Goal: Task Accomplishment & Management: Use online tool/utility

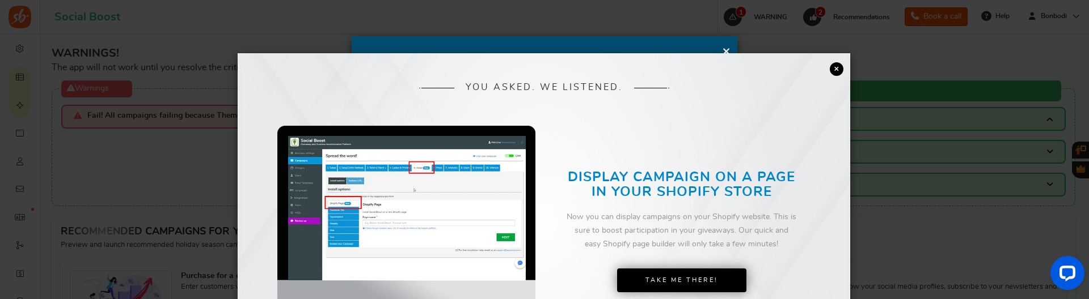
drag, startPoint x: 293, startPoint y: 280, endPoint x: 836, endPoint y: 69, distance: 582.0
click at [836, 69] on link "×" at bounding box center [837, 69] width 14 height 14
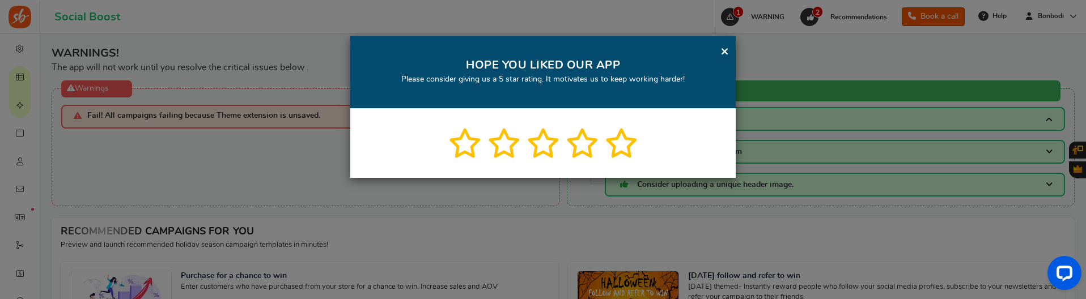
click at [724, 54] on link "×" at bounding box center [725, 51] width 9 height 14
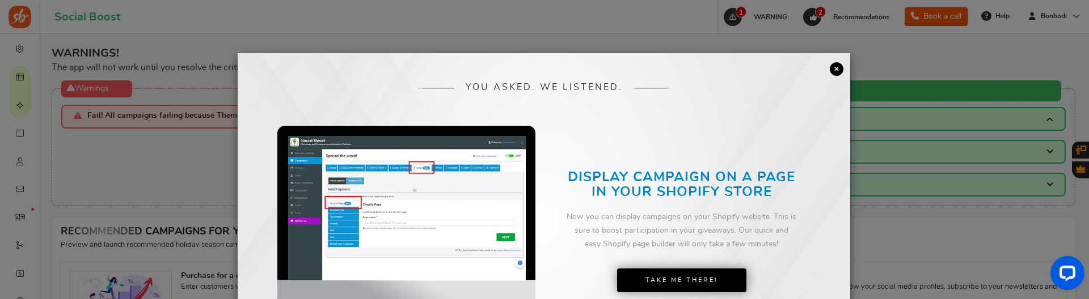
click at [831, 73] on link "×" at bounding box center [837, 69] width 14 height 14
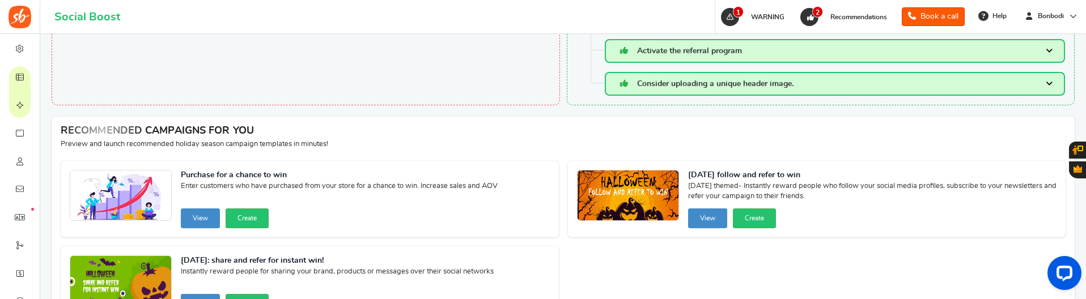
scroll to position [74, 0]
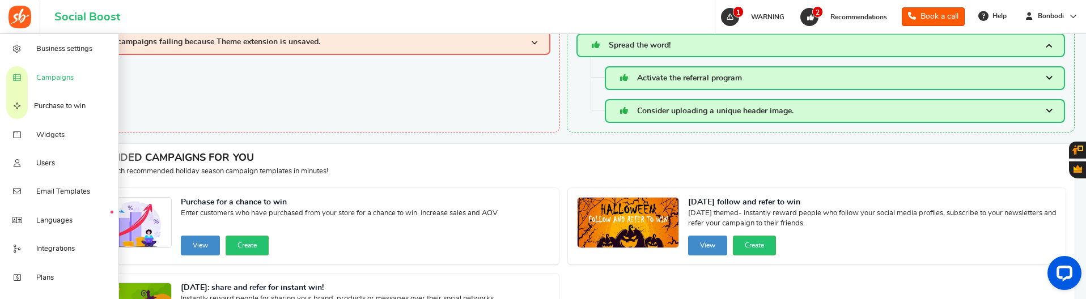
click at [52, 73] on span "Campaigns" at bounding box center [54, 78] width 37 height 10
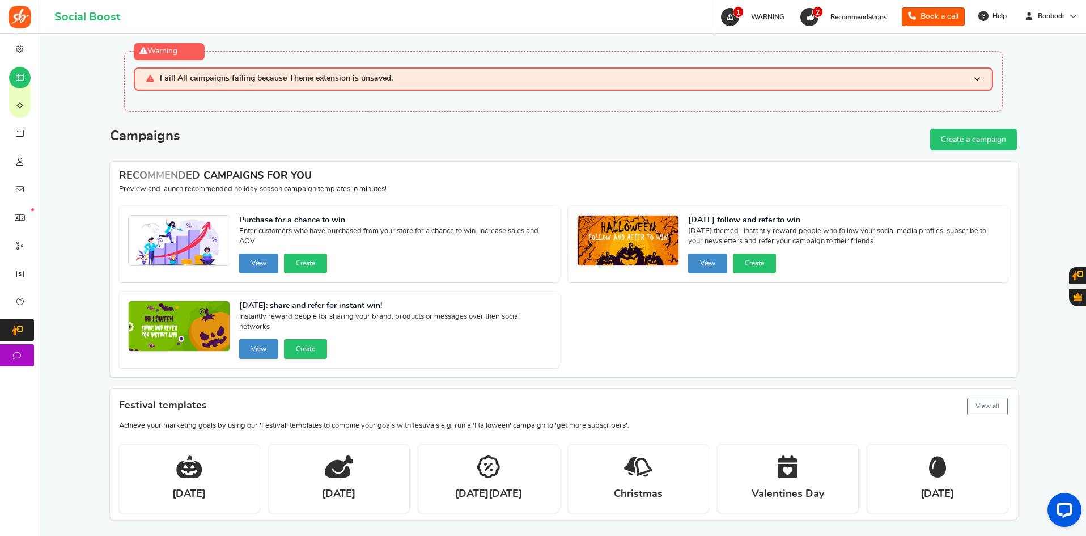
click at [961, 148] on link "Create a campaign" at bounding box center [974, 140] width 87 height 22
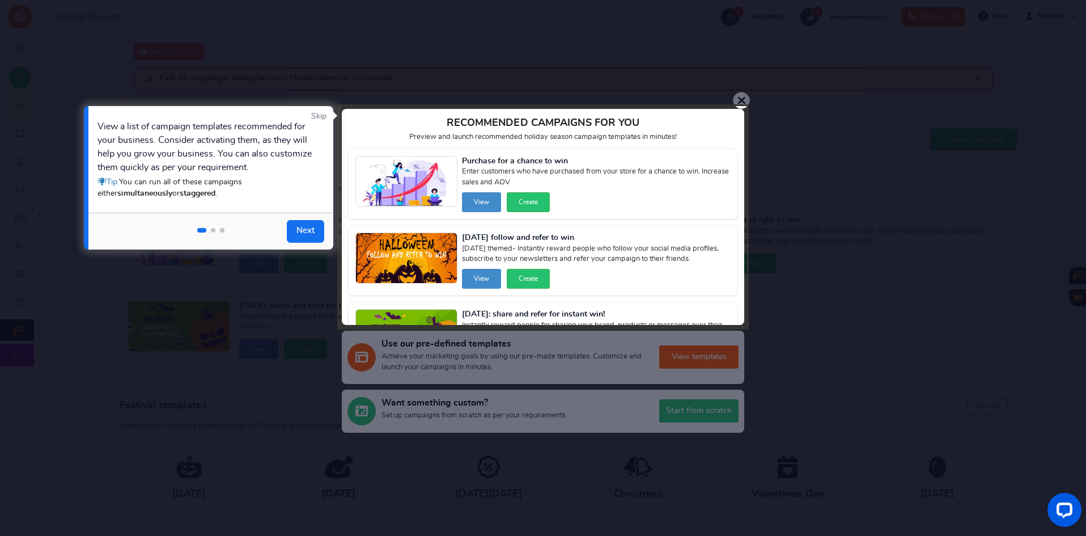
click at [315, 121] on link "Skip" at bounding box center [318, 116] width 15 height 11
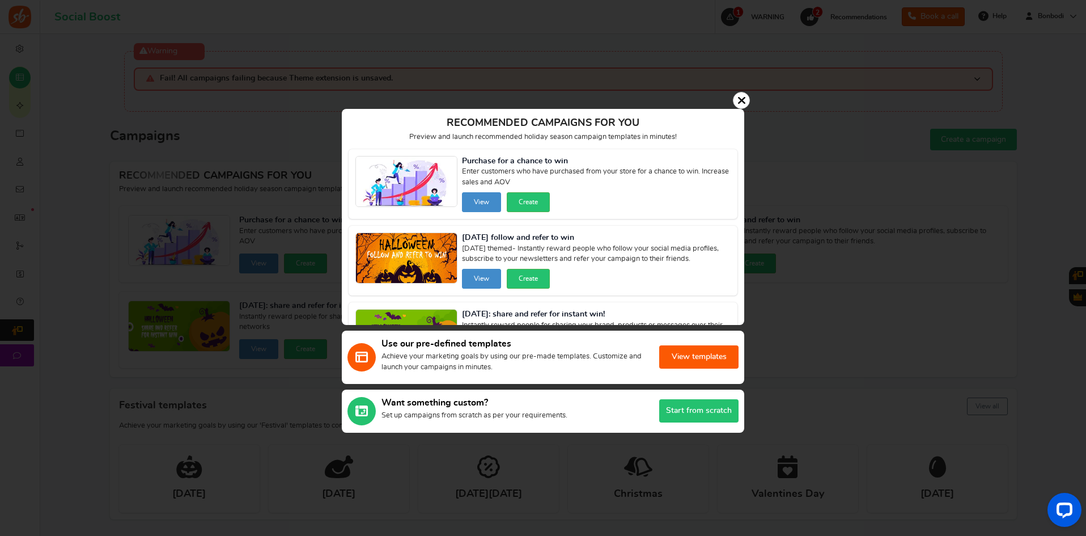
click at [699, 299] on button "View templates" at bounding box center [698, 356] width 79 height 23
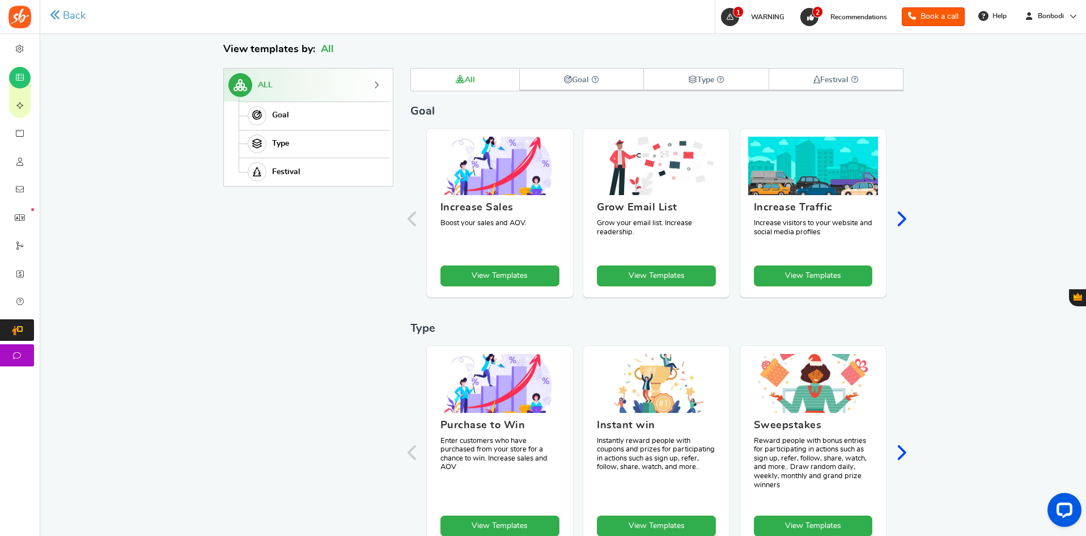
scroll to position [196, 0]
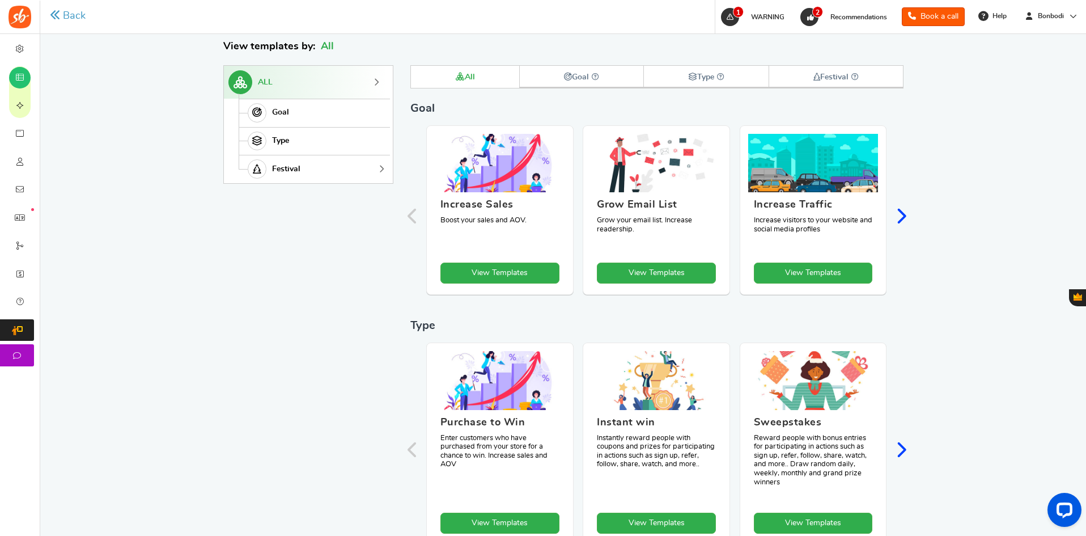
click at [312, 175] on link "Festival" at bounding box center [313, 169] width 149 height 28
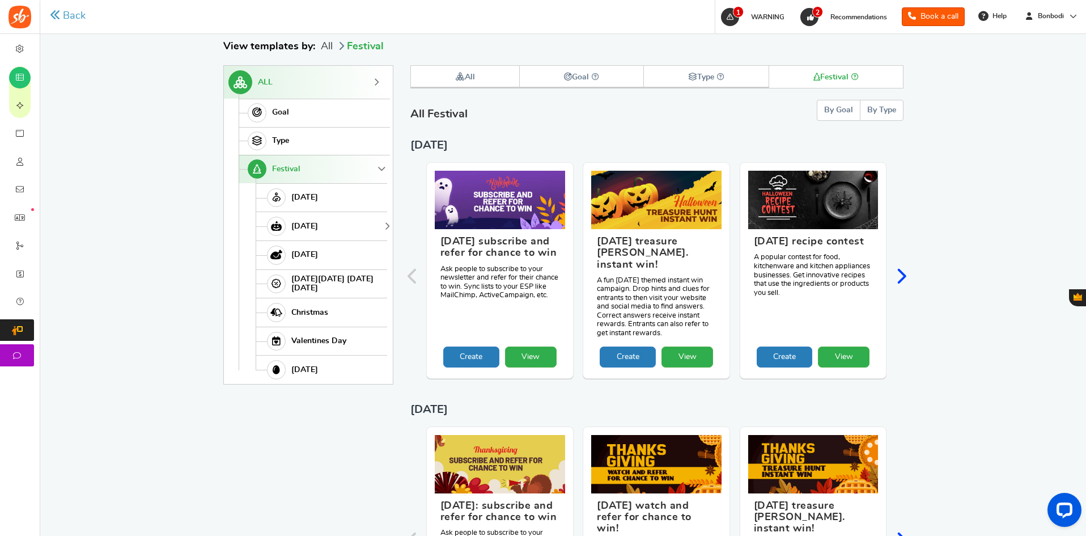
click at [299, 229] on span "Halloween" at bounding box center [304, 227] width 27 height 10
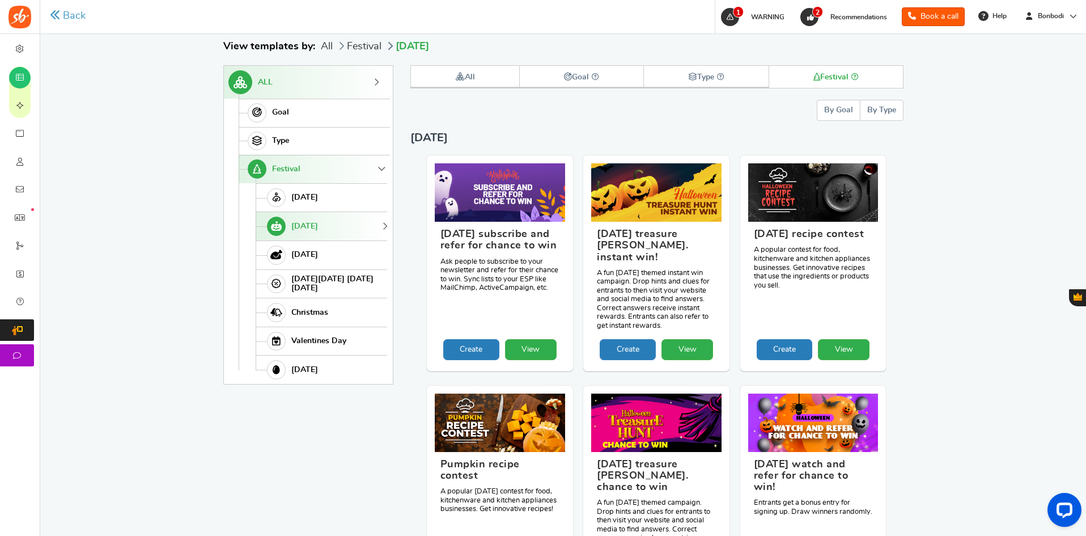
click at [894, 113] on button "By Type" at bounding box center [882, 110] width 44 height 21
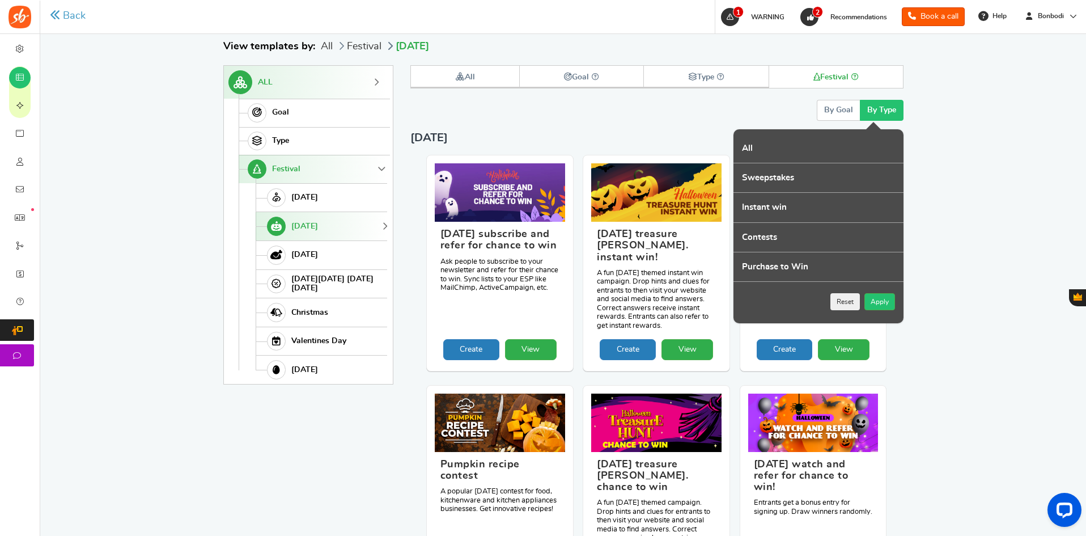
click at [813, 180] on label "Sweepstakes" at bounding box center [819, 177] width 170 height 29
click at [741, 173] on input "Sweepstakes" at bounding box center [737, 169] width 7 height 7
checkbox input "true"
click at [872, 299] on button "Apply" at bounding box center [880, 301] width 31 height 17
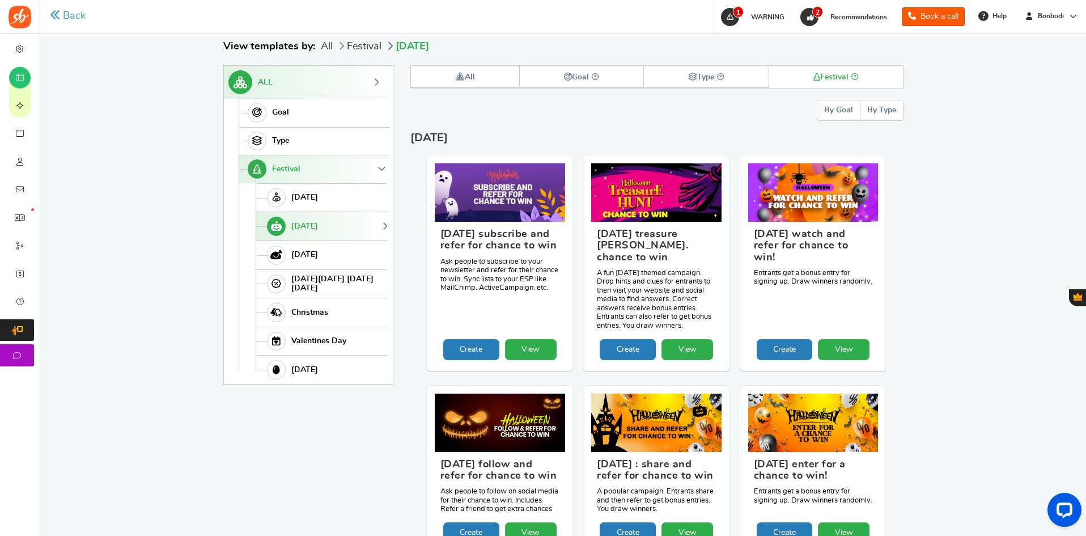
click at [885, 114] on button "By Type" at bounding box center [882, 110] width 44 height 21
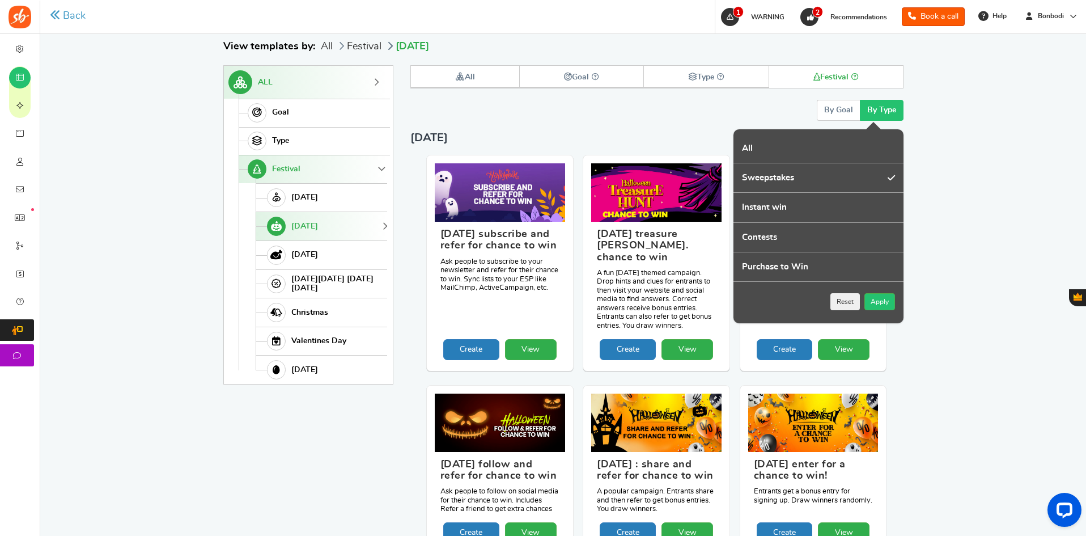
click at [758, 147] on label "All" at bounding box center [819, 148] width 170 height 29
click at [741, 143] on input "All" at bounding box center [737, 139] width 7 height 7
checkbox input "true"
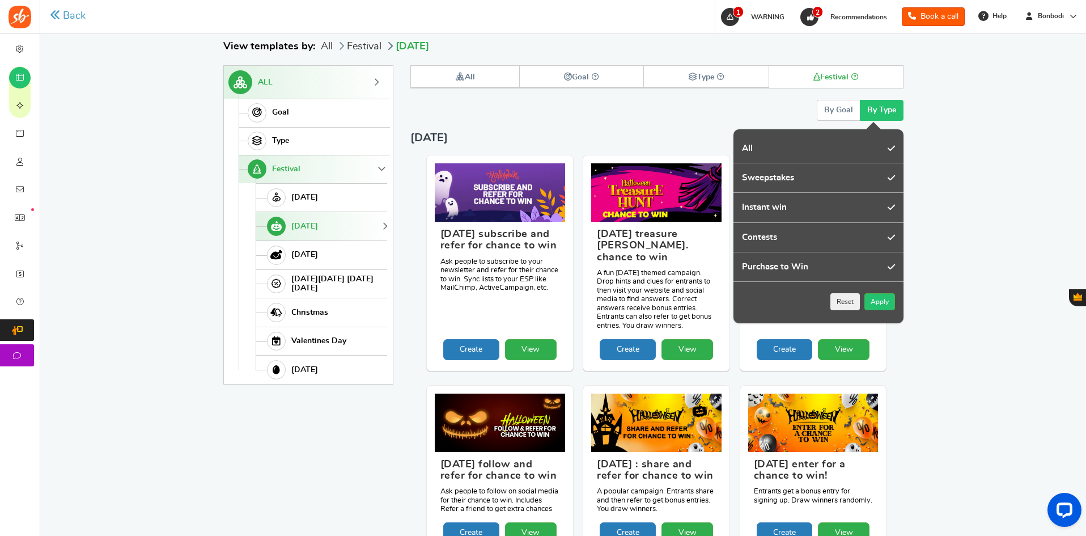
checkbox input "true"
click at [881, 299] on button "Apply" at bounding box center [880, 301] width 31 height 17
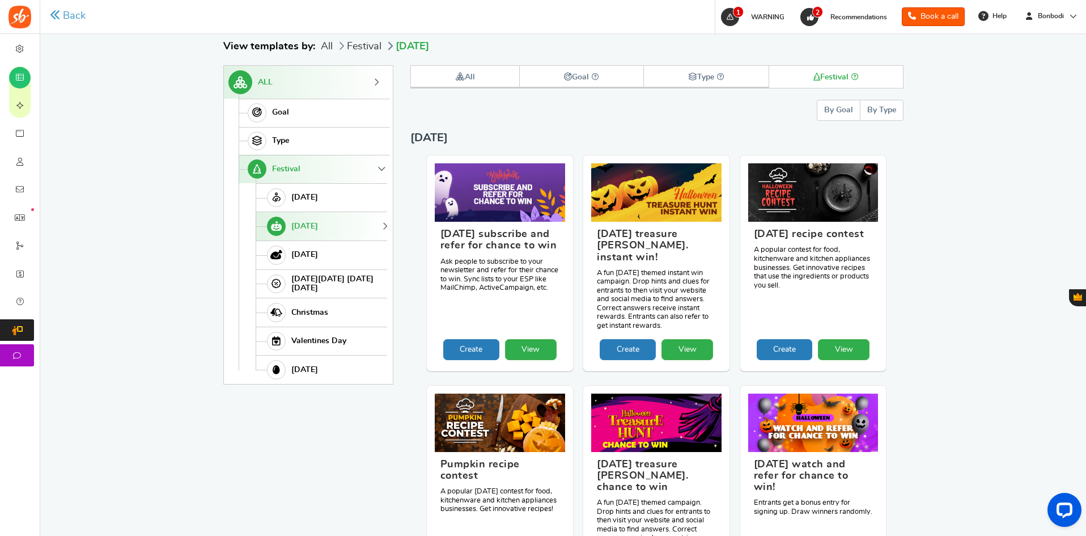
click at [890, 109] on button "By Type" at bounding box center [882, 110] width 44 height 21
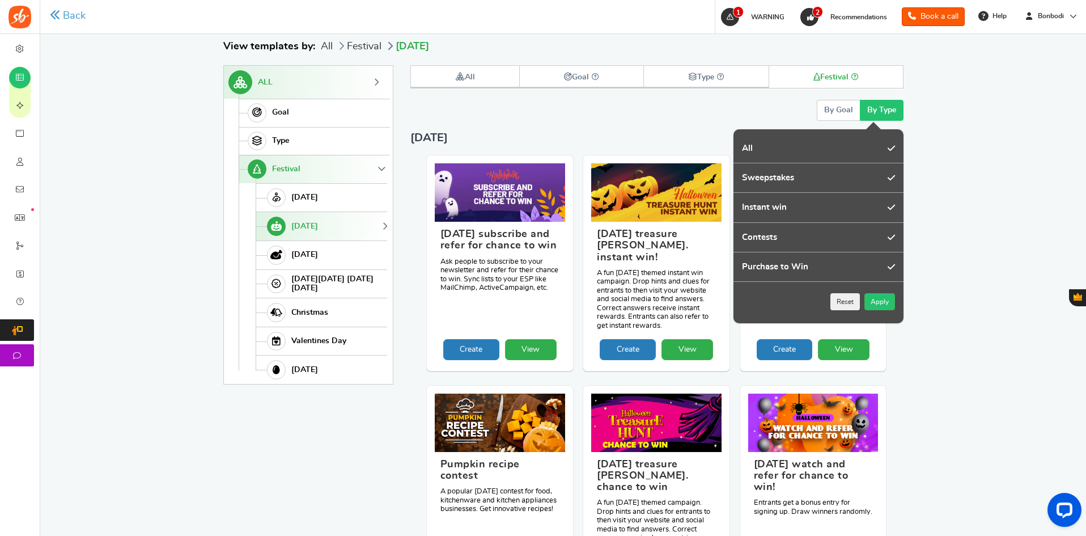
click at [787, 201] on label "Instant win" at bounding box center [819, 207] width 170 height 29
click at [741, 201] on input "Instant win" at bounding box center [737, 198] width 7 height 7
checkbox input "false"
click at [780, 235] on label "Contests" at bounding box center [819, 237] width 170 height 29
click at [741, 232] on input "Contests" at bounding box center [737, 228] width 7 height 7
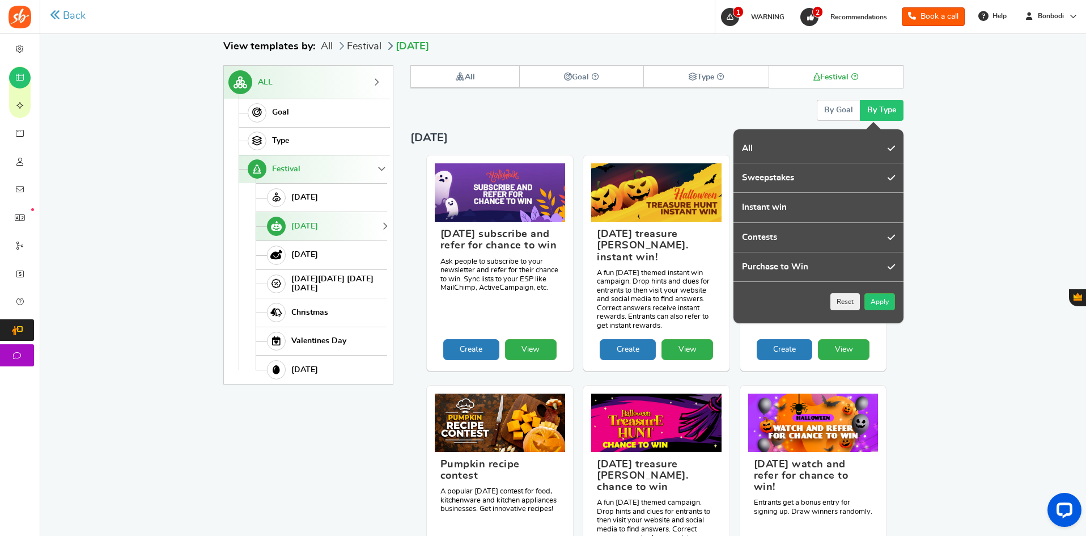
checkbox input "false"
click at [775, 261] on label "Purchase to Win" at bounding box center [819, 266] width 170 height 29
click at [741, 261] on input "Purchase to Win" at bounding box center [737, 258] width 7 height 7
checkbox input "false"
click at [785, 145] on label "All" at bounding box center [819, 148] width 170 height 29
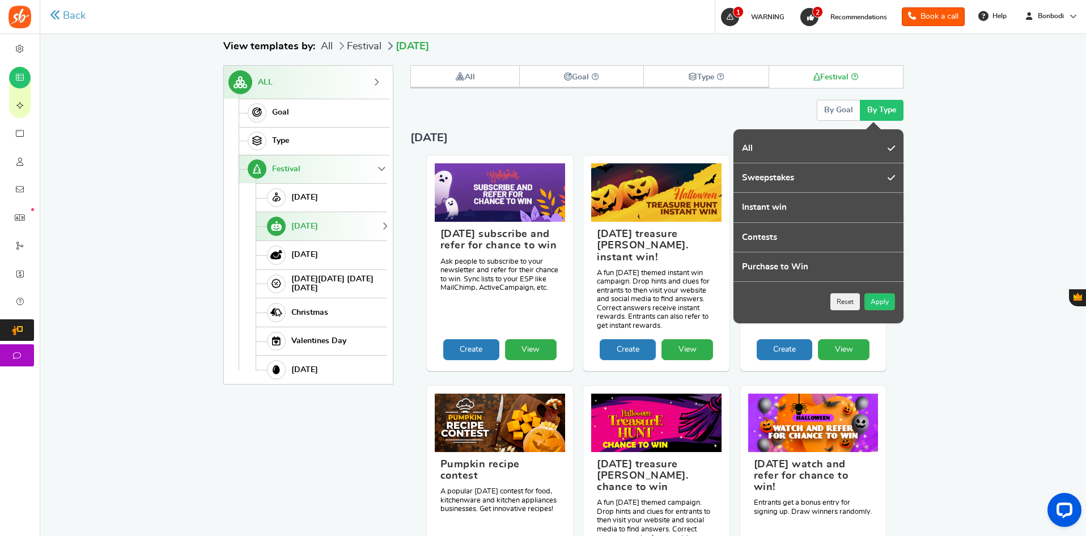
click at [741, 143] on input "All" at bounding box center [737, 139] width 7 height 7
checkbox input "false"
click at [770, 214] on label "Instant win" at bounding box center [819, 207] width 170 height 29
click at [741, 202] on input "Instant win" at bounding box center [737, 198] width 7 height 7
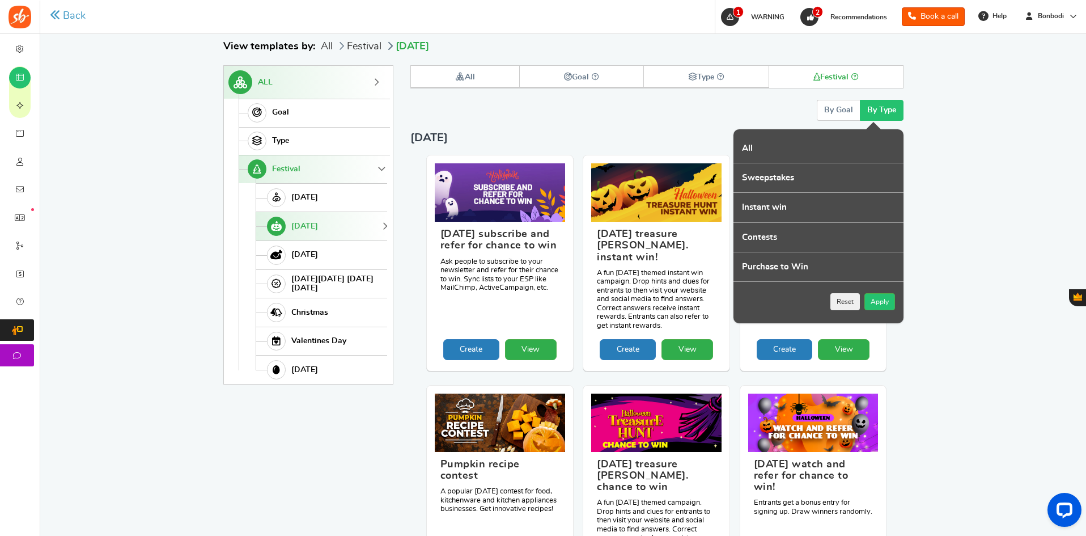
checkbox input "true"
click at [881, 299] on button "Apply" at bounding box center [880, 301] width 31 height 17
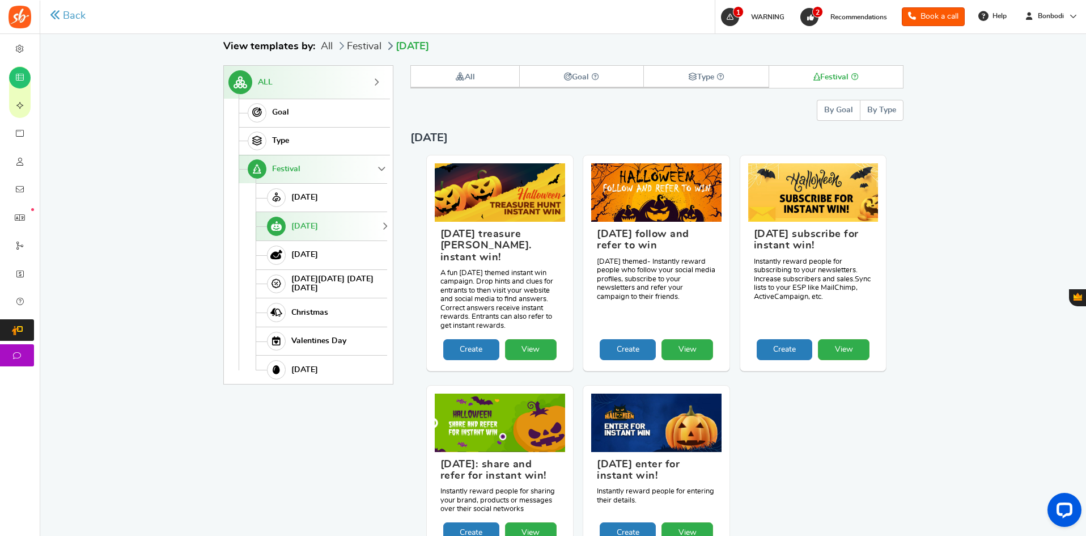
click at [886, 115] on button "By Type" at bounding box center [882, 110] width 44 height 21
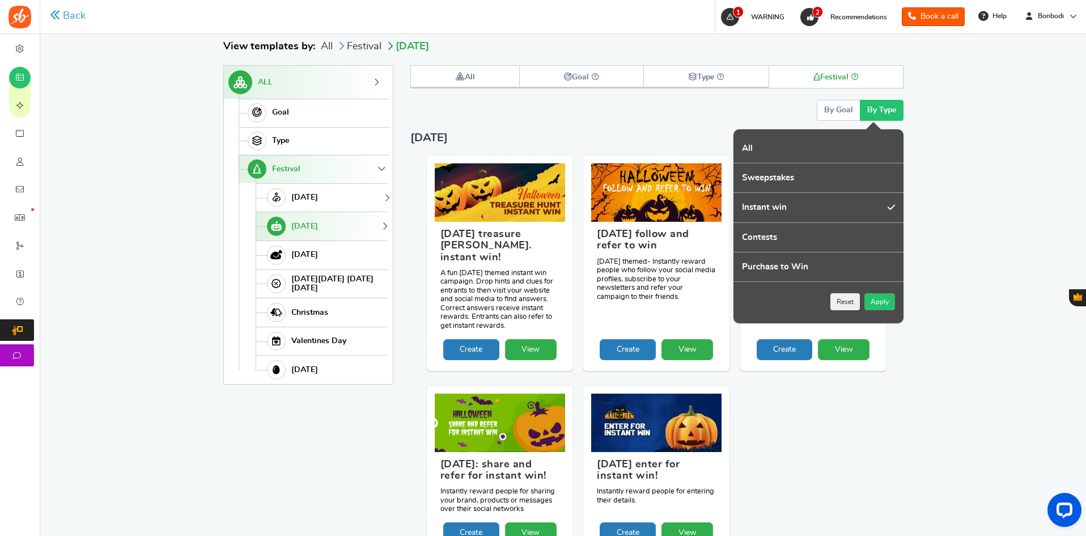
click at [318, 197] on span "Mother's Day" at bounding box center [304, 198] width 27 height 10
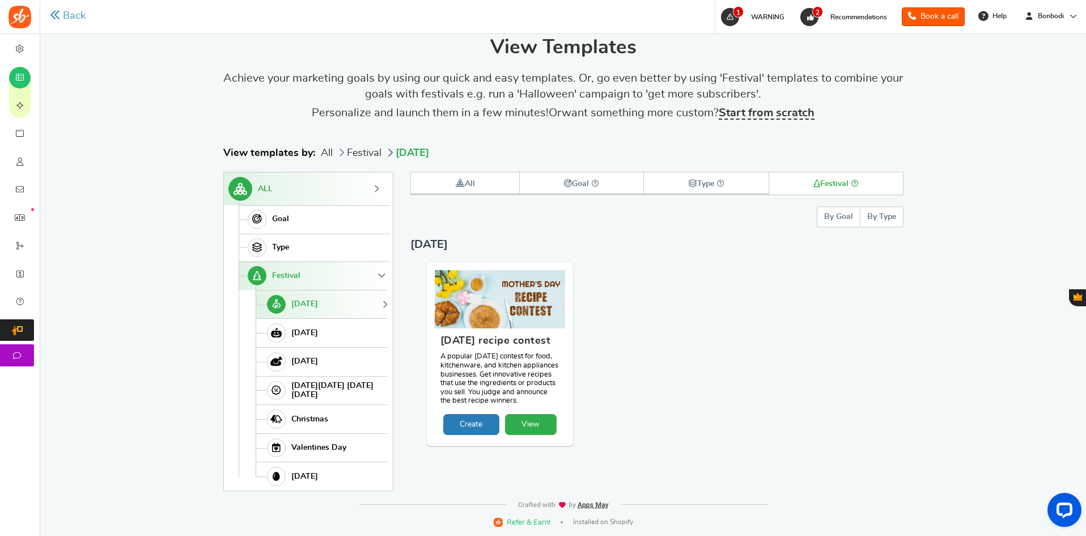
drag, startPoint x: 430, startPoint y: 250, endPoint x: 407, endPoint y: 250, distance: 23.8
click at [405, 250] on div "ALL Goal Increase Traffic Get Leads Grow Email List Increase Brand Awareness In…" at bounding box center [563, 331] width 680 height 319
click at [830, 214] on button "By Goal" at bounding box center [838, 216] width 43 height 21
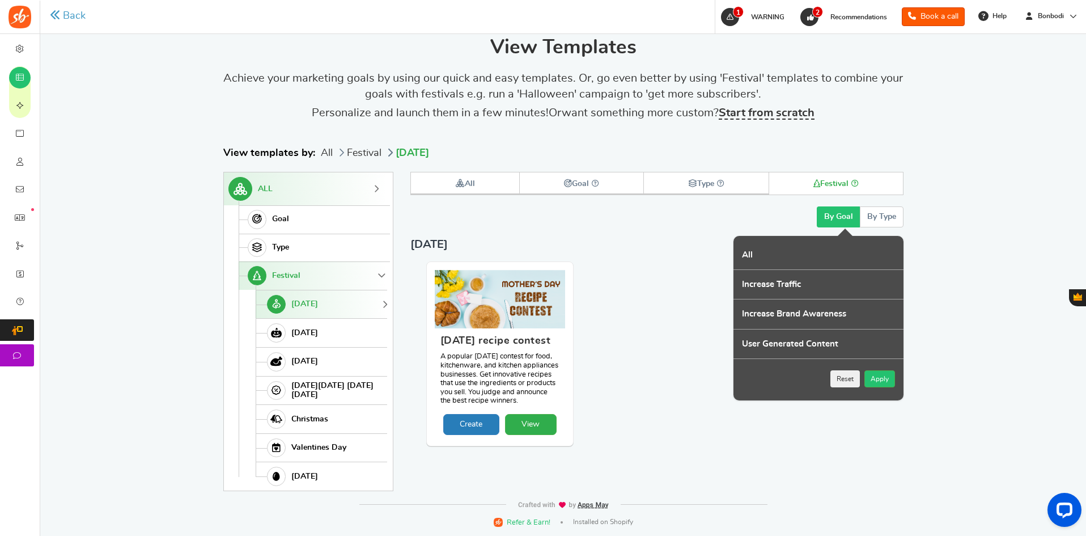
click at [794, 287] on label "Increase Traffic" at bounding box center [819, 284] width 170 height 29
click at [741, 280] on input "Increase Traffic" at bounding box center [737, 275] width 7 height 7
checkbox input "true"
click at [885, 299] on button "Apply" at bounding box center [880, 378] width 31 height 17
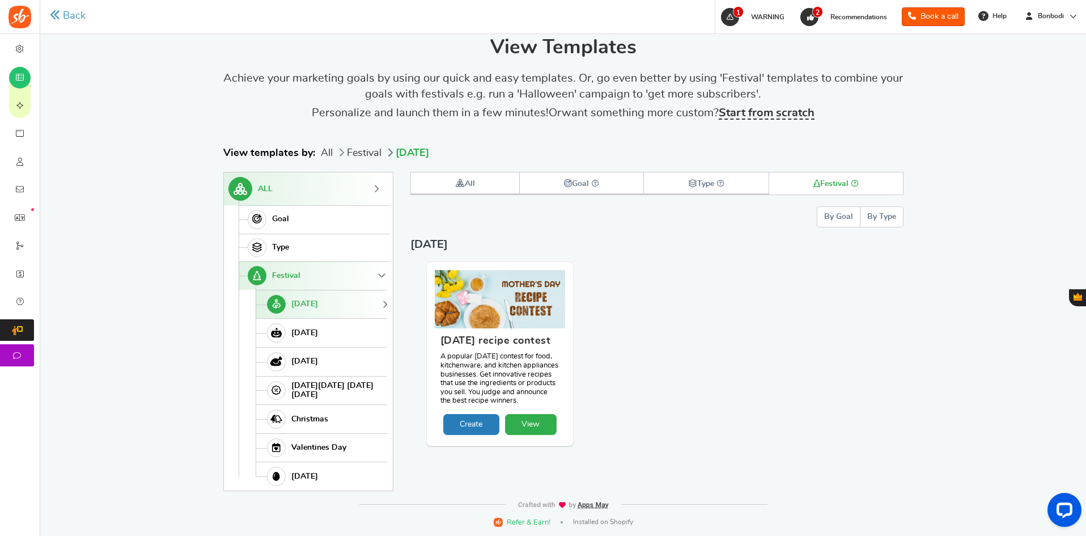
click at [842, 222] on button "By Goal" at bounding box center [838, 216] width 43 height 21
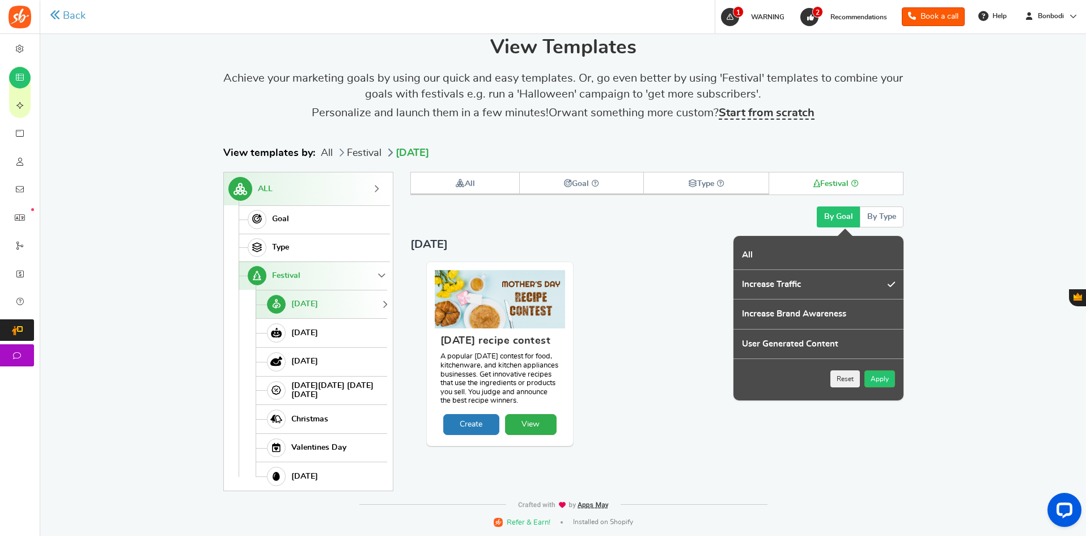
click at [883, 218] on button "By Type" at bounding box center [882, 216] width 44 height 21
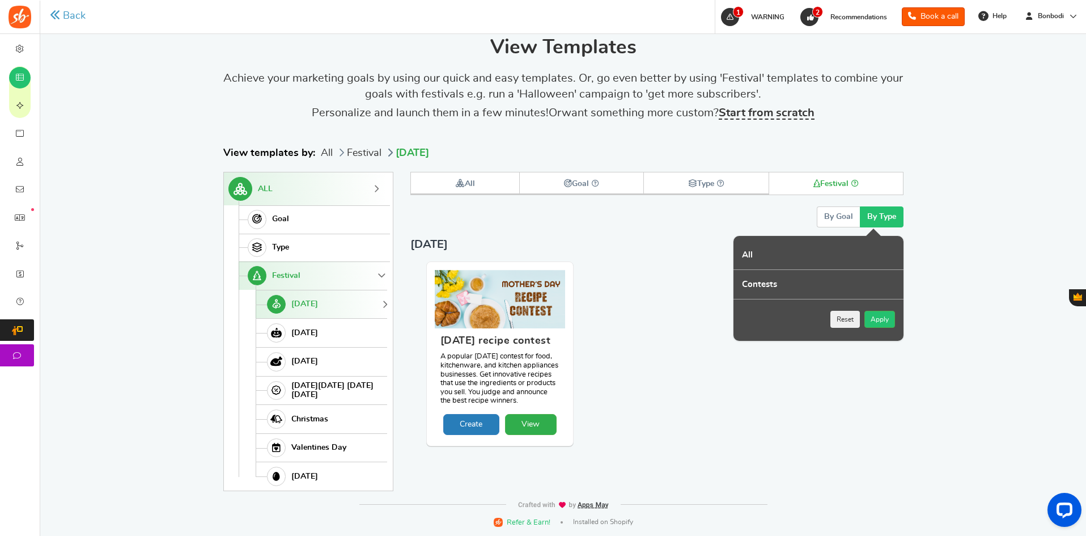
click at [847, 283] on label "Contests" at bounding box center [819, 284] width 170 height 29
click at [741, 280] on input "Contests" at bounding box center [737, 275] width 7 height 7
click at [880, 299] on button "Apply" at bounding box center [880, 319] width 31 height 17
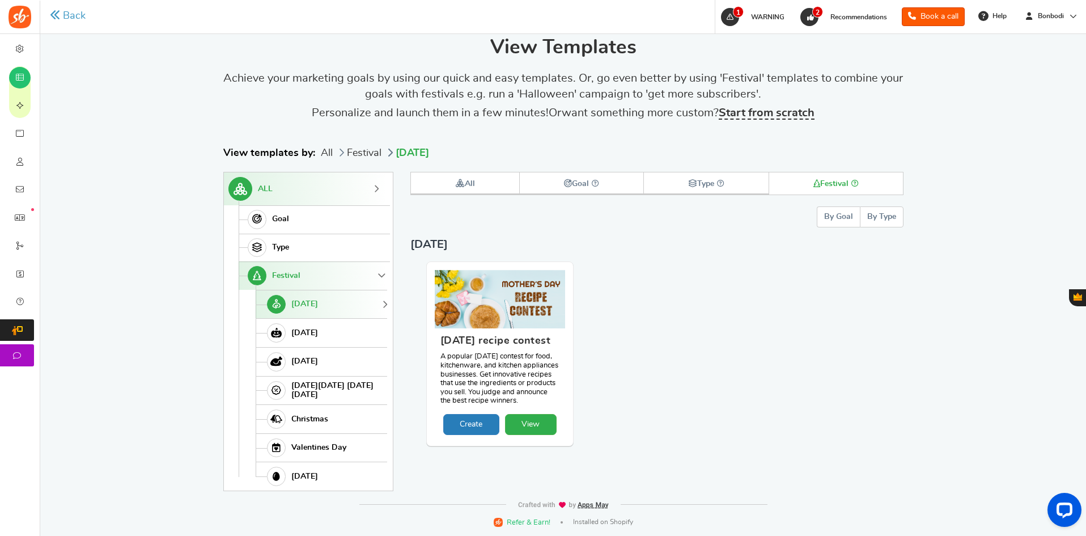
click at [844, 219] on button "By Goal" at bounding box center [838, 216] width 43 height 21
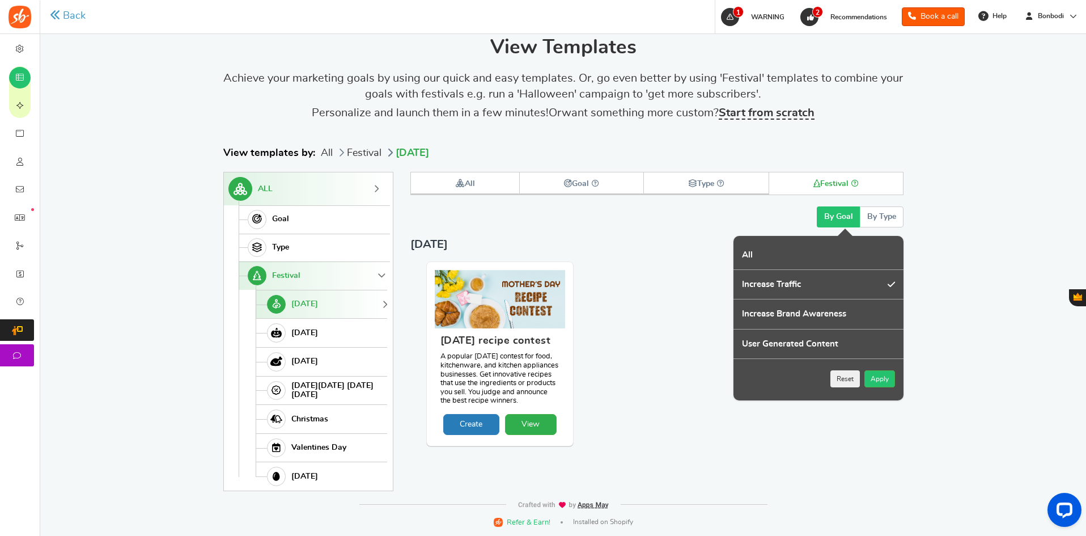
click at [892, 219] on button "By Type" at bounding box center [882, 216] width 44 height 21
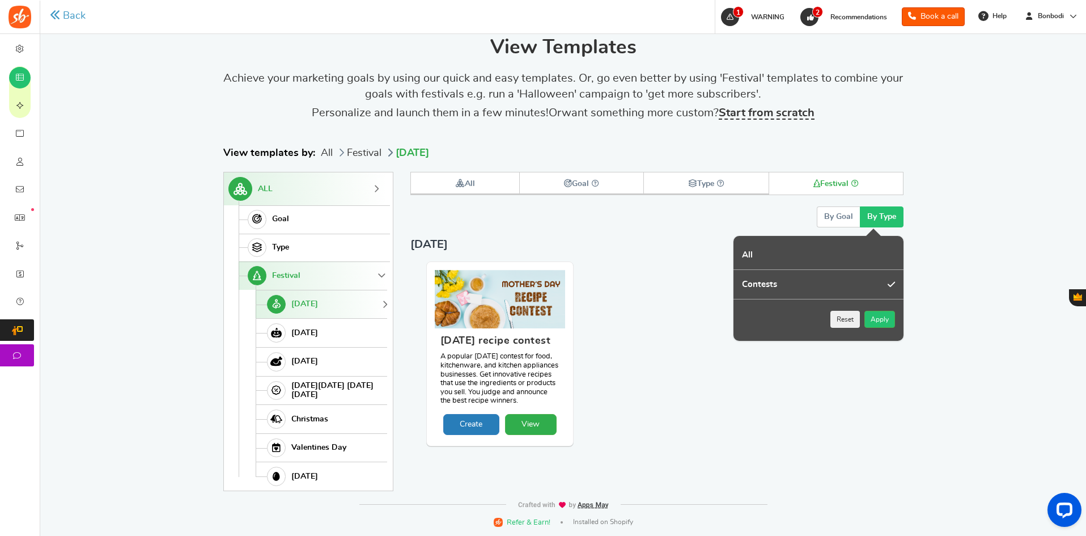
click at [847, 299] on button "Reset" at bounding box center [845, 319] width 29 height 17
checkbox input "false"
click at [839, 211] on button "By Goal" at bounding box center [838, 216] width 43 height 21
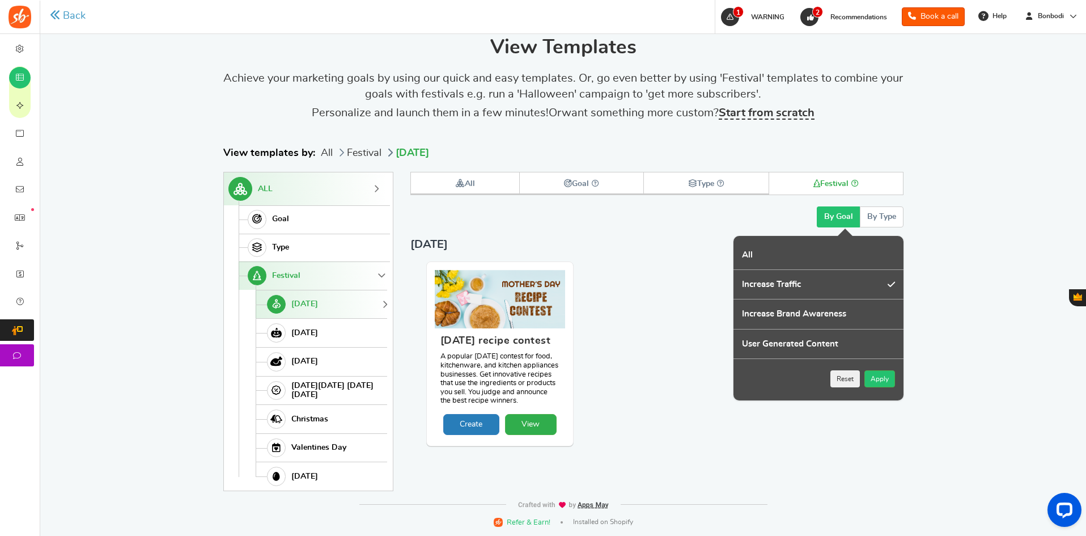
click at [843, 299] on button "Reset" at bounding box center [845, 378] width 29 height 17
checkbox input "false"
click at [646, 299] on div "Mother's day recipe contest A popular mother's day contest for food, kitchenwar…" at bounding box center [657, 360] width 471 height 198
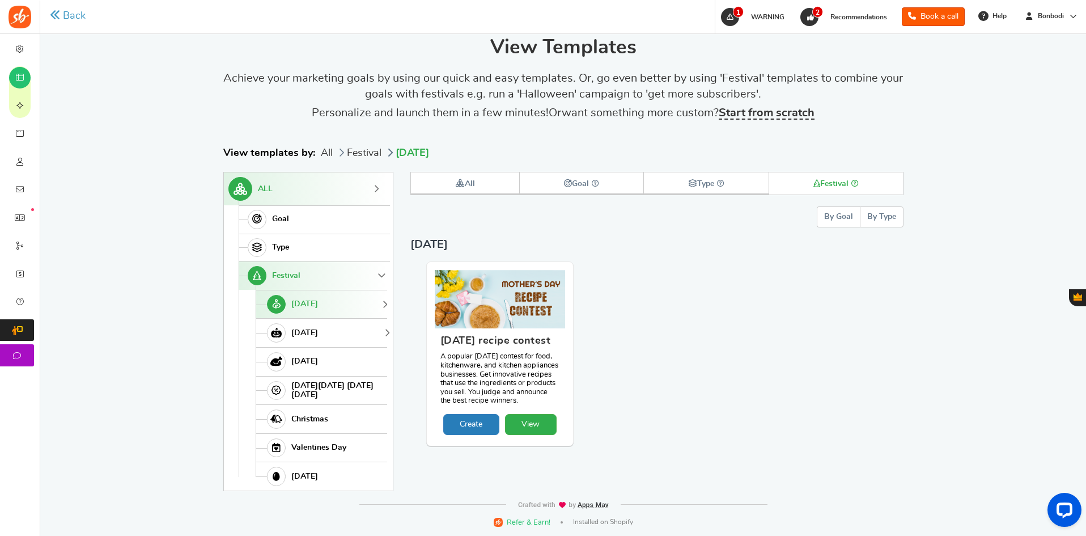
click at [312, 299] on span "Halloween" at bounding box center [304, 333] width 27 height 10
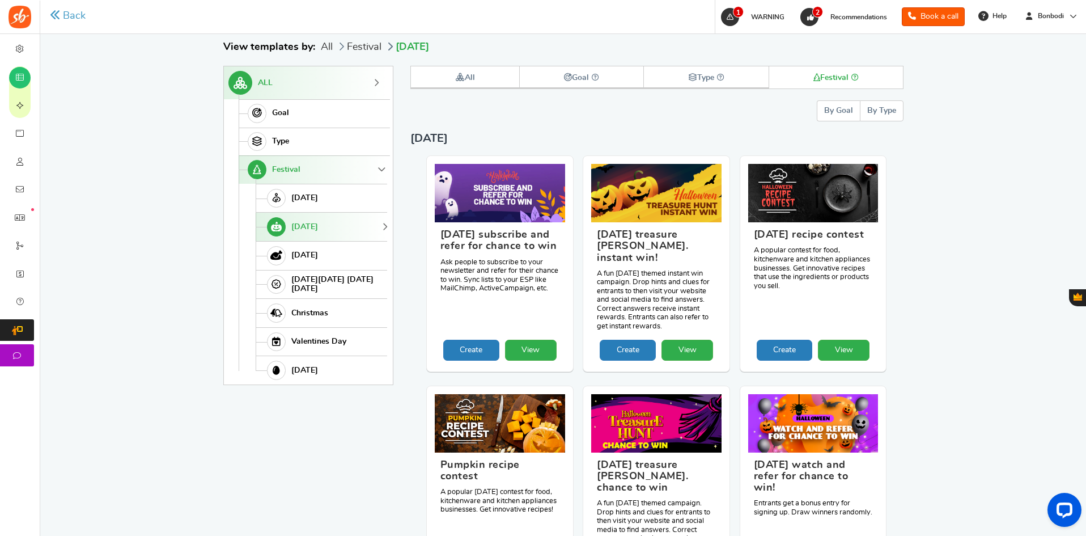
scroll to position [196, 0]
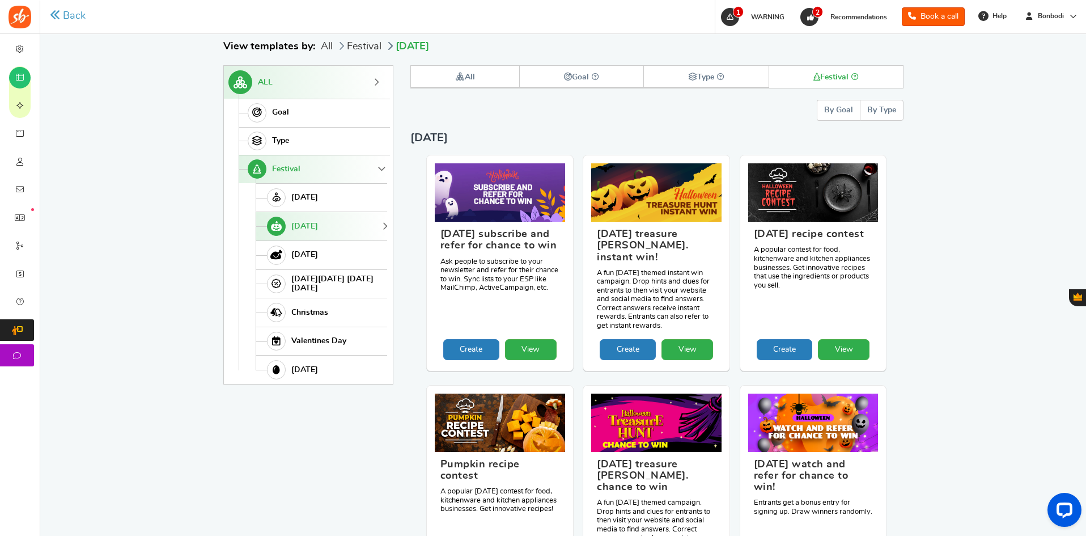
click at [834, 107] on button "By Goal" at bounding box center [838, 110] width 43 height 21
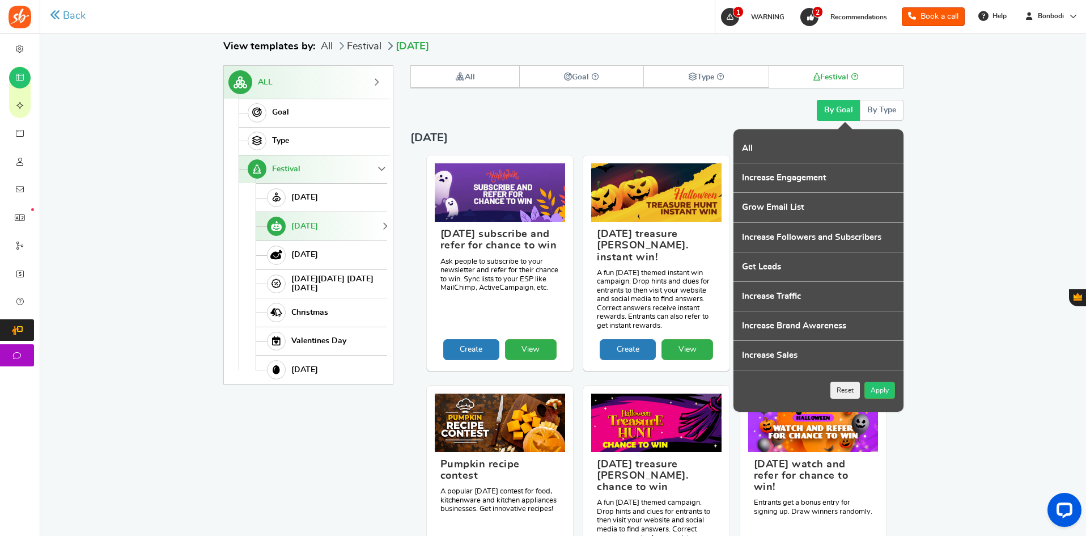
click at [802, 184] on label "Increase Engagement" at bounding box center [819, 177] width 170 height 29
click at [741, 173] on input "Increase Engagement" at bounding box center [737, 169] width 7 height 7
checkbox input "true"
click at [887, 117] on button "By Type" at bounding box center [882, 110] width 44 height 21
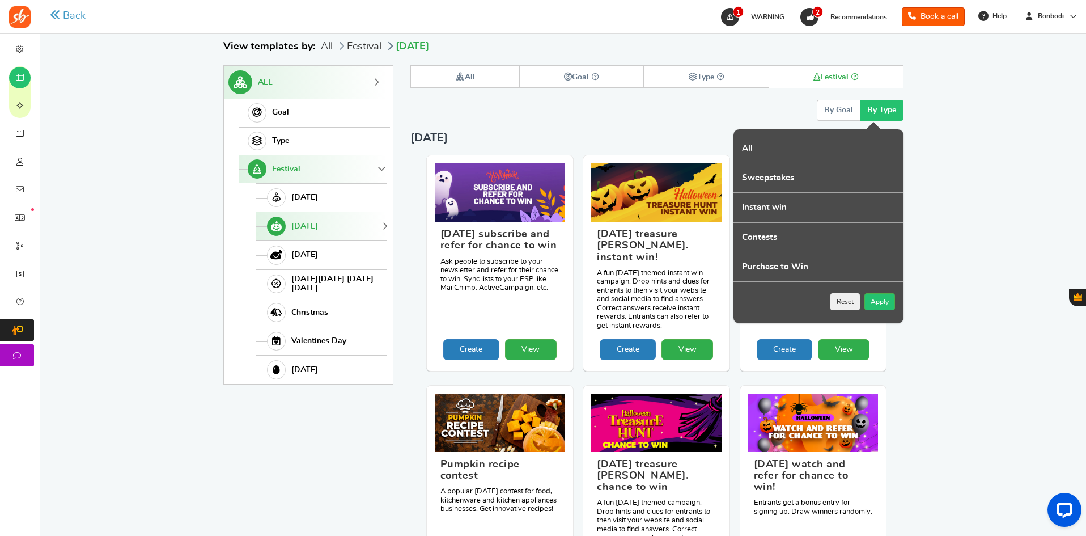
click at [789, 242] on label "Contests" at bounding box center [819, 237] width 170 height 29
click at [741, 232] on input "Contests" at bounding box center [737, 228] width 7 height 7
checkbox input "true"
click at [874, 299] on button "Apply" at bounding box center [880, 301] width 31 height 17
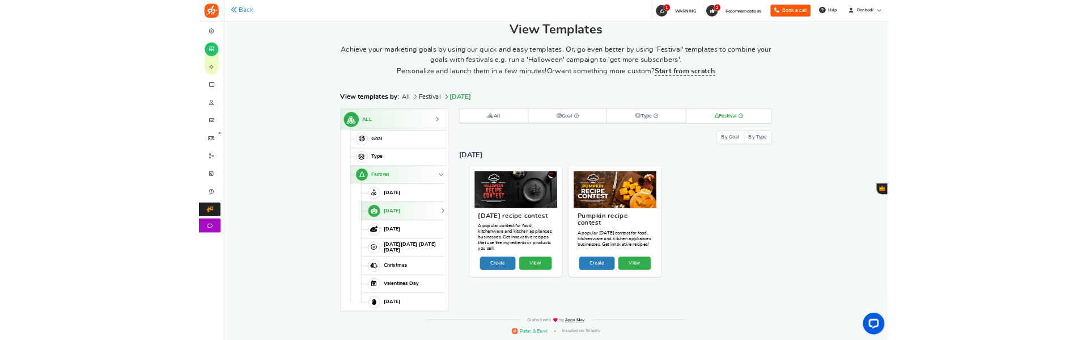
scroll to position [89, 0]
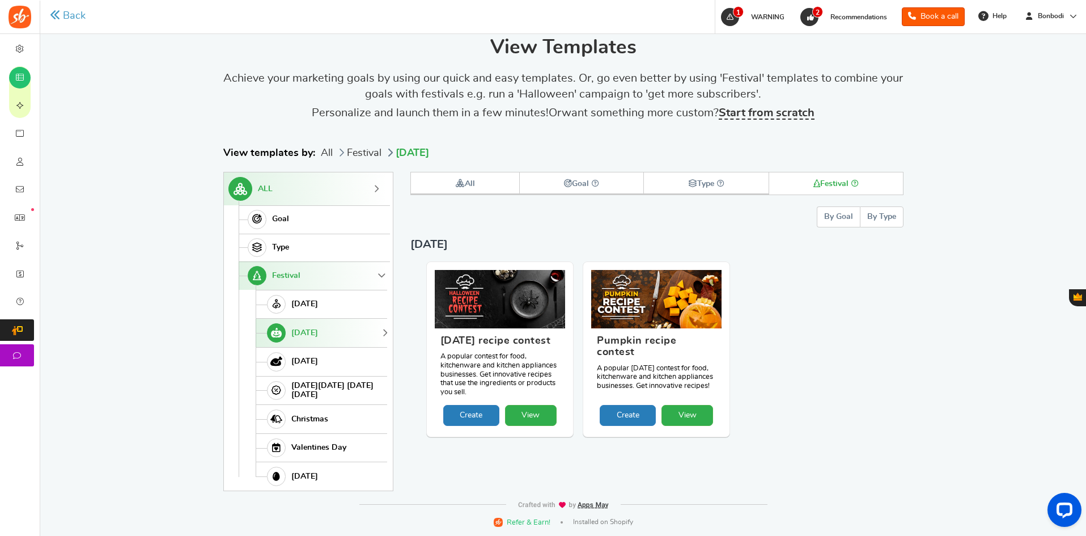
click at [827, 220] on button "By Goal" at bounding box center [838, 216] width 43 height 21
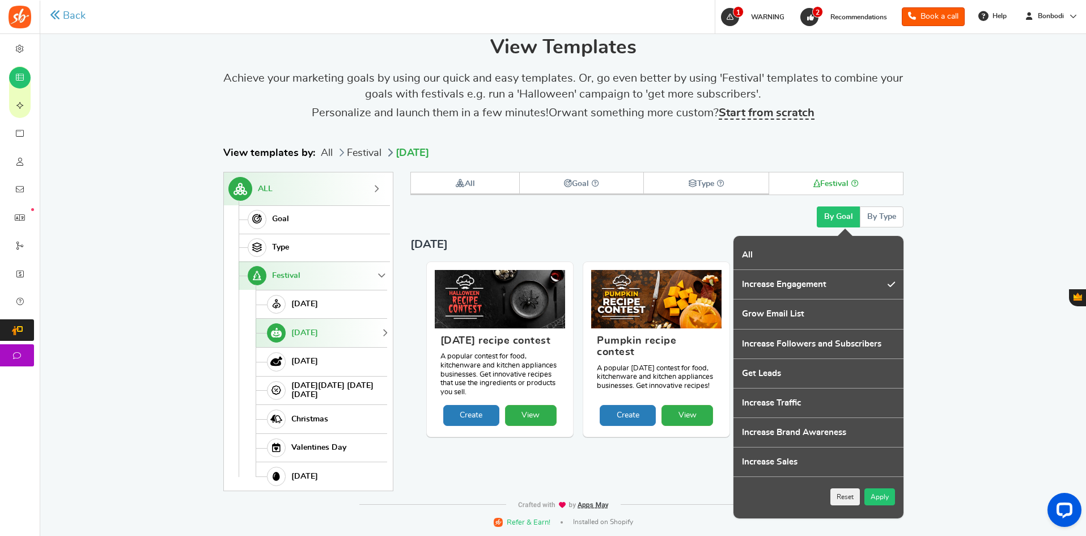
click at [876, 299] on button "Apply" at bounding box center [880, 496] width 31 height 17
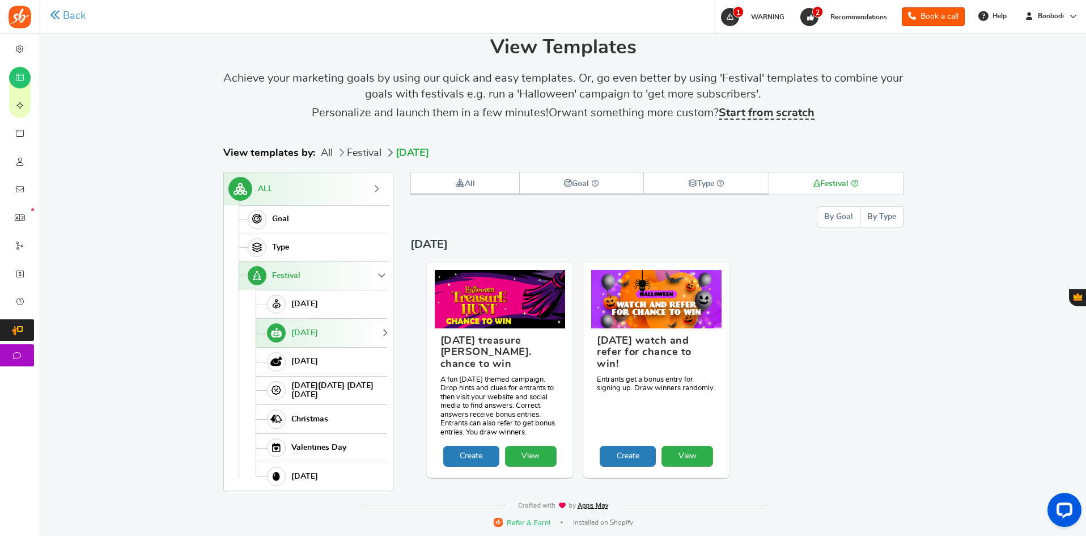
click at [831, 213] on button "By Goal" at bounding box center [838, 216] width 43 height 21
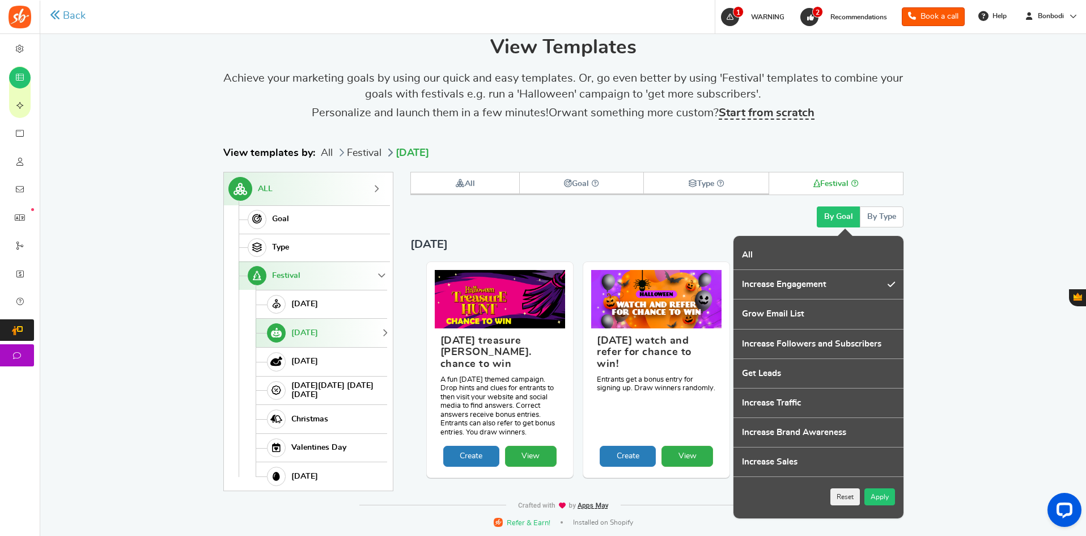
click at [870, 299] on button "Apply" at bounding box center [880, 496] width 31 height 17
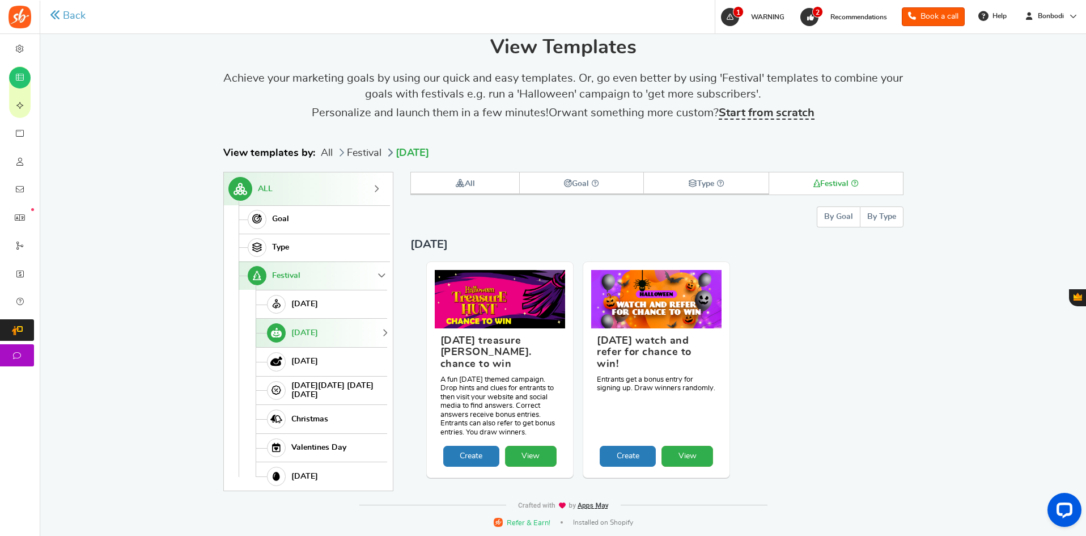
click at [876, 221] on button "By Type" at bounding box center [882, 216] width 44 height 21
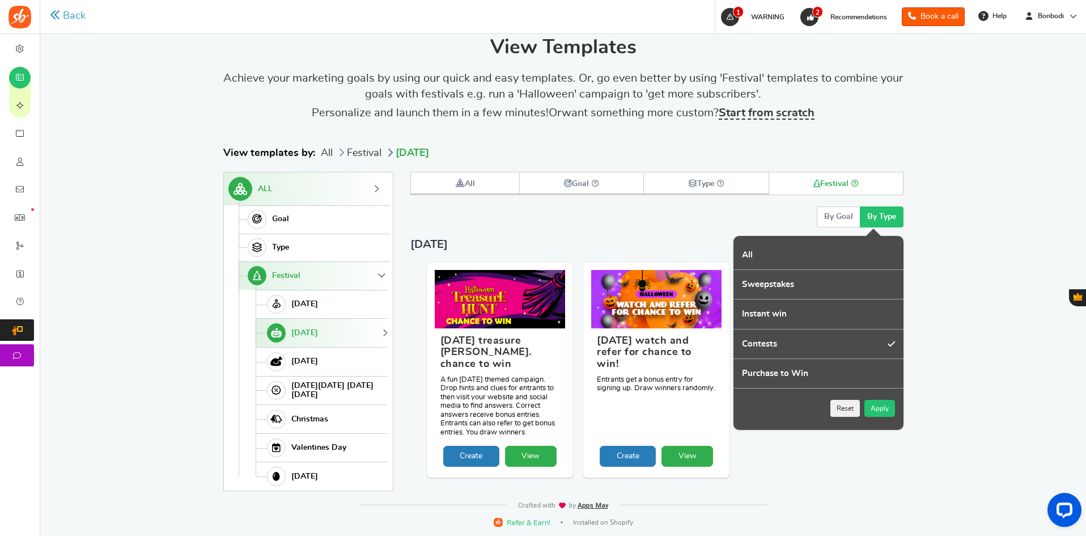
click at [877, 299] on button "Apply" at bounding box center [880, 408] width 31 height 17
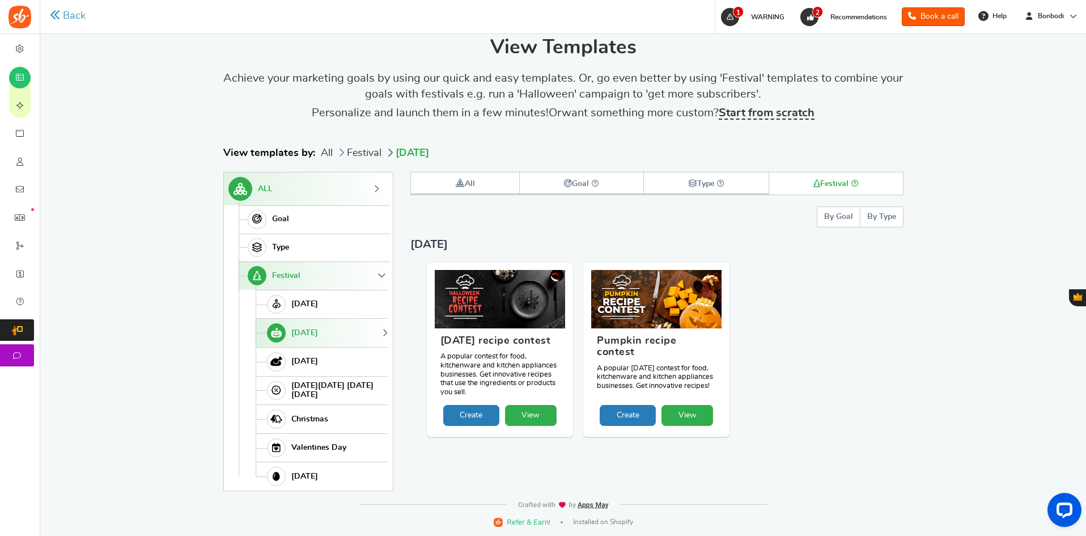
click at [841, 209] on button "By Goal" at bounding box center [838, 216] width 43 height 21
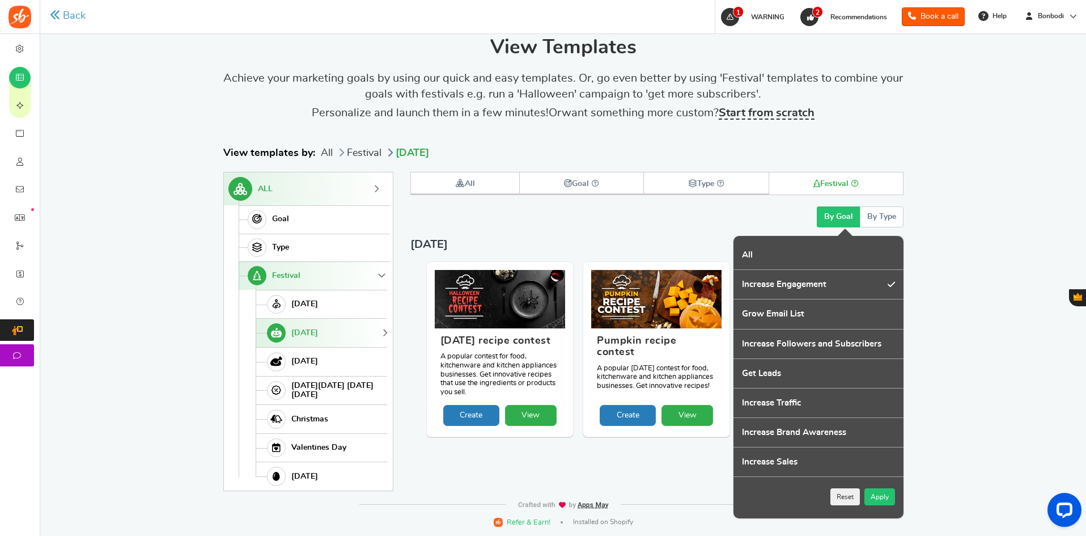
click at [882, 299] on button "Apply" at bounding box center [880, 496] width 31 height 17
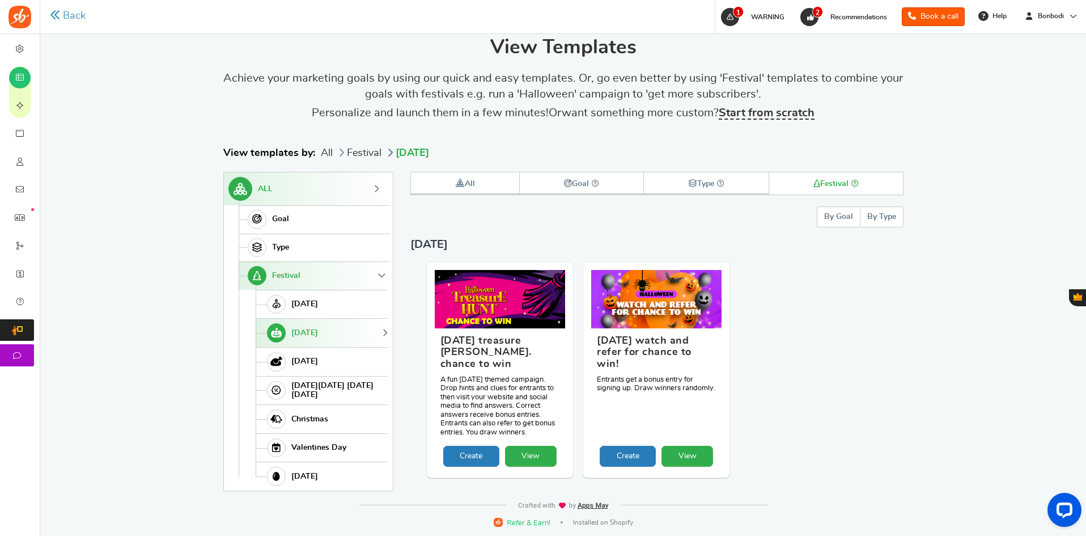
click at [880, 215] on button "By Type" at bounding box center [882, 216] width 44 height 21
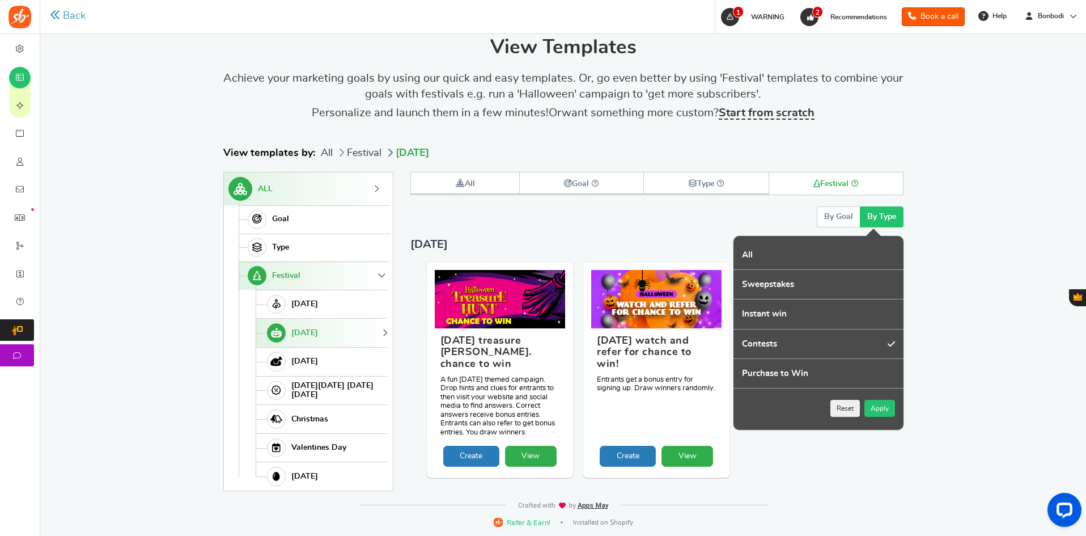
click at [882, 299] on button "Apply" at bounding box center [880, 408] width 31 height 17
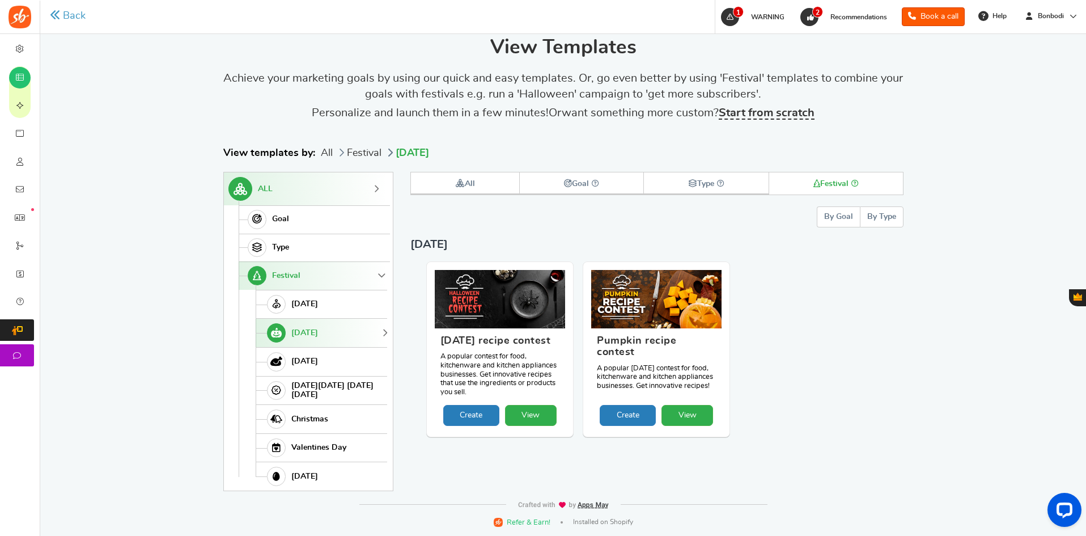
click at [837, 221] on button "By Goal" at bounding box center [838, 216] width 43 height 21
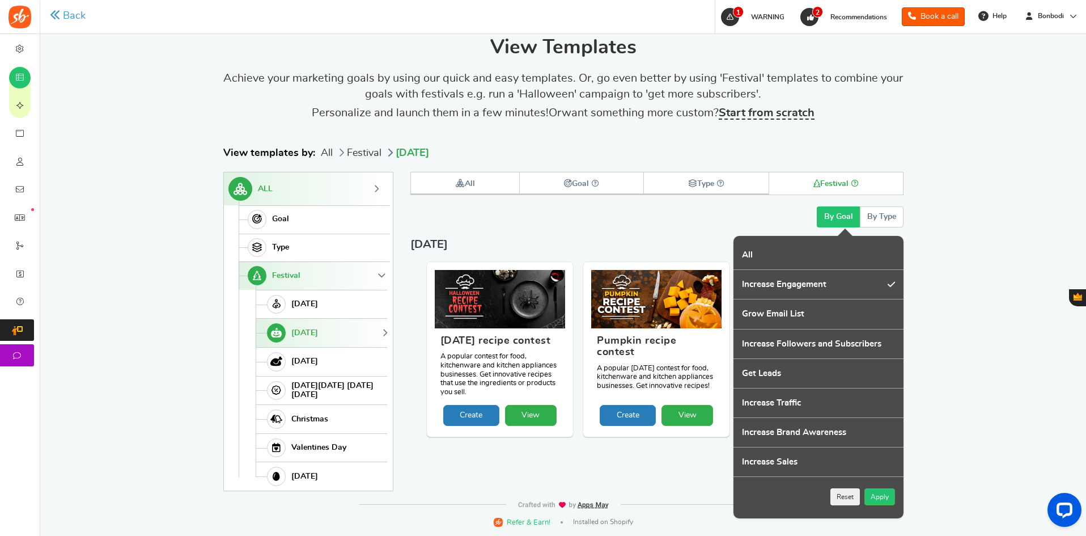
click at [845, 299] on button "Reset" at bounding box center [845, 496] width 29 height 17
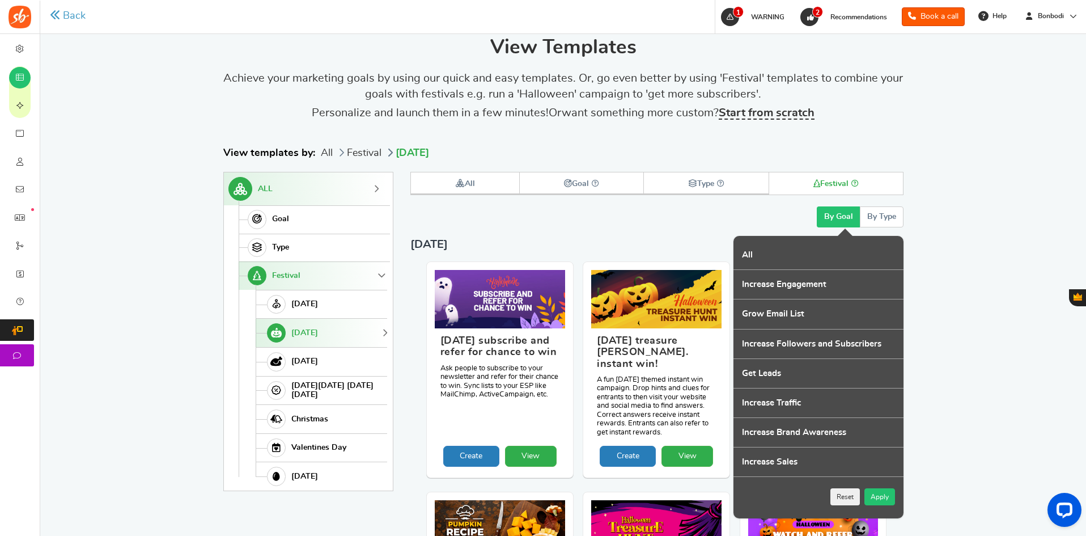
click at [886, 299] on button "Apply" at bounding box center [880, 496] width 31 height 17
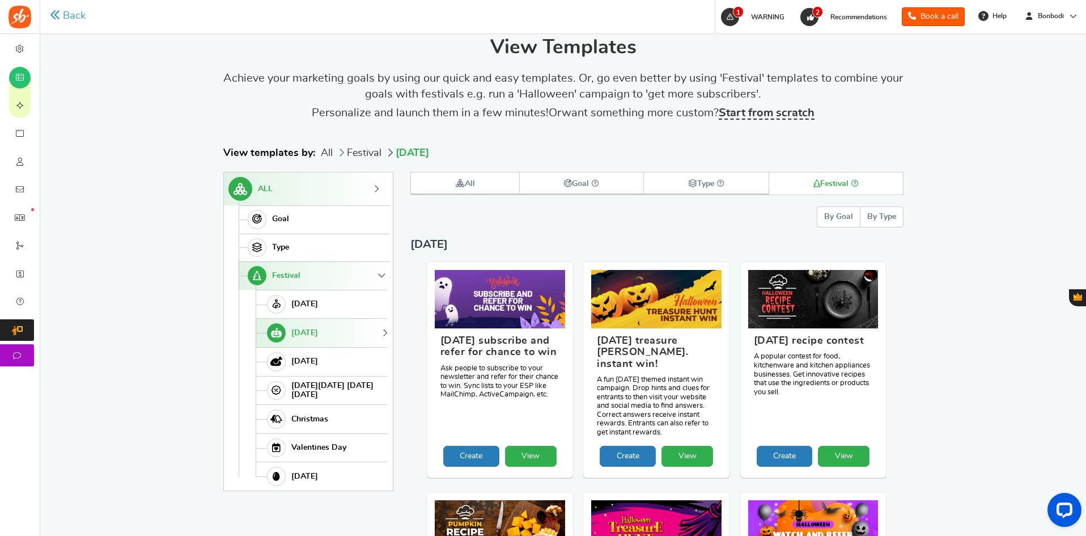
click at [896, 222] on button "By Type" at bounding box center [882, 216] width 44 height 21
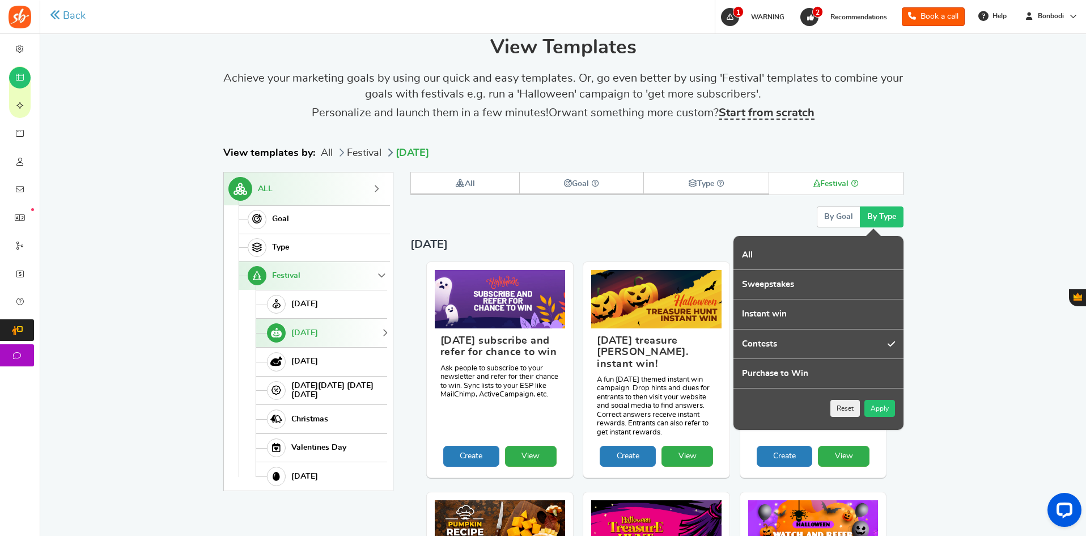
click at [876, 299] on button "Apply" at bounding box center [880, 408] width 31 height 17
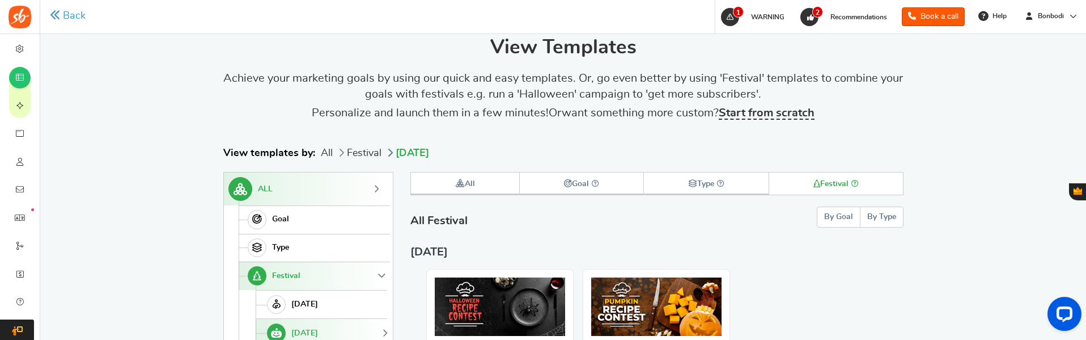
click at [848, 227] on button "By Goal" at bounding box center [838, 216] width 43 height 21
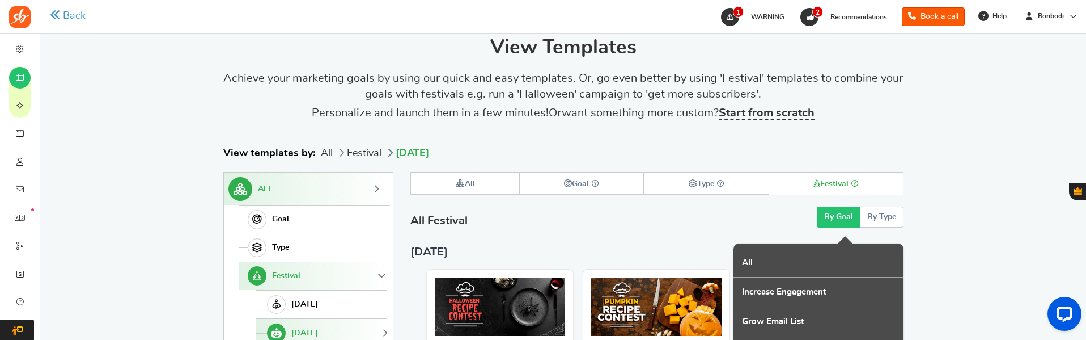
click at [786, 299] on label "Increase Engagement" at bounding box center [819, 291] width 170 height 29
click at [741, 287] on input "Increase Engagement" at bounding box center [737, 283] width 7 height 7
checkbox input "true"
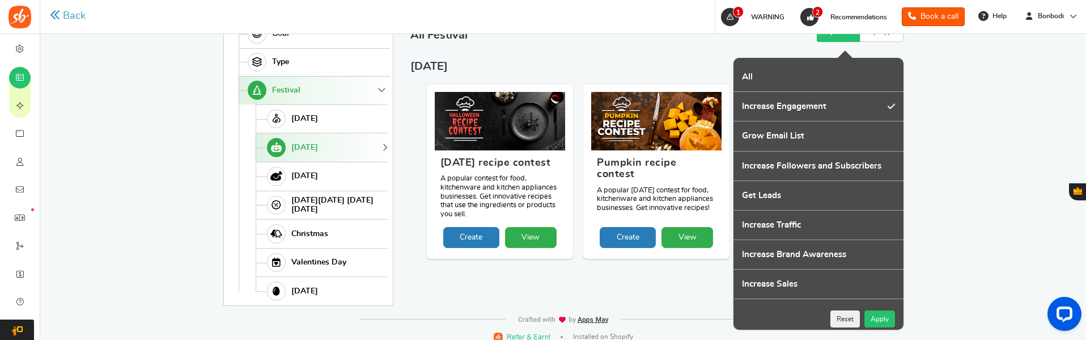
scroll to position [286, 0]
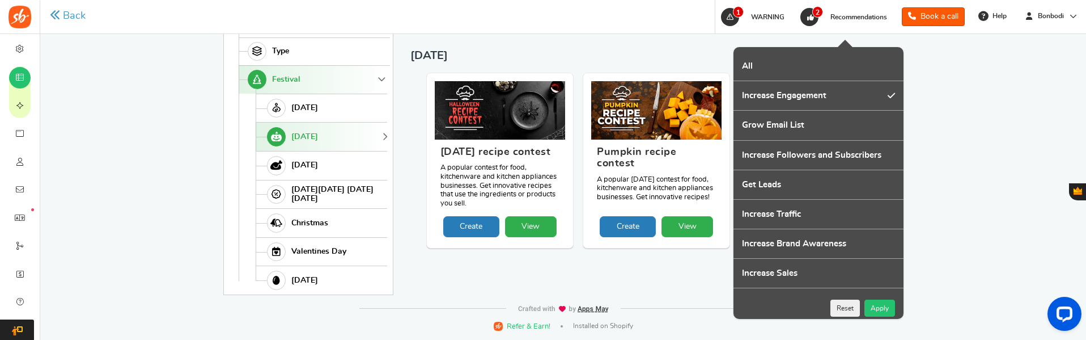
click at [883, 299] on button "Apply" at bounding box center [880, 307] width 31 height 17
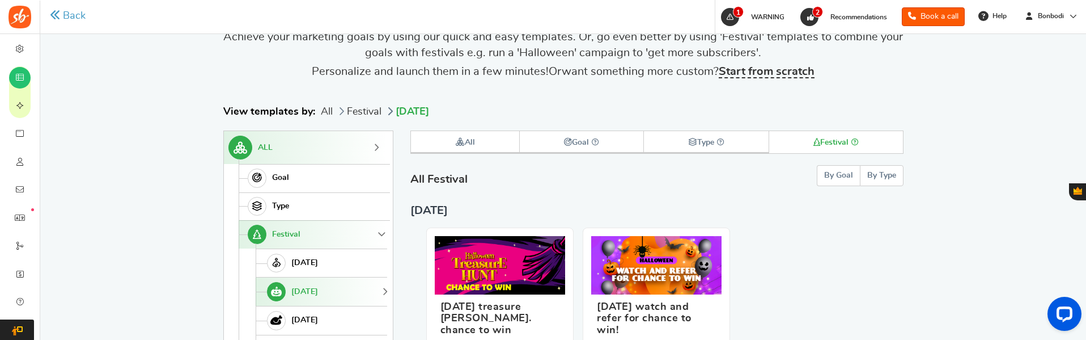
scroll to position [172, 0]
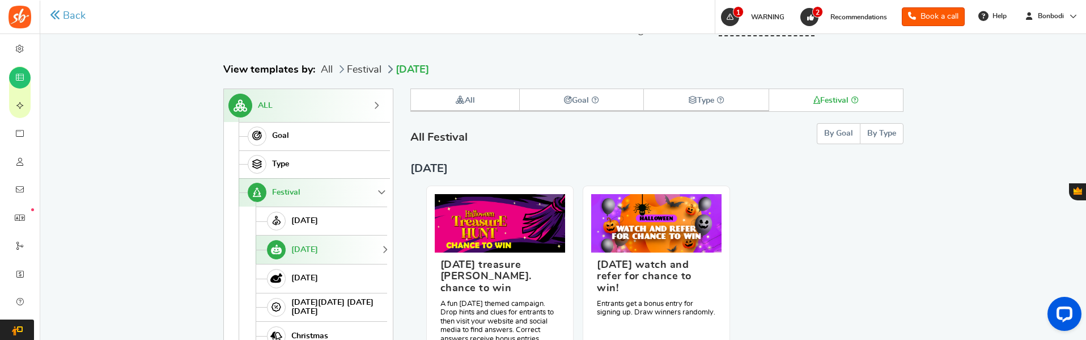
click at [445, 134] on span "All Festival" at bounding box center [439, 137] width 57 height 11
click at [306, 106] on link "ALL" at bounding box center [305, 105] width 163 height 33
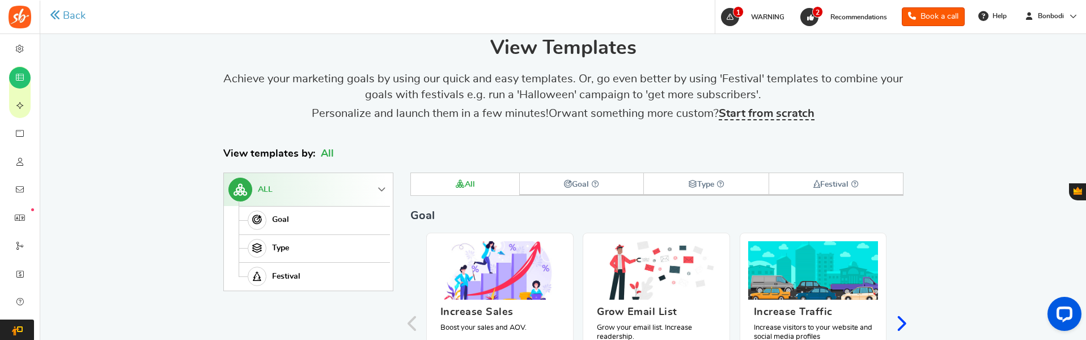
scroll to position [82, 0]
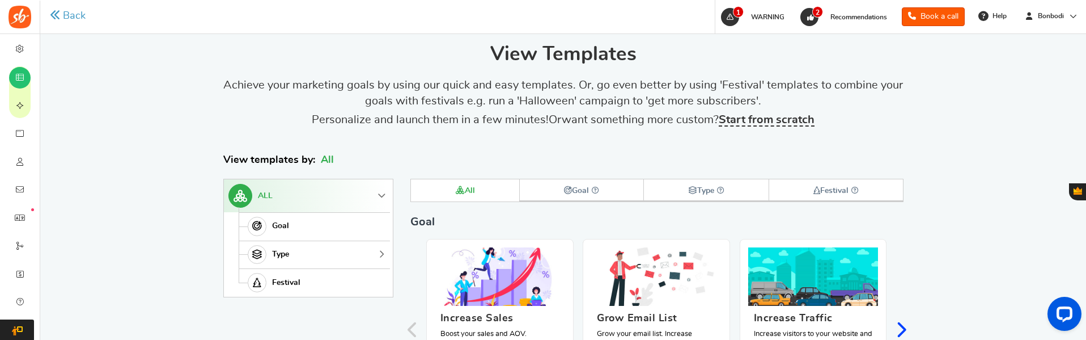
click at [278, 255] on span "Type" at bounding box center [280, 255] width 17 height 10
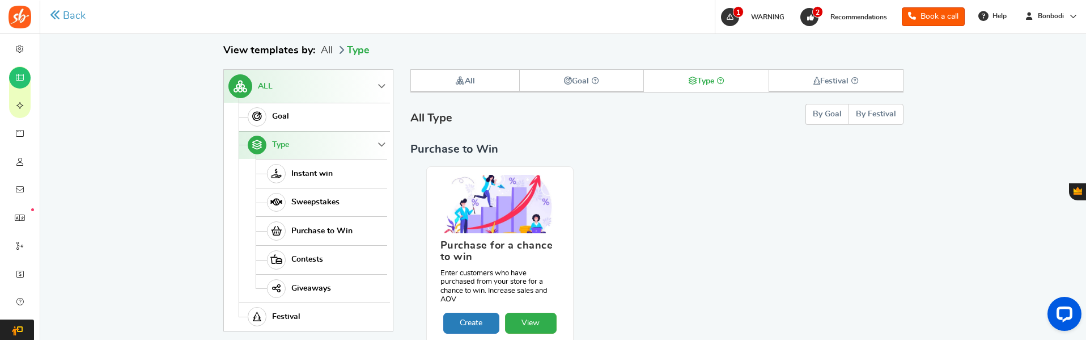
scroll to position [196, 0]
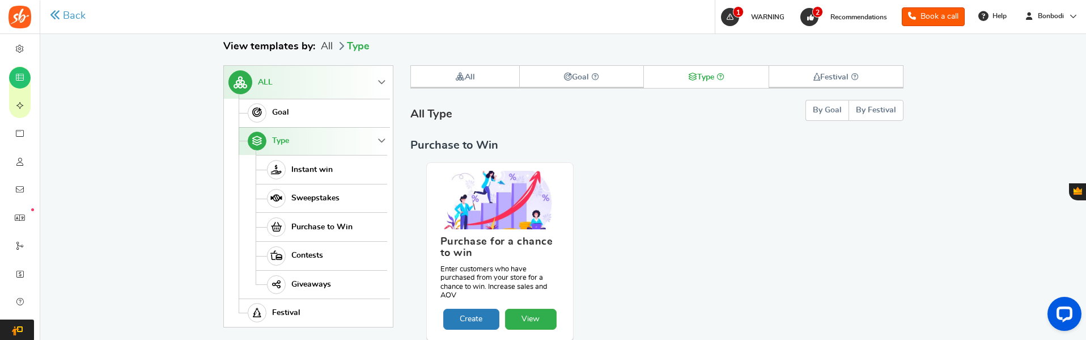
click at [870, 121] on button "By Festival" at bounding box center [876, 110] width 55 height 21
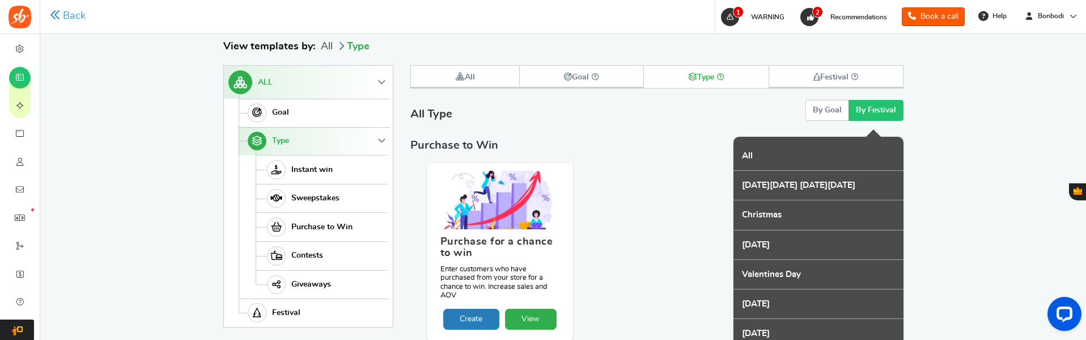
click at [806, 229] on label "Christmas" at bounding box center [819, 214] width 170 height 29
click at [741, 210] on input "Christmas" at bounding box center [737, 205] width 7 height 7
checkbox input "true"
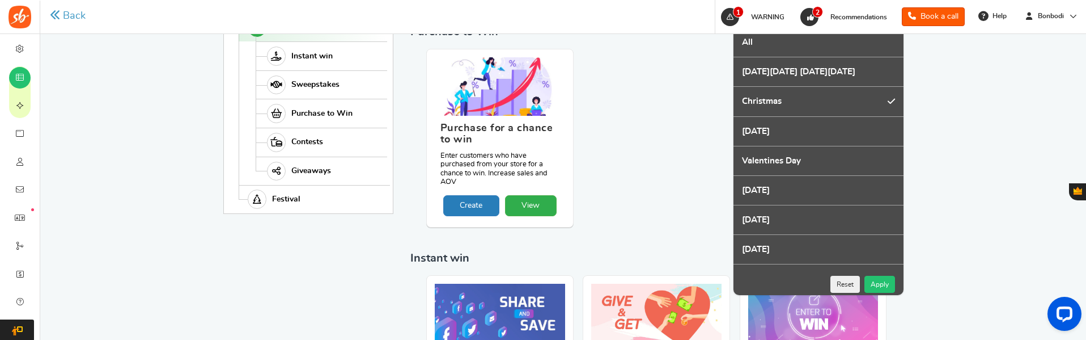
click at [876, 293] on button "Apply" at bounding box center [880, 284] width 31 height 17
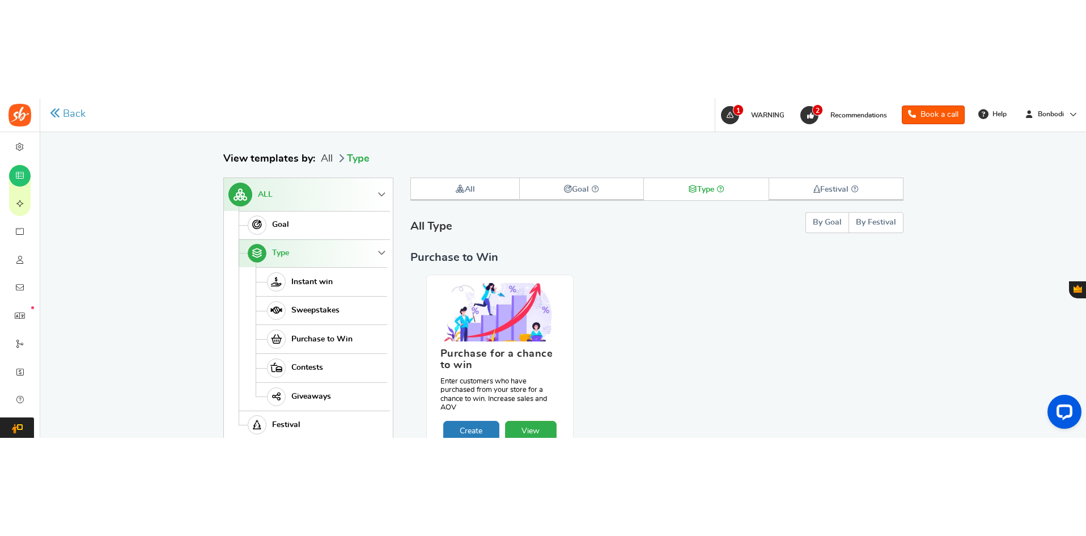
scroll to position [82, 0]
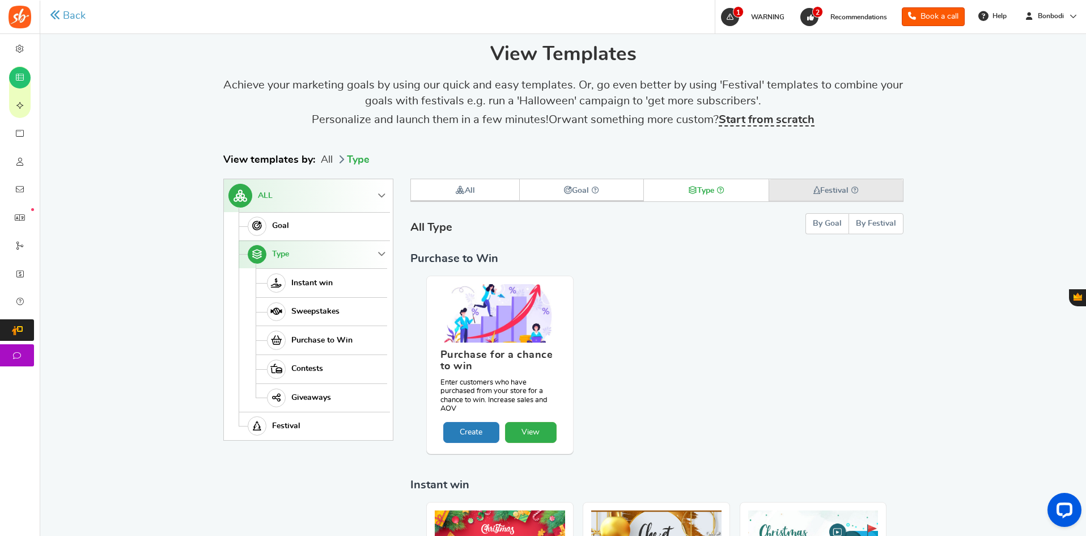
click at [795, 191] on link "Festival" at bounding box center [837, 190] width 134 height 22
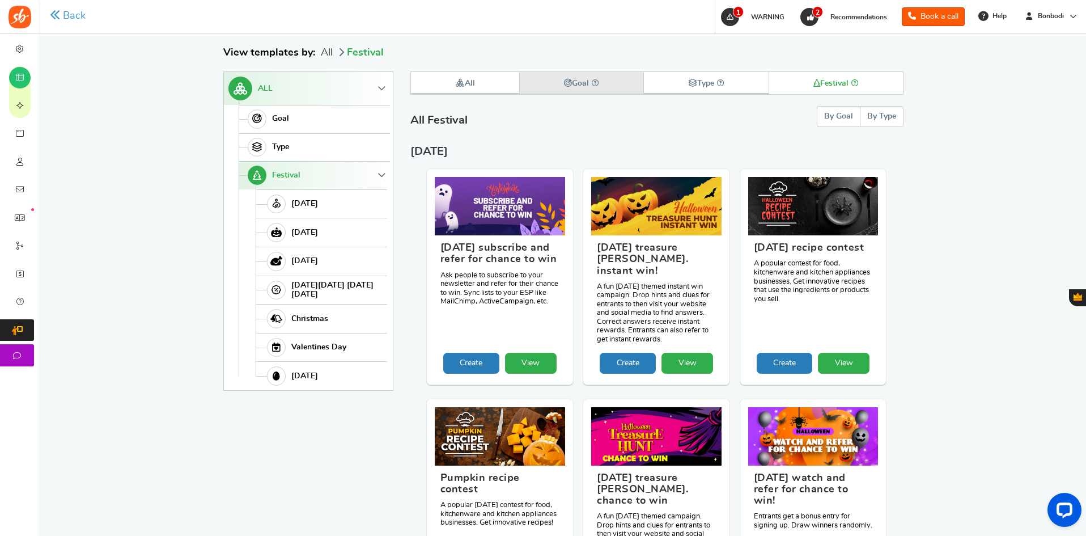
scroll to position [196, 0]
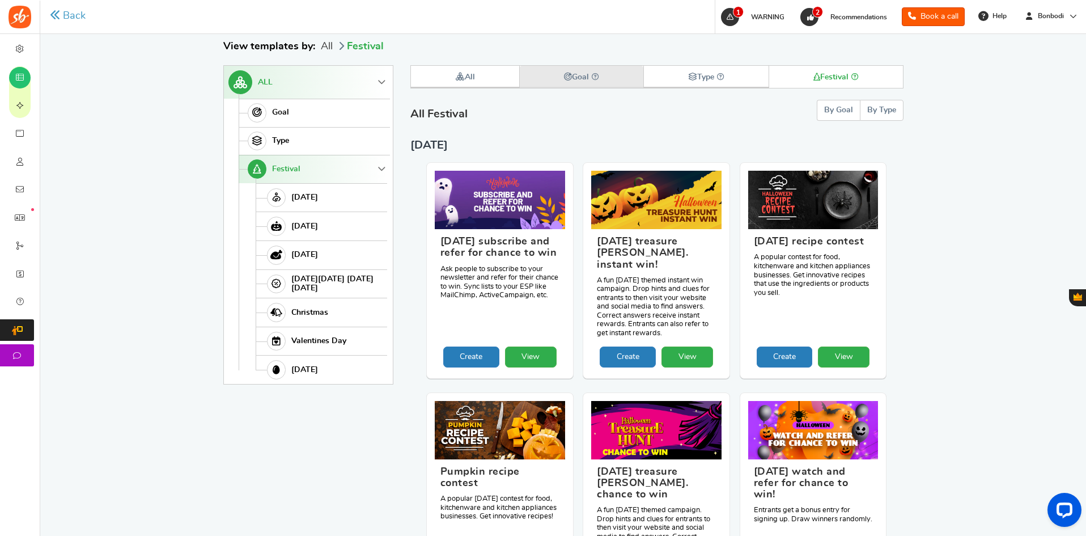
click at [564, 75] on icon at bounding box center [568, 77] width 8 height 8
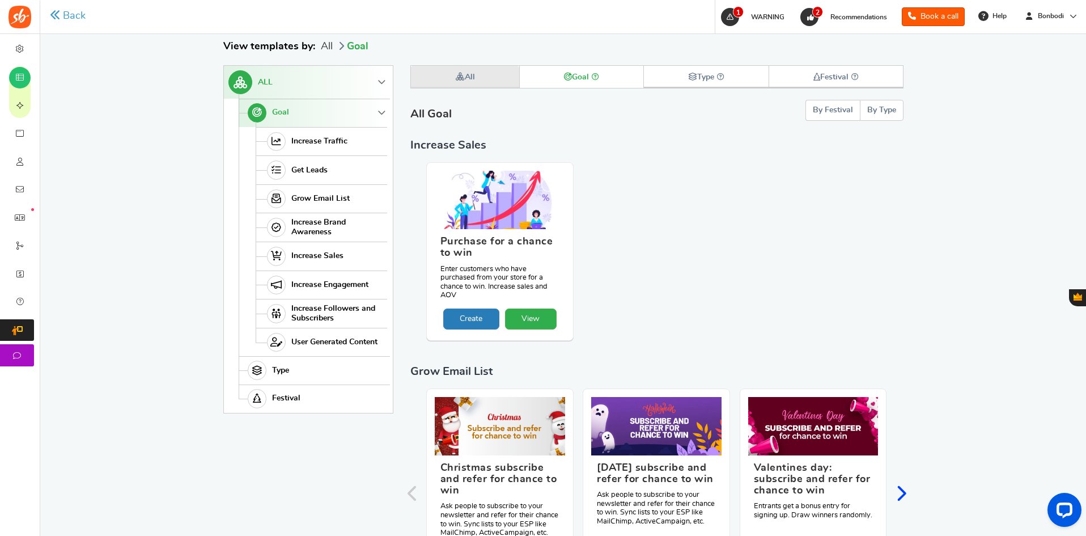
click at [451, 71] on link "All" at bounding box center [465, 77] width 109 height 22
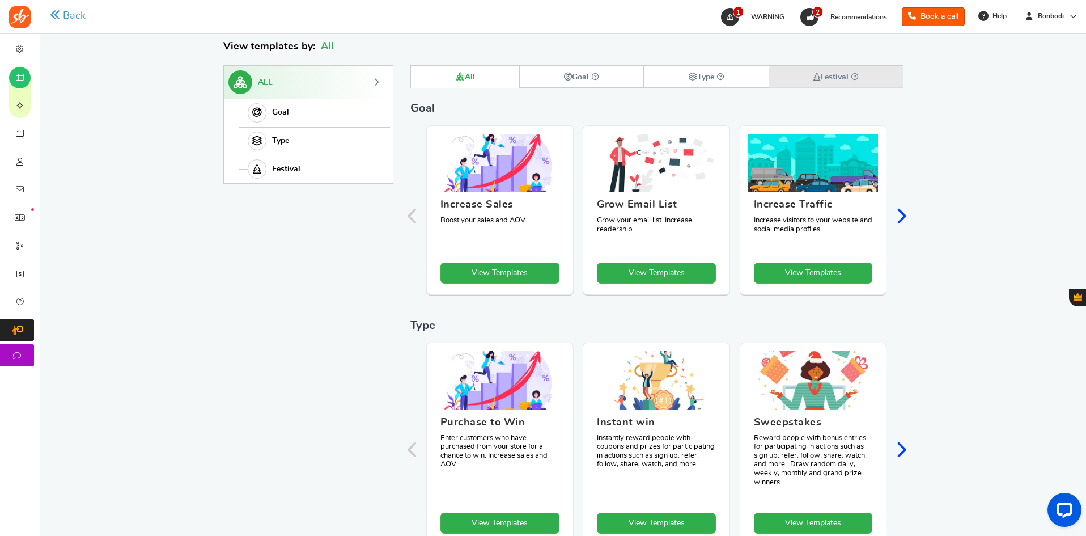
click at [803, 78] on link "Festival" at bounding box center [837, 77] width 134 height 22
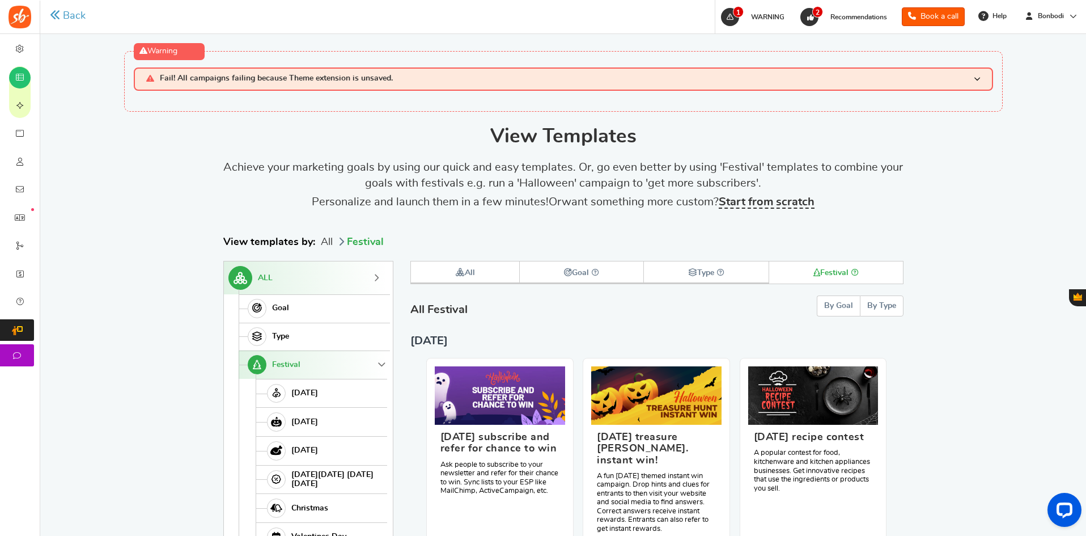
scroll to position [113, 0]
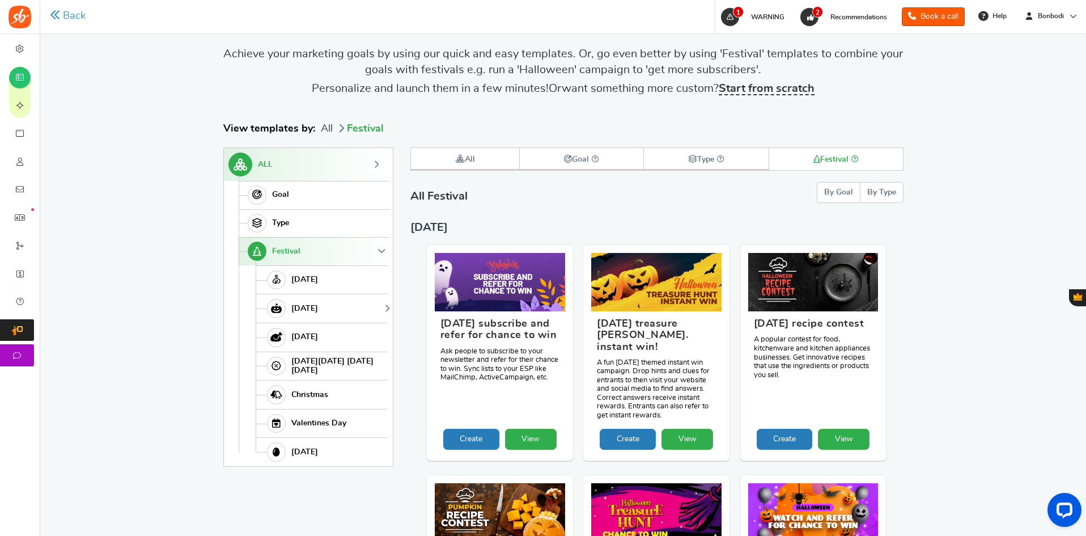
click at [321, 299] on link "Halloween" at bounding box center [322, 308] width 132 height 29
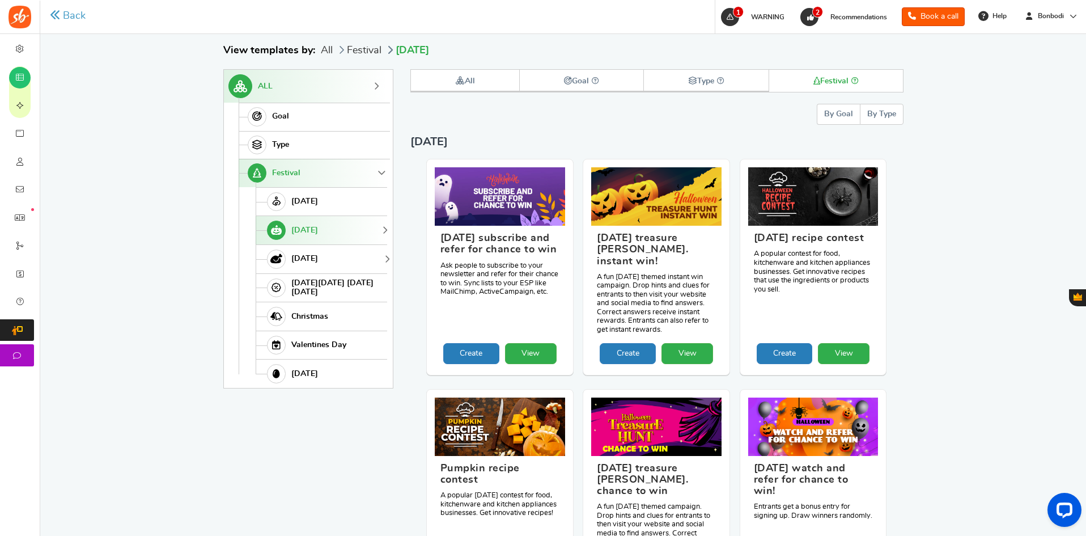
scroll to position [196, 0]
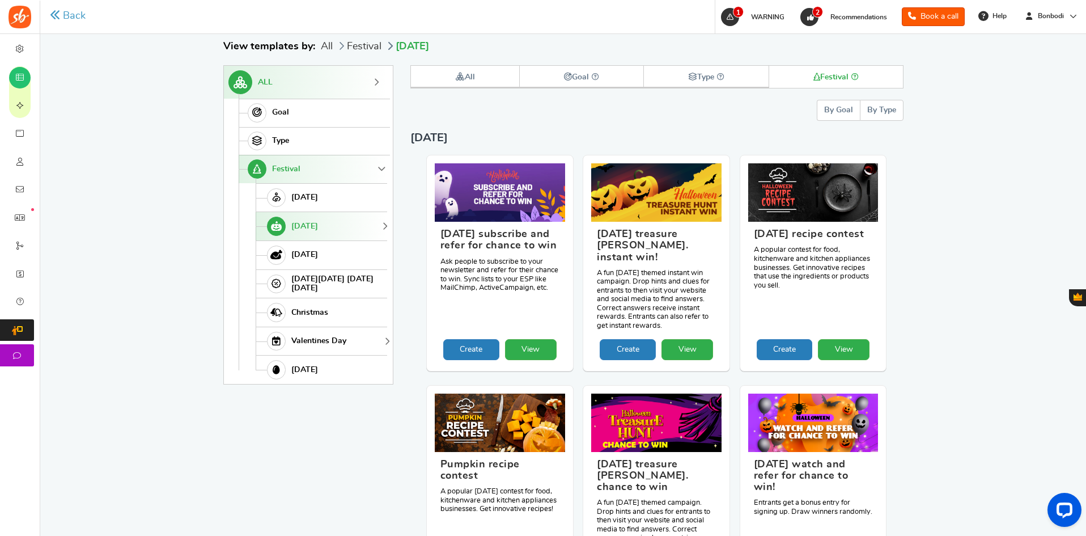
click at [322, 299] on link "Valentines Day" at bounding box center [322, 341] width 132 height 29
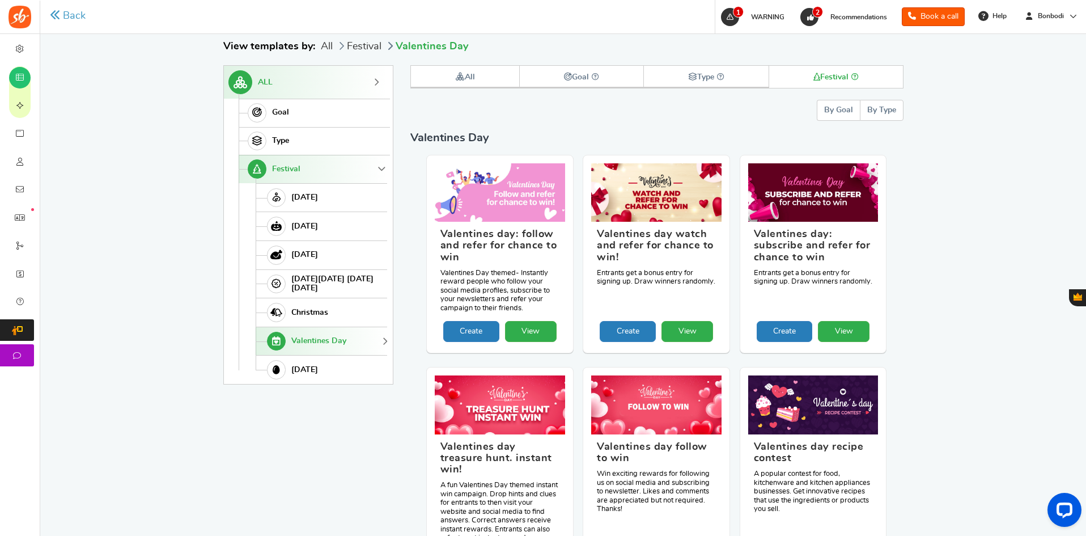
scroll to position [82, 0]
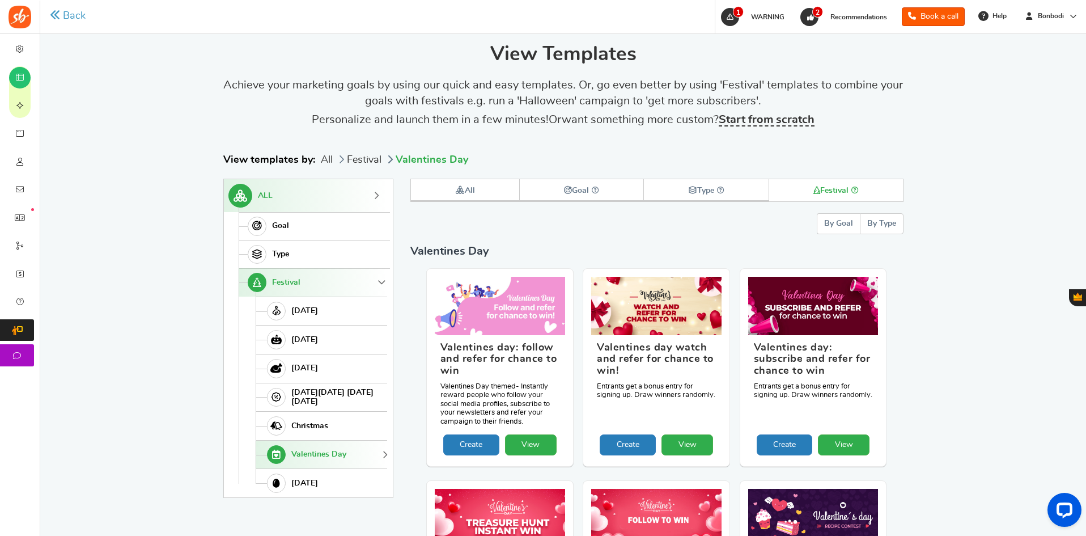
click at [287, 285] on span "Festival" at bounding box center [286, 283] width 28 height 10
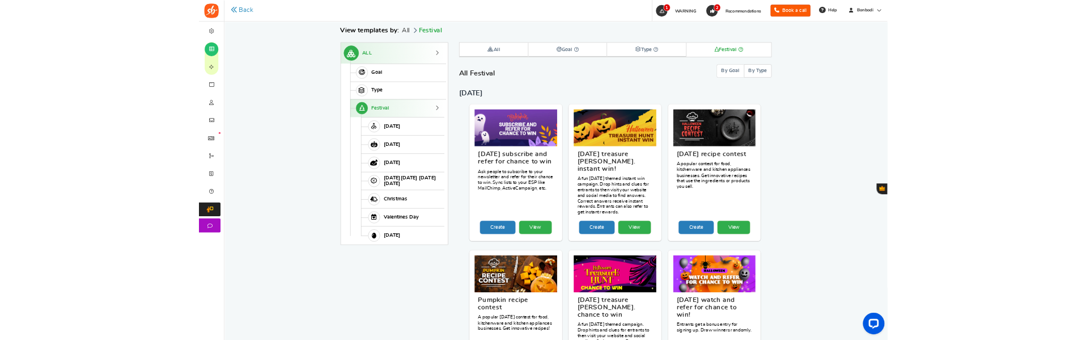
scroll to position [196, 0]
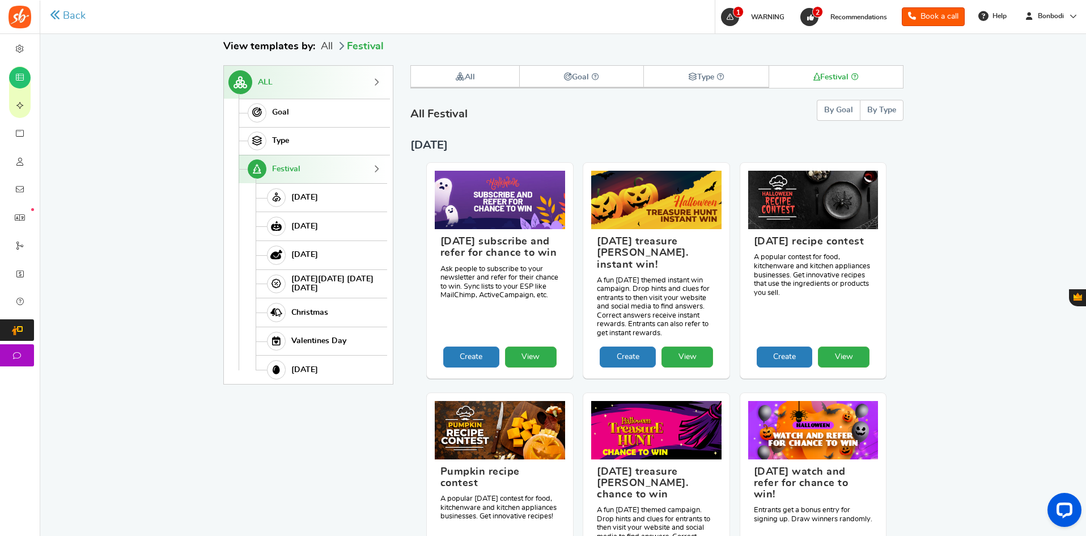
click at [817, 74] on icon at bounding box center [817, 77] width 7 height 8
click at [566, 154] on h4 "Halloween" at bounding box center [657, 145] width 493 height 17
click at [879, 154] on h4 "Halloween" at bounding box center [657, 145] width 493 height 17
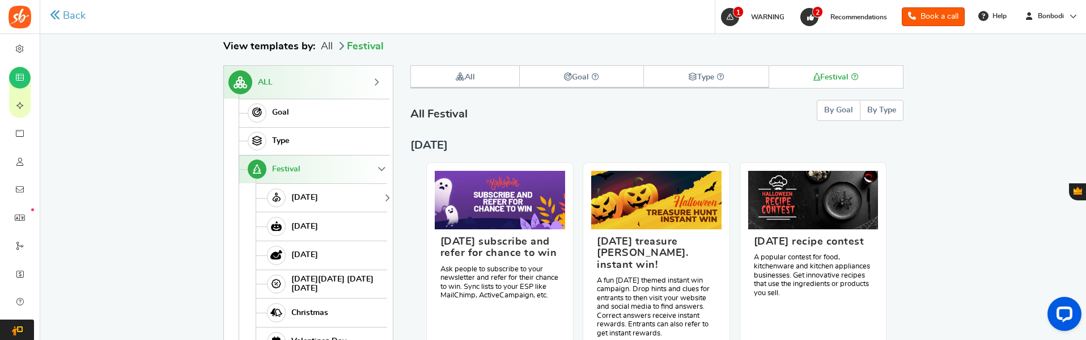
click at [318, 197] on span "Mother's Day" at bounding box center [304, 198] width 27 height 10
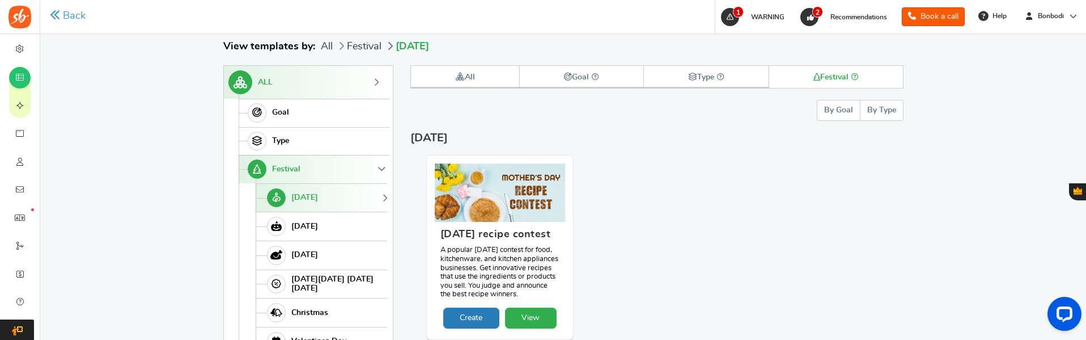
click at [315, 166] on link "Festival" at bounding box center [313, 169] width 149 height 28
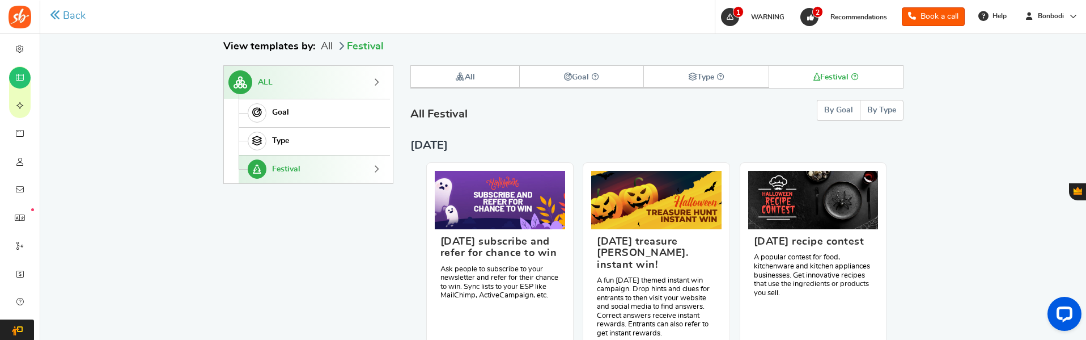
click at [303, 174] on link "Festival" at bounding box center [313, 169] width 149 height 28
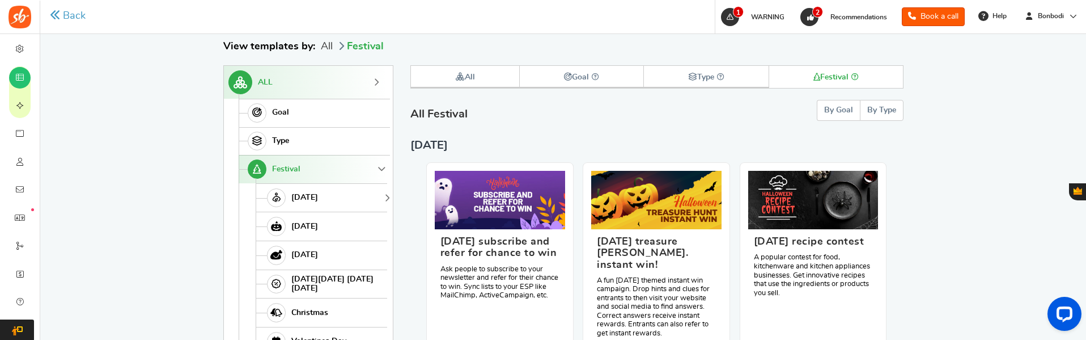
click at [318, 201] on span "Mother's Day" at bounding box center [304, 198] width 27 height 10
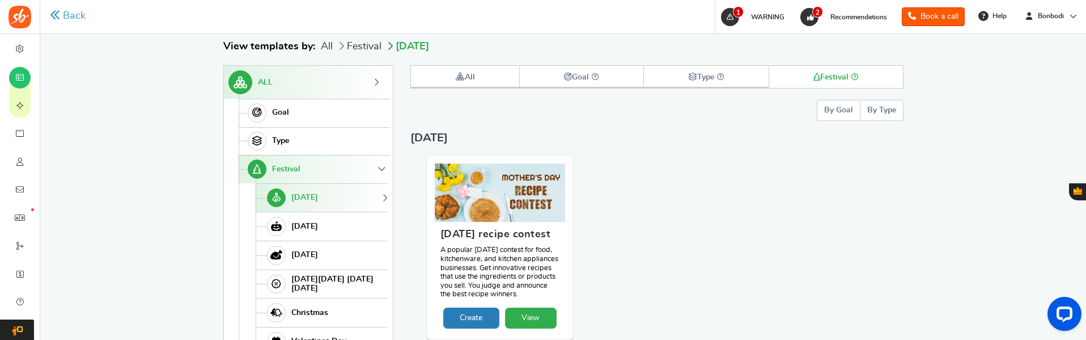
click at [882, 112] on button "By Type" at bounding box center [882, 110] width 44 height 21
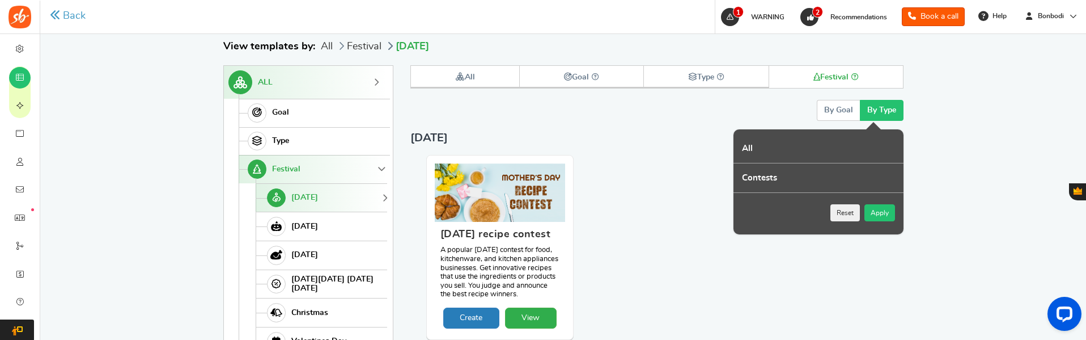
click at [876, 213] on button "Apply" at bounding box center [880, 212] width 31 height 17
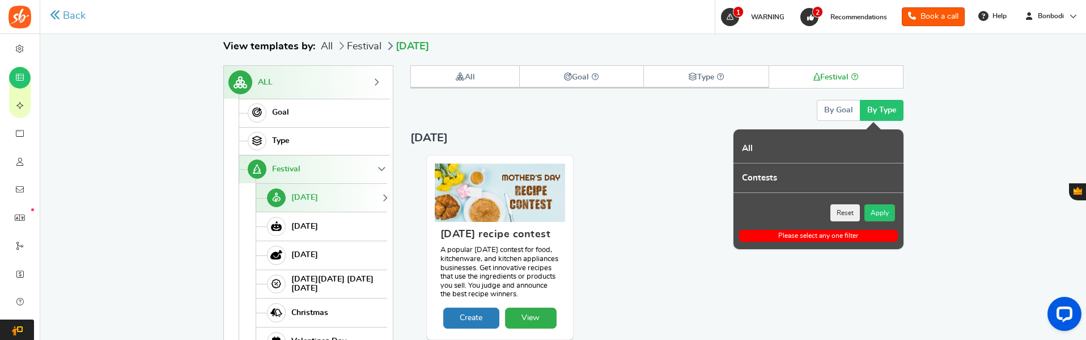
click at [836, 177] on label "Contests" at bounding box center [819, 177] width 170 height 29
click at [741, 173] on input "Contests" at bounding box center [737, 169] width 7 height 7
checkbox input "true"
click at [886, 220] on button "Apply" at bounding box center [880, 212] width 31 height 17
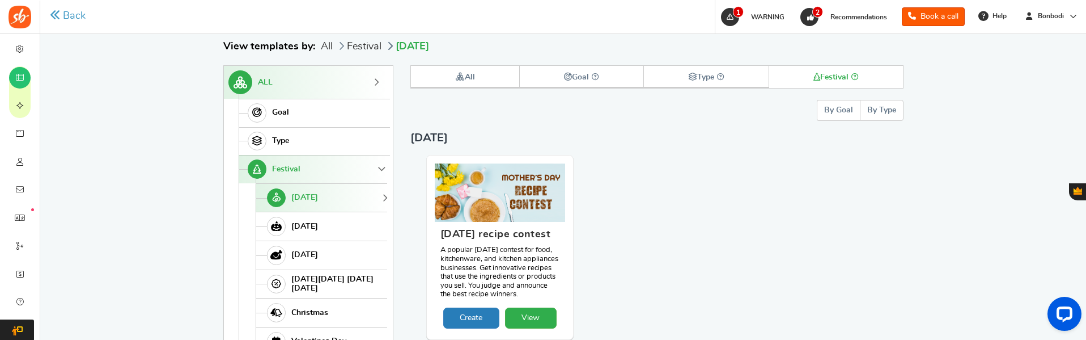
click at [837, 112] on button "By Goal" at bounding box center [838, 110] width 43 height 21
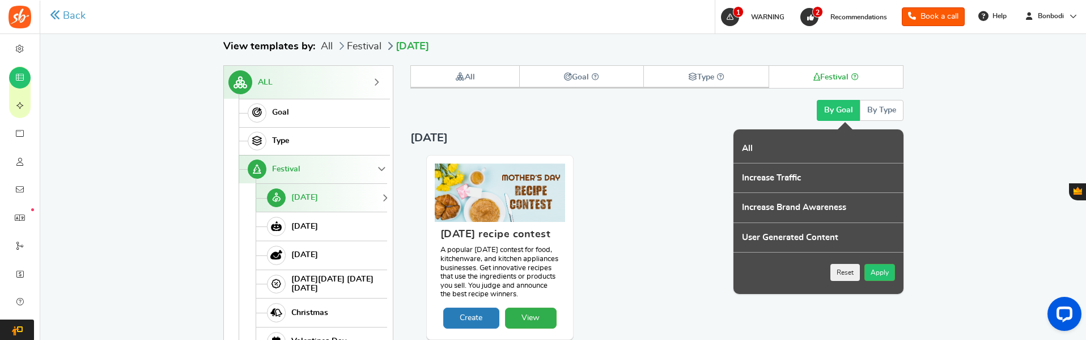
click at [812, 182] on label "Increase Traffic" at bounding box center [819, 177] width 170 height 29
click at [741, 173] on input "Increase Traffic" at bounding box center [737, 169] width 7 height 7
checkbox input "true"
click at [878, 273] on button "Apply" at bounding box center [880, 272] width 31 height 17
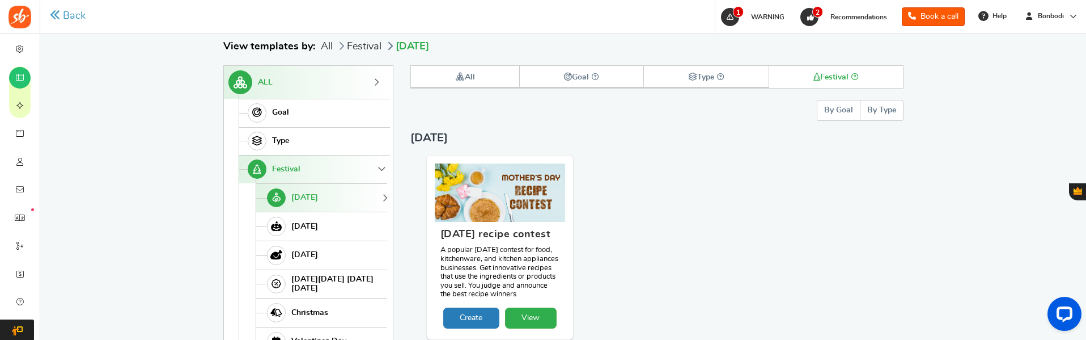
click at [826, 113] on button "By Goal" at bounding box center [838, 110] width 43 height 21
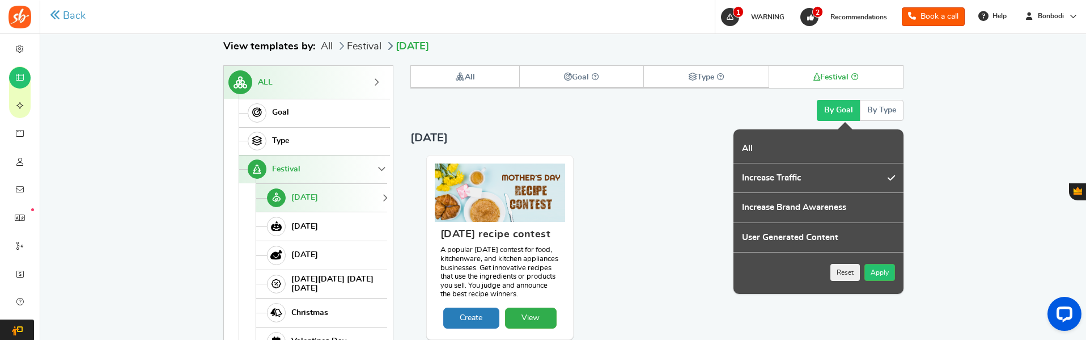
click at [634, 152] on div "Mother's Day Mother's day recipe contest A popular mother's day contest for foo…" at bounding box center [657, 241] width 493 height 224
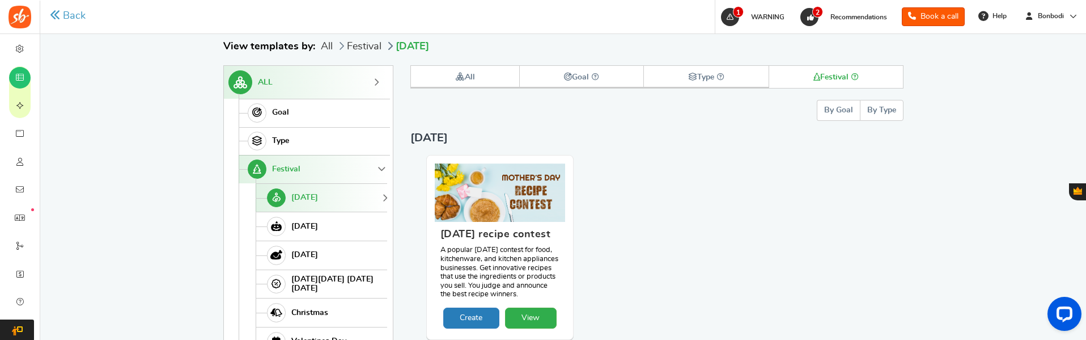
click at [309, 171] on link "Festival" at bounding box center [313, 169] width 149 height 28
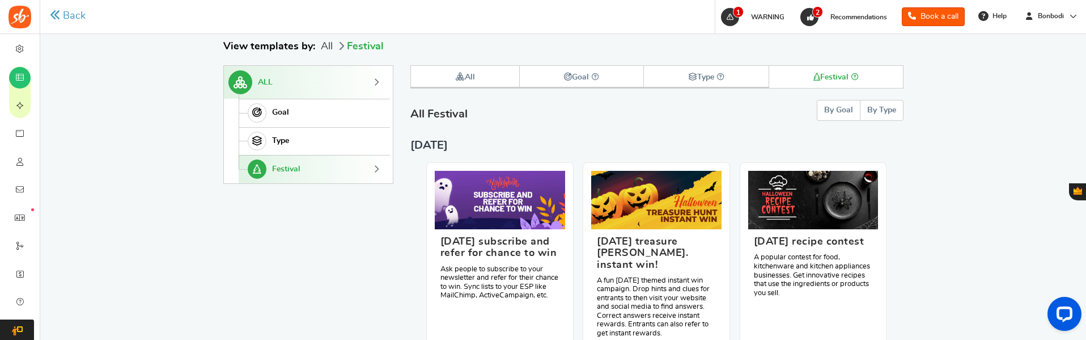
click at [873, 121] on button "By Type" at bounding box center [882, 110] width 44 height 21
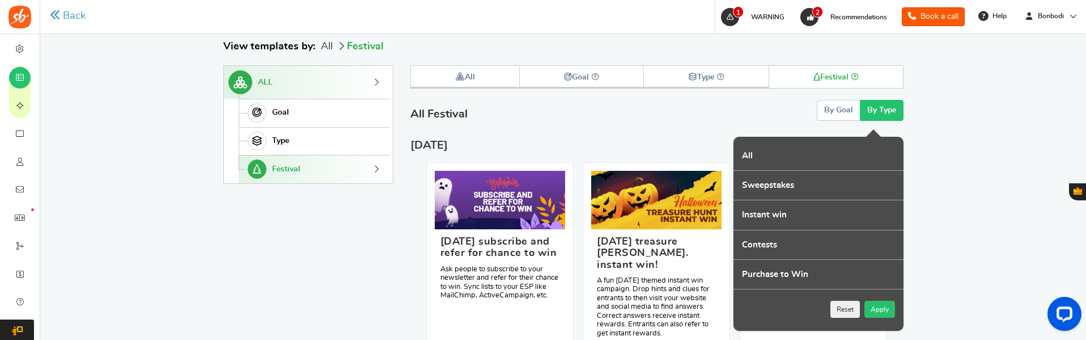
click at [819, 229] on label "Instant win" at bounding box center [819, 214] width 170 height 29
click at [741, 210] on input "Instant win" at bounding box center [737, 205] width 7 height 7
click at [881, 299] on button "Apply" at bounding box center [880, 309] width 31 height 17
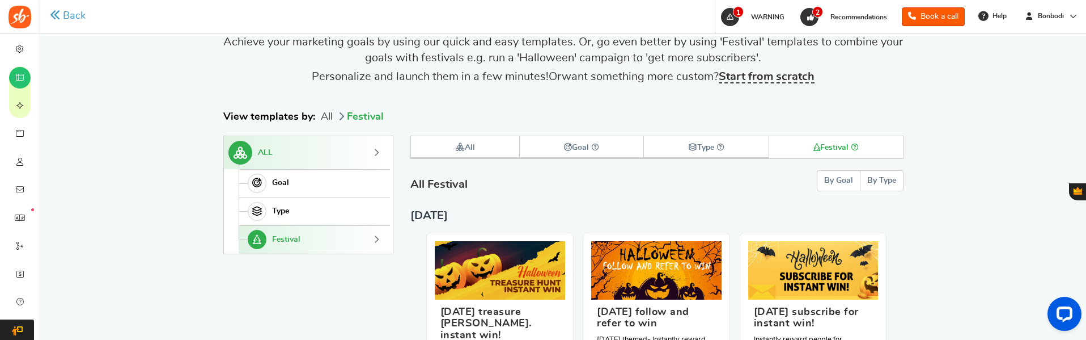
scroll to position [227, 0]
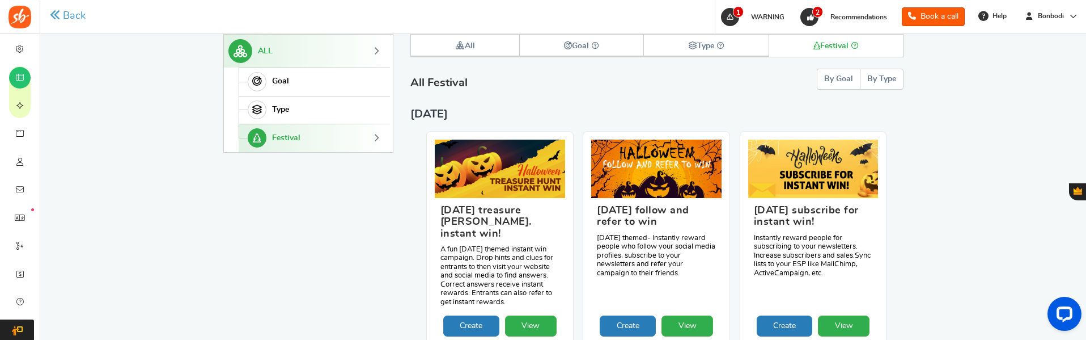
click at [286, 134] on span "Festival" at bounding box center [286, 138] width 28 height 10
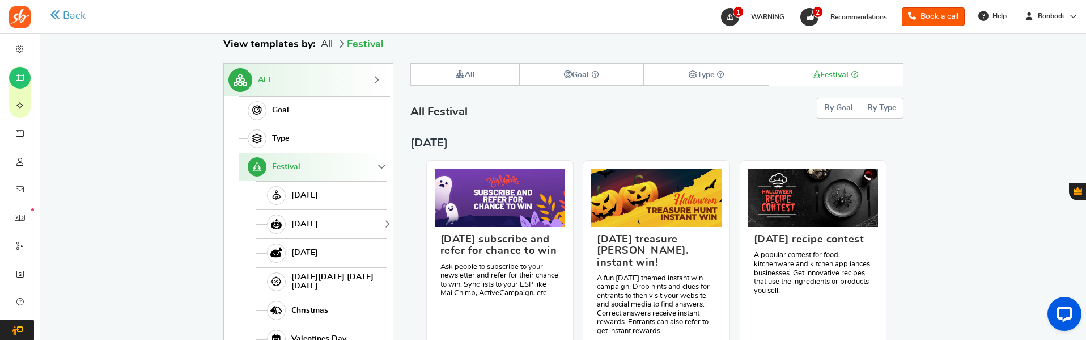
click at [308, 211] on link "Halloween" at bounding box center [322, 223] width 132 height 29
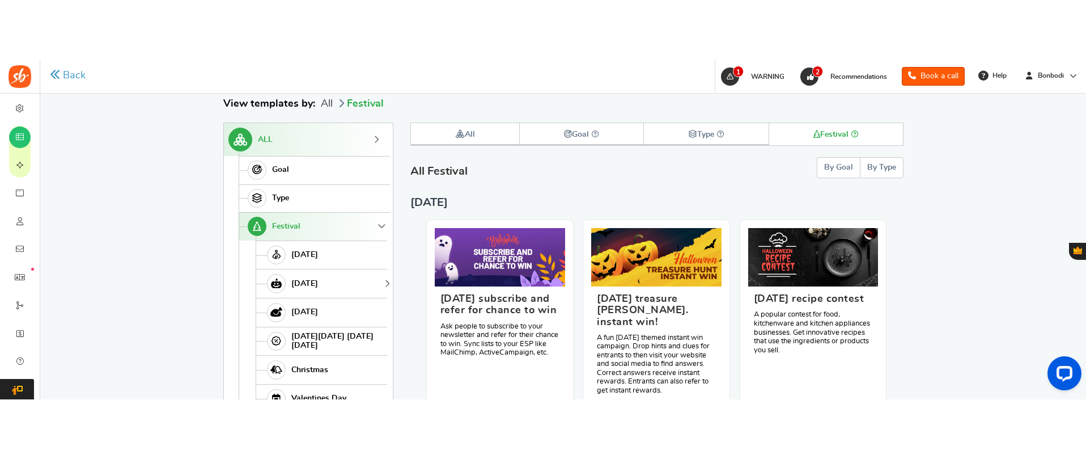
scroll to position [196, 0]
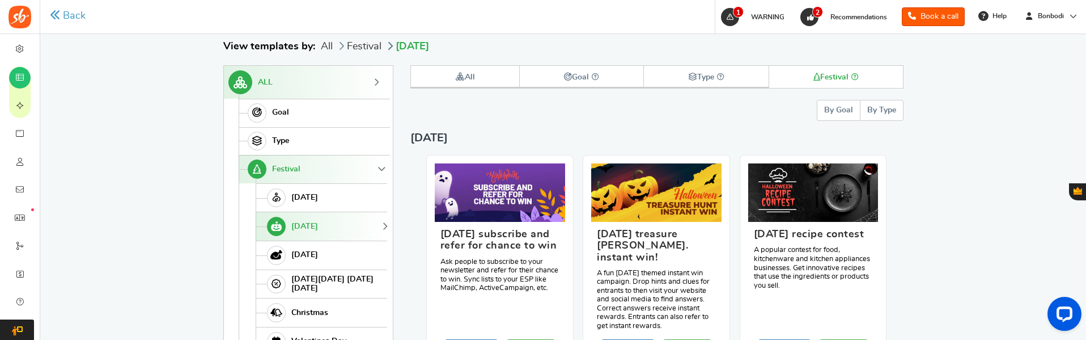
click at [877, 111] on button "By Type" at bounding box center [882, 110] width 44 height 21
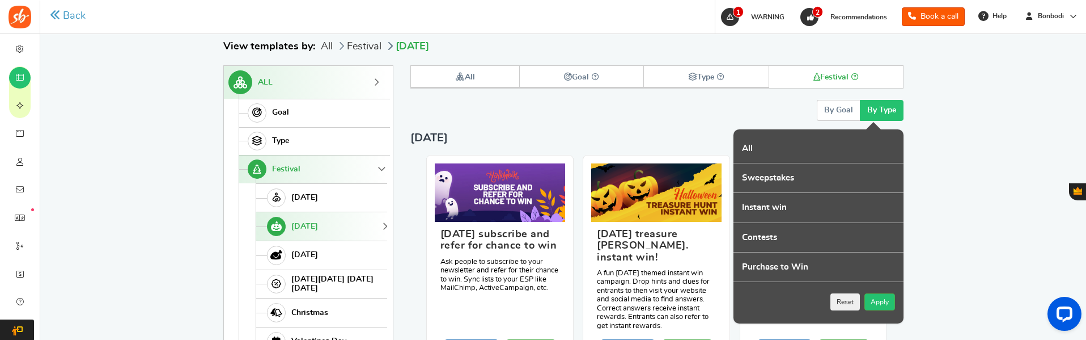
click at [821, 210] on label "Instant win" at bounding box center [819, 207] width 170 height 29
click at [741, 202] on input "Instant win" at bounding box center [737, 198] width 7 height 7
click at [884, 299] on button "Apply" at bounding box center [880, 301] width 31 height 17
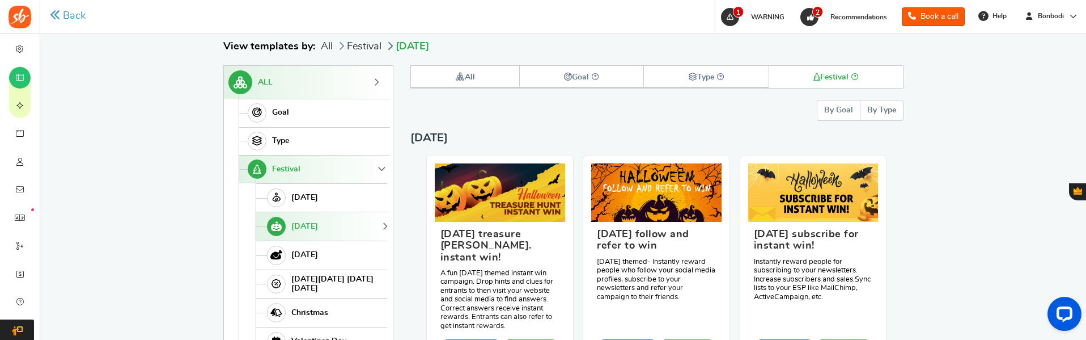
click at [875, 111] on button "By Type" at bounding box center [882, 110] width 44 height 21
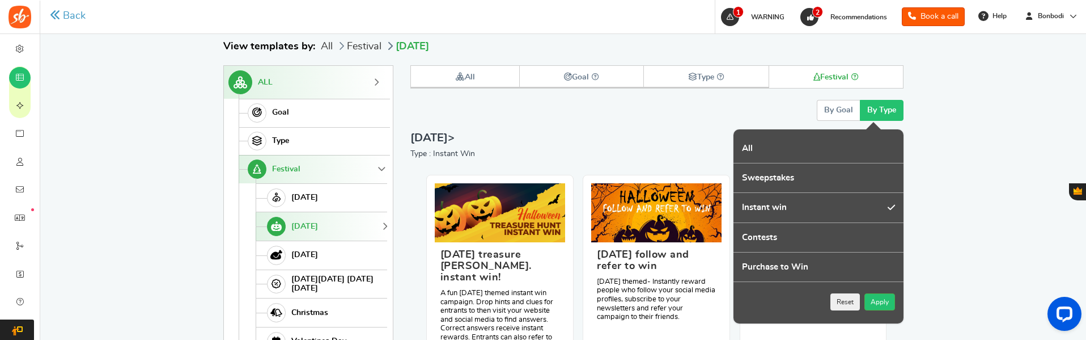
click at [952, 208] on div "Back Back View Templates Achieve your marketing goals by using our quick and ea…" at bounding box center [563, 259] width 907 height 658
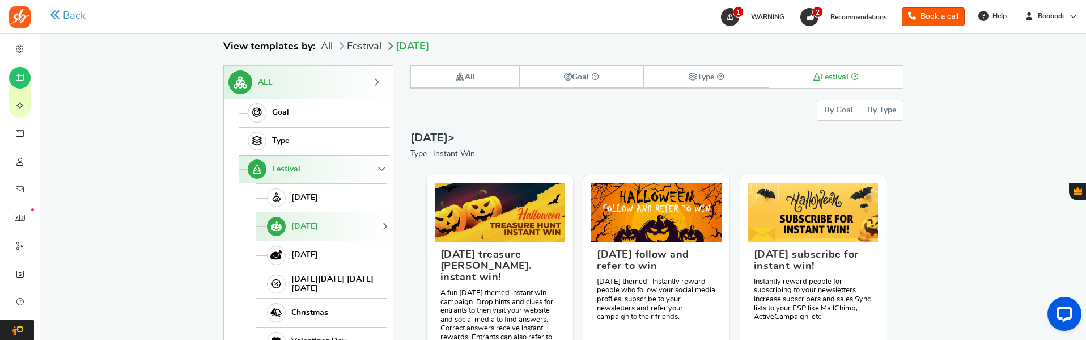
click at [825, 116] on button "By Goal" at bounding box center [838, 110] width 43 height 21
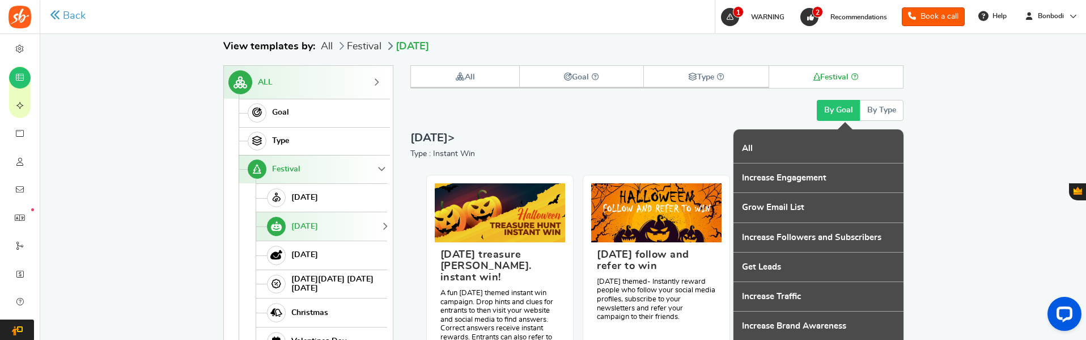
click at [878, 114] on button "By Type" at bounding box center [882, 110] width 44 height 21
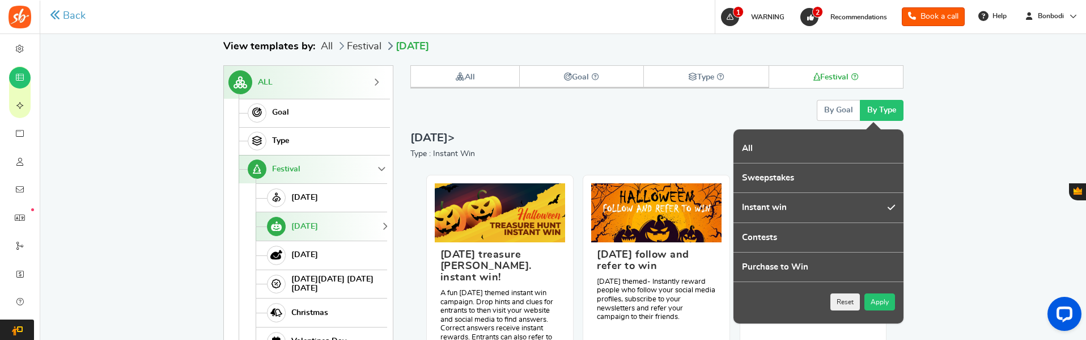
click at [873, 295] on button "Apply" at bounding box center [880, 301] width 31 height 17
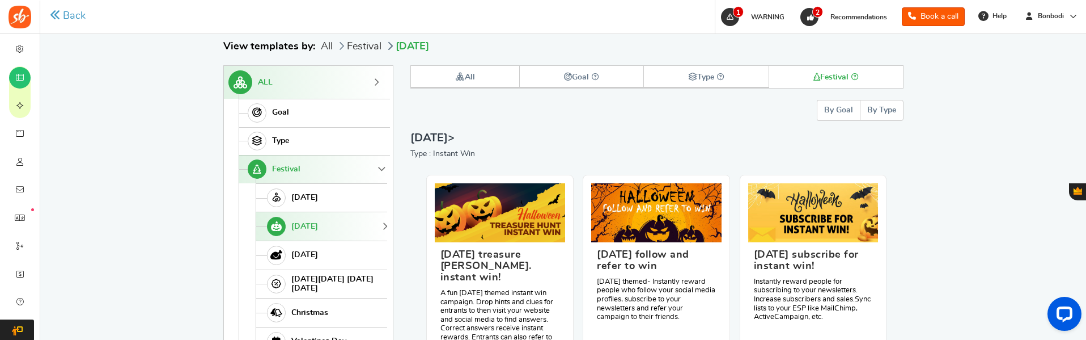
click at [899, 108] on button "By Type" at bounding box center [882, 110] width 44 height 21
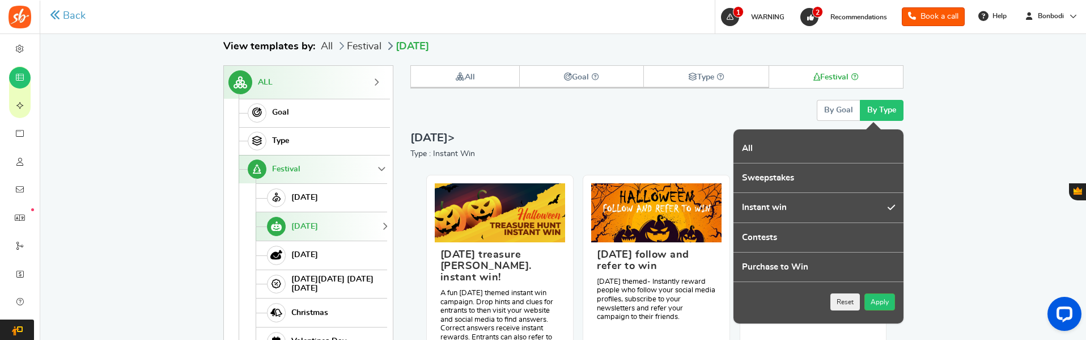
click at [853, 299] on button "Reset" at bounding box center [845, 301] width 29 height 17
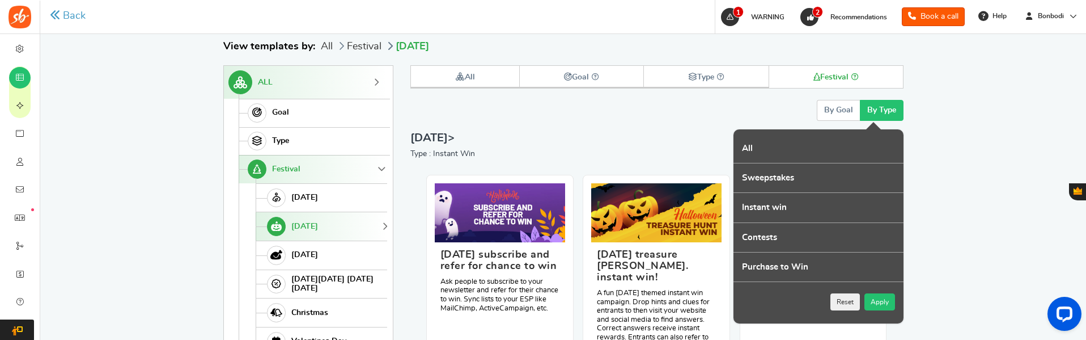
click at [874, 299] on button "Apply" at bounding box center [880, 301] width 31 height 17
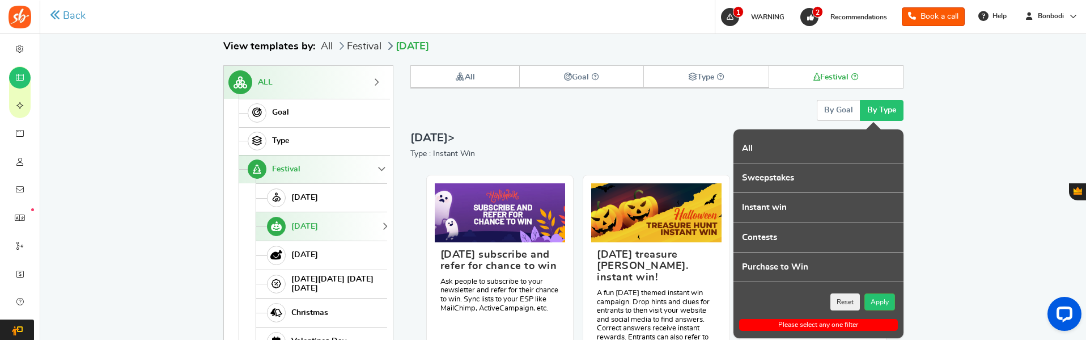
click at [850, 299] on button "Reset" at bounding box center [845, 301] width 29 height 17
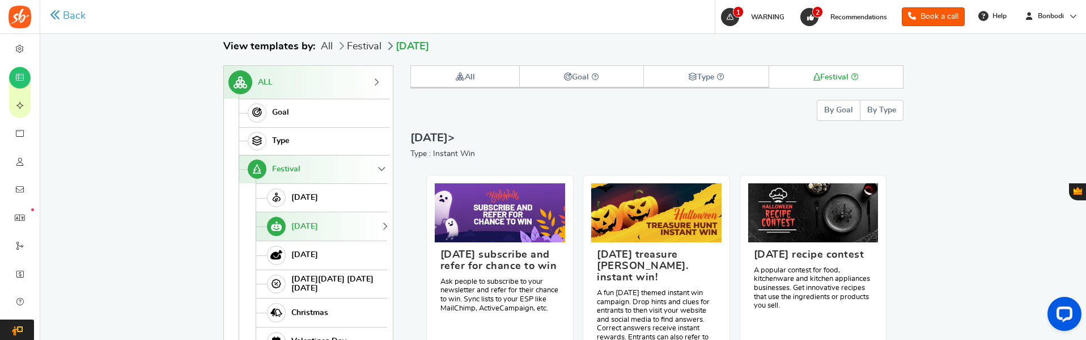
click at [880, 110] on button "By Type" at bounding box center [882, 110] width 44 height 21
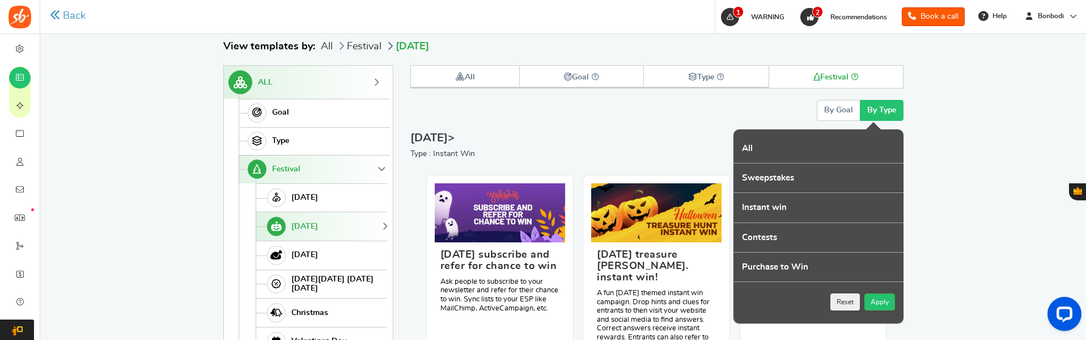
click at [818, 208] on label "Instant win" at bounding box center [819, 207] width 170 height 29
click at [741, 202] on input "Instant win" at bounding box center [737, 198] width 7 height 7
checkbox input "true"
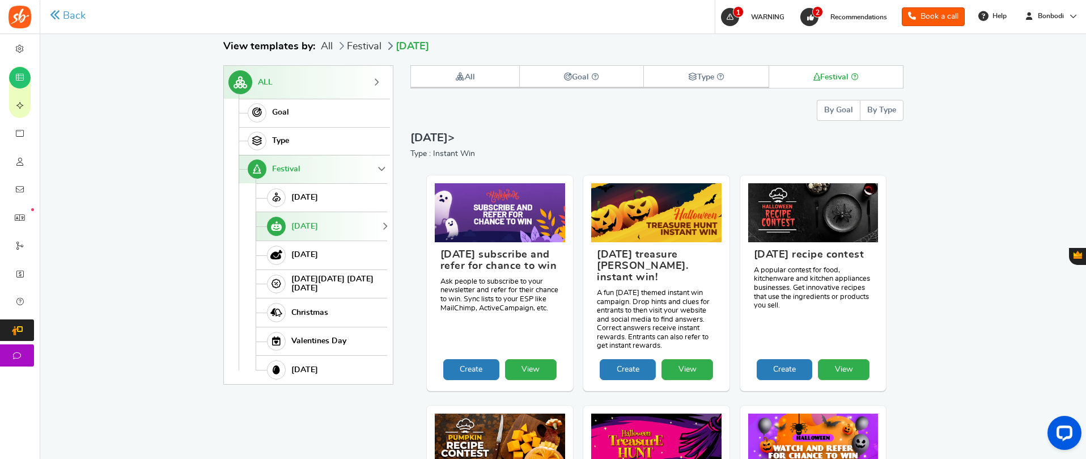
click at [873, 113] on button "By Type" at bounding box center [882, 110] width 44 height 21
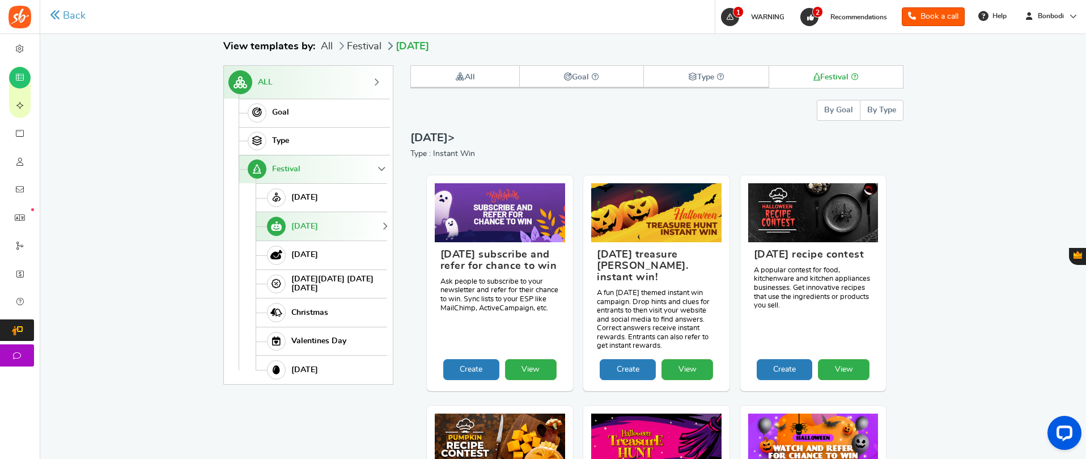
click at [838, 116] on button "By Goal" at bounding box center [838, 110] width 43 height 21
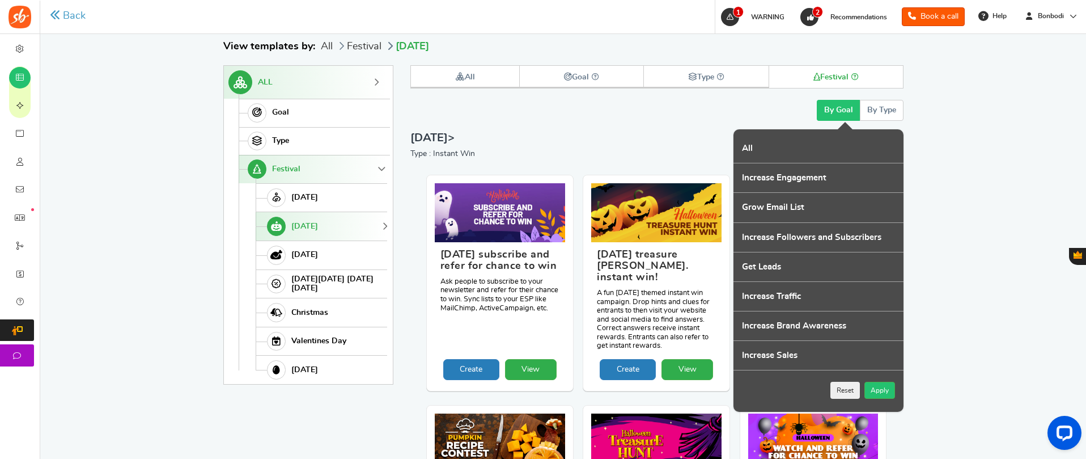
click at [891, 113] on button "By Type" at bounding box center [882, 110] width 44 height 21
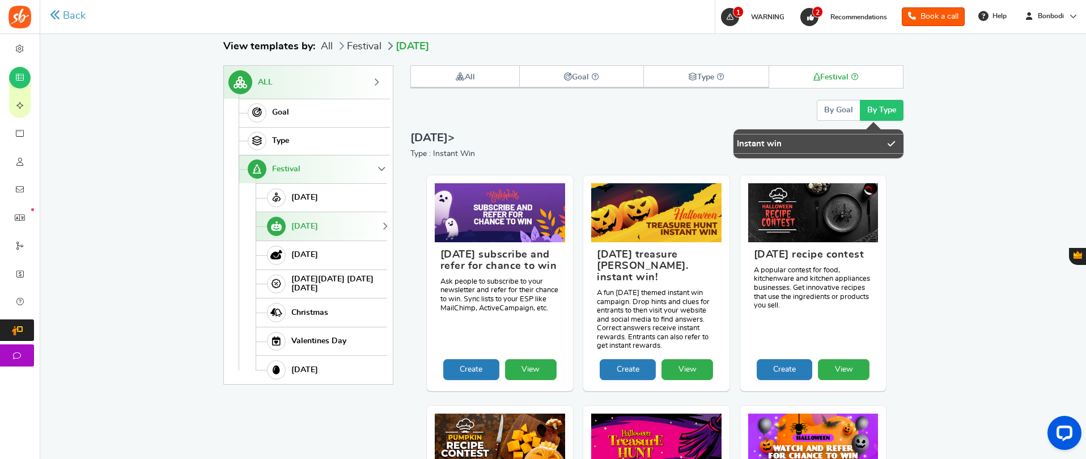
click at [835, 114] on button "By Goal" at bounding box center [838, 110] width 43 height 21
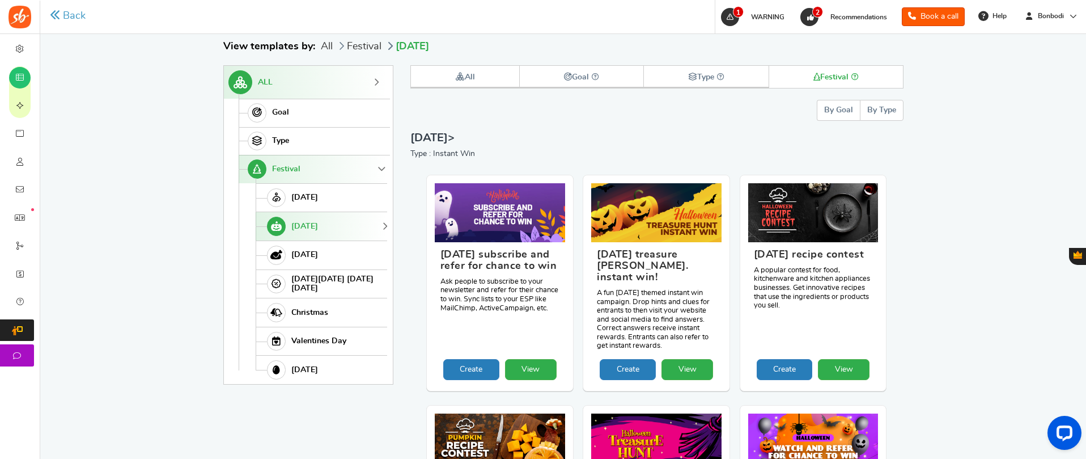
click at [848, 116] on button "By Goal" at bounding box center [838, 110] width 43 height 21
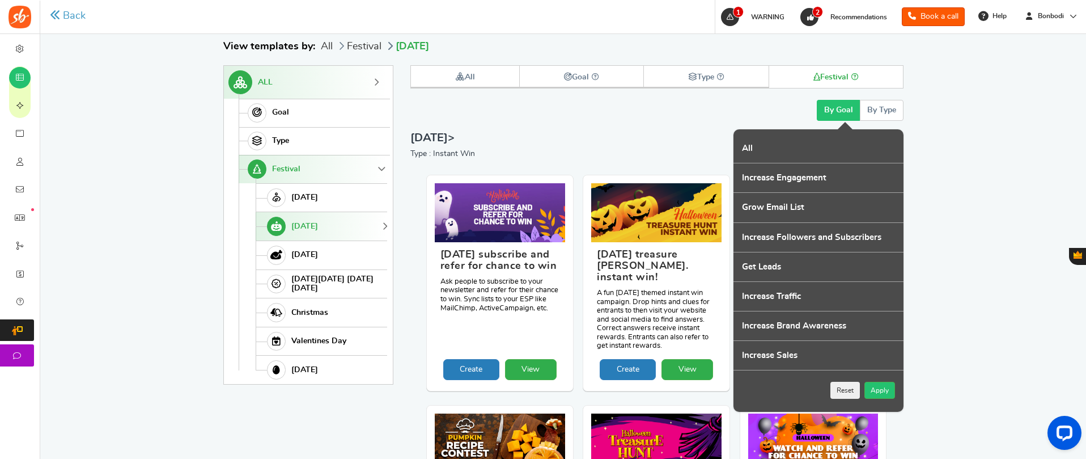
click at [801, 179] on label "Increase Engagement" at bounding box center [819, 177] width 170 height 29
click at [741, 173] on input "Increase Engagement" at bounding box center [737, 169] width 7 height 7
checkbox input "true"
click at [889, 299] on button "Apply" at bounding box center [880, 390] width 31 height 17
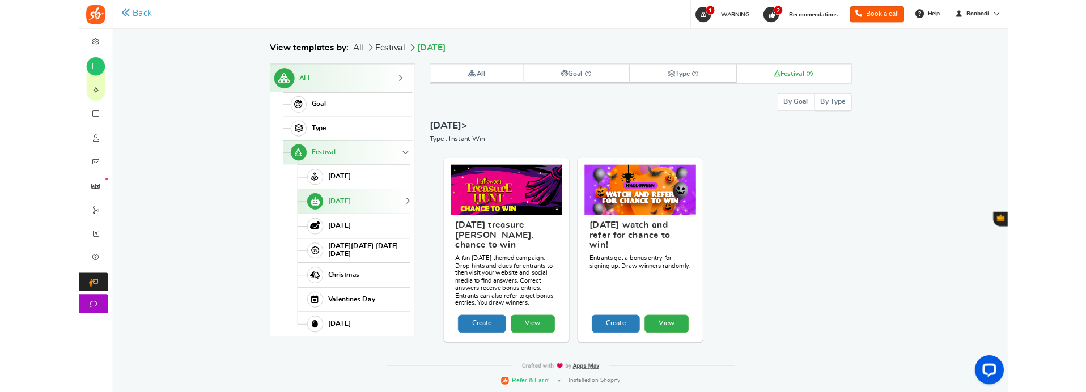
scroll to position [175, 0]
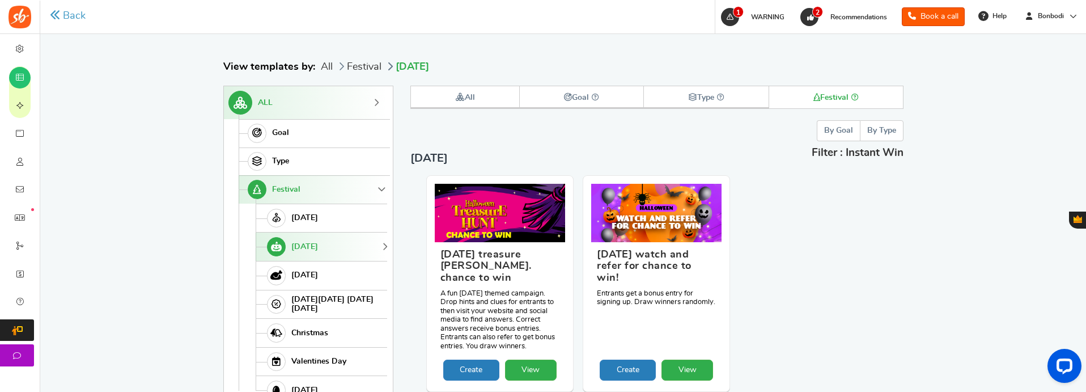
click at [874, 128] on button "By Type" at bounding box center [882, 130] width 44 height 21
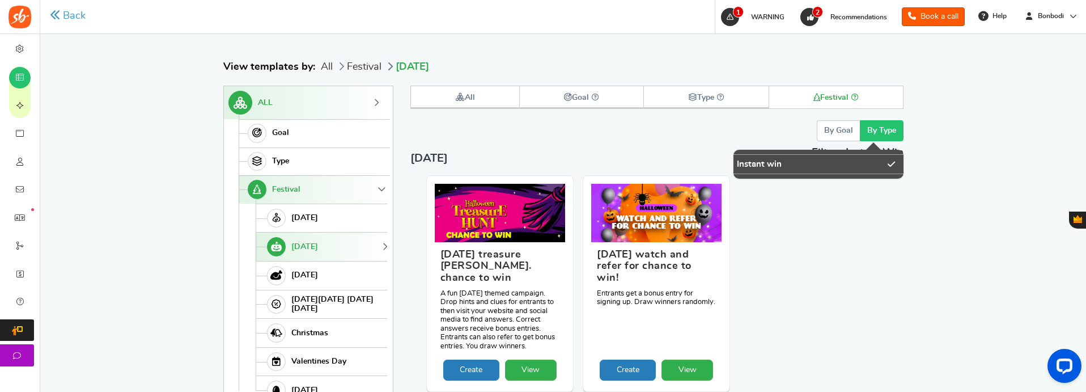
click at [924, 176] on div "Back Back View Templates Achieve your marketing goals by using our quick and ea…" at bounding box center [563, 178] width 907 height 454
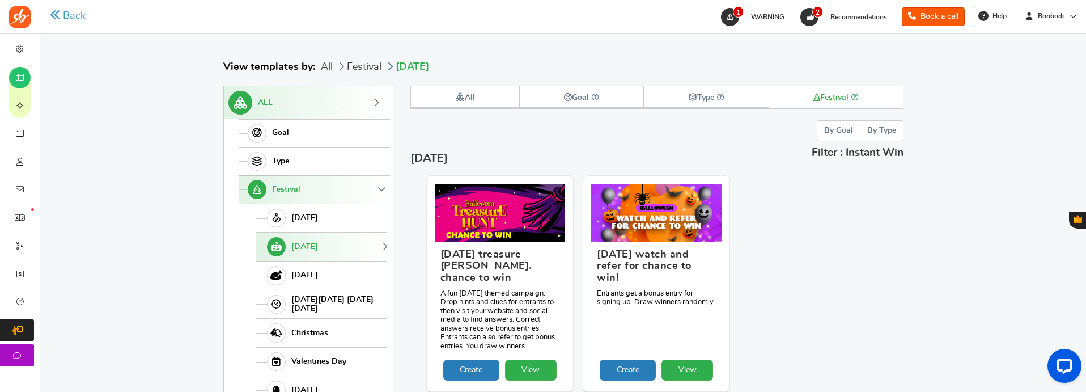
click at [885, 131] on button "By Type" at bounding box center [882, 130] width 44 height 21
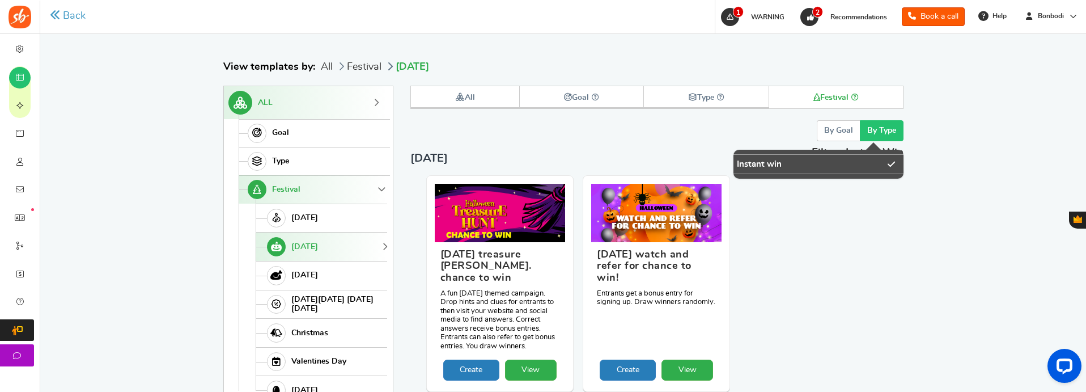
click at [893, 137] on button "By Type" at bounding box center [882, 130] width 44 height 21
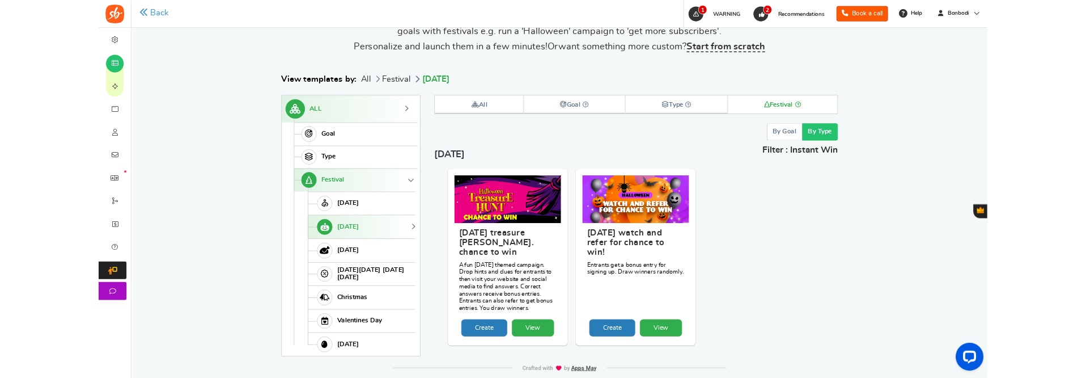
scroll to position [163, 0]
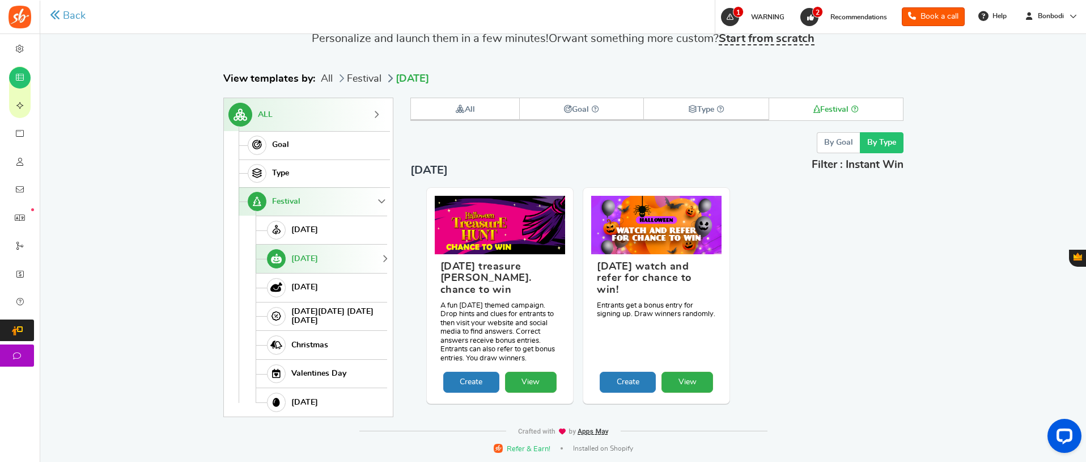
click at [869, 147] on button "By Type" at bounding box center [882, 142] width 44 height 21
click at [872, 151] on button "By Type" at bounding box center [882, 142] width 44 height 21
click at [837, 141] on button "By Goal" at bounding box center [838, 142] width 43 height 21
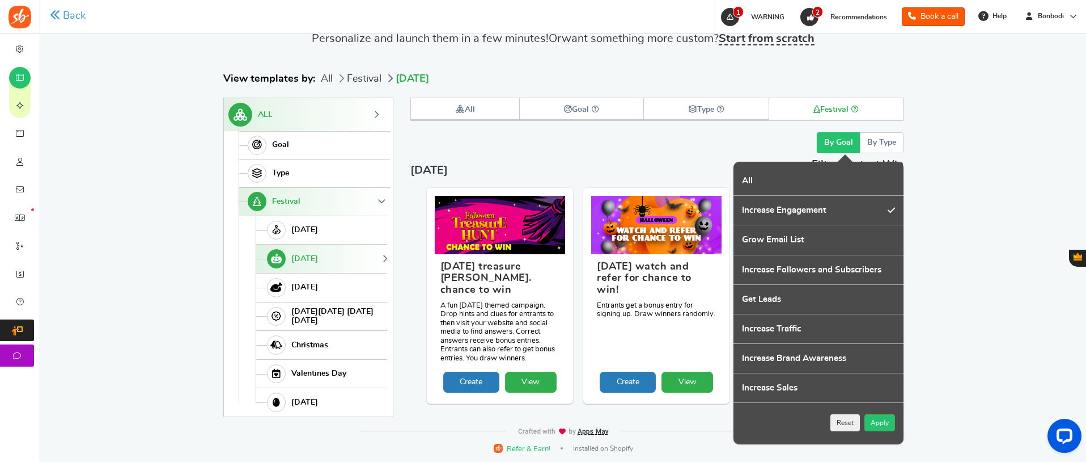
click at [837, 244] on label "Grow Email List" at bounding box center [819, 239] width 170 height 29
click at [741, 235] on input "Grow Email List" at bounding box center [737, 230] width 7 height 7
checkbox input "true"
click at [843, 270] on label "Increase Followers and Subscribers" at bounding box center [819, 269] width 170 height 29
click at [741, 265] on input "Increase Followers and Subscribers" at bounding box center [737, 260] width 7 height 7
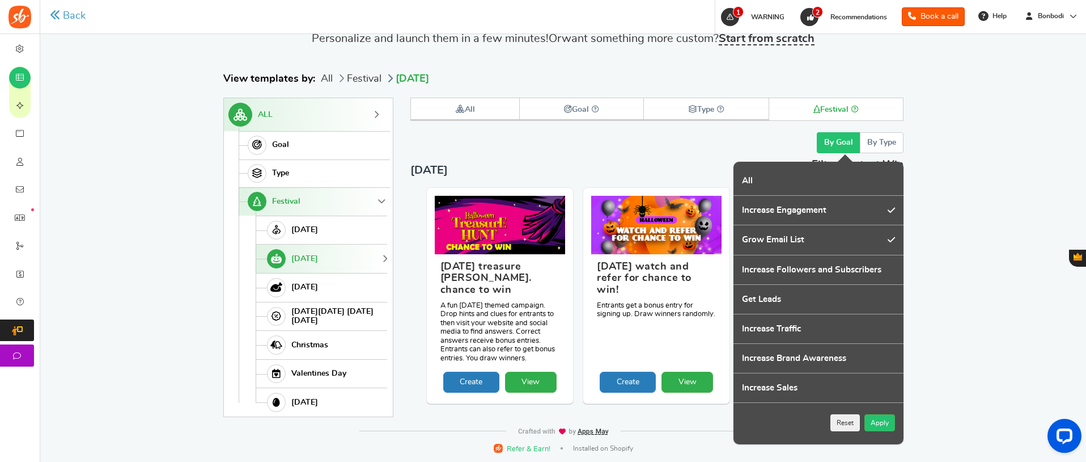
checkbox input "true"
click at [873, 299] on button "Apply" at bounding box center [880, 422] width 31 height 17
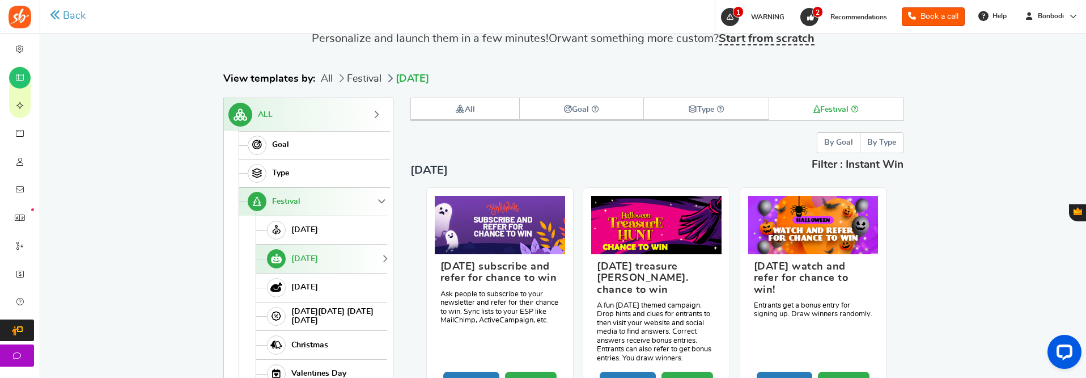
click at [835, 145] on button "By Goal" at bounding box center [838, 142] width 43 height 21
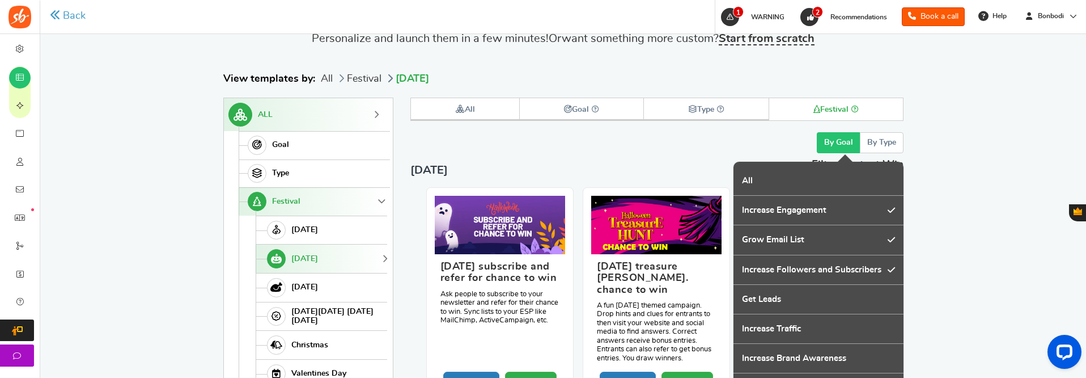
click at [868, 238] on label "Grow Email List" at bounding box center [819, 239] width 170 height 29
click at [741, 235] on input "Grow Email List" at bounding box center [737, 230] width 7 height 7
checkbox input "false"
click at [868, 212] on label "Increase Engagement" at bounding box center [819, 210] width 170 height 29
click at [741, 205] on input "Increase Engagement" at bounding box center [737, 201] width 7 height 7
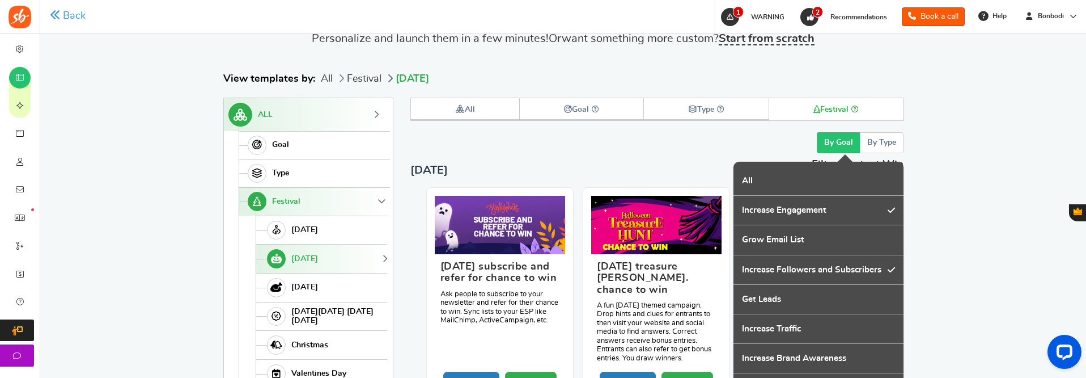
checkbox input "false"
click at [851, 268] on label "Increase Followers and Subscribers" at bounding box center [819, 269] width 170 height 29
click at [741, 265] on input "Increase Followers and Subscribers" at bounding box center [737, 260] width 7 height 7
checkbox input "false"
click at [769, 299] on label "Increase Traffic" at bounding box center [819, 328] width 170 height 29
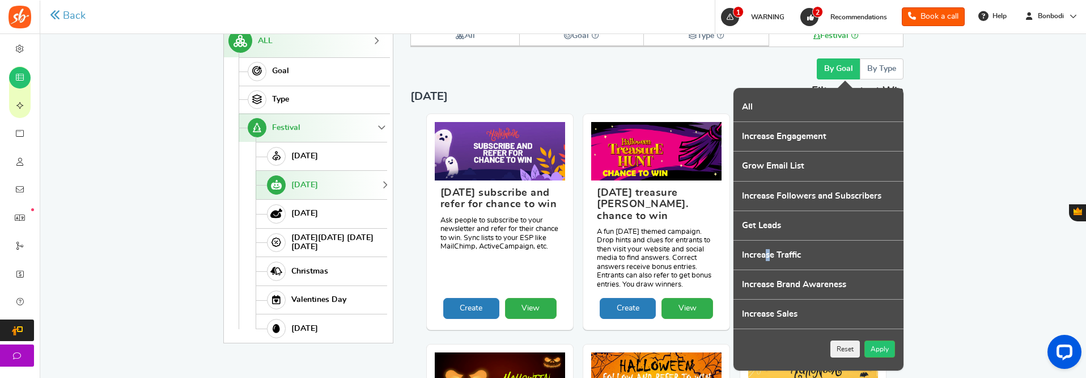
scroll to position [277, 0]
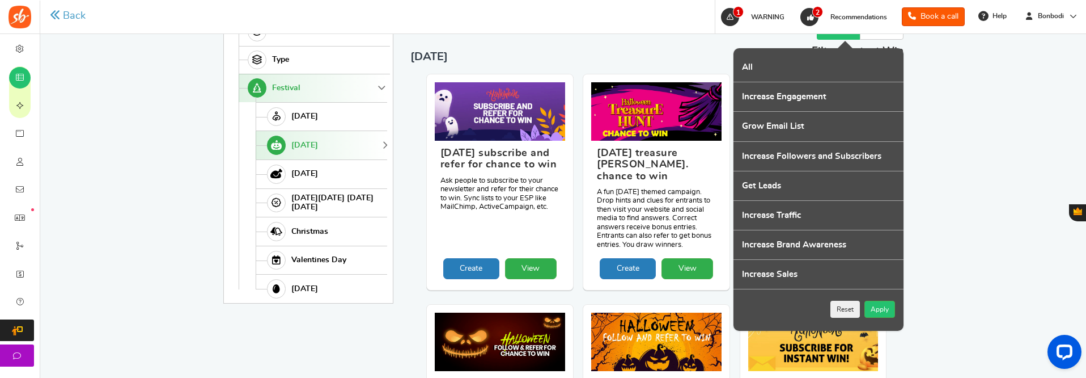
click at [826, 206] on label "Increase Traffic" at bounding box center [819, 215] width 170 height 29
click at [741, 206] on input "Increase Traffic" at bounding box center [737, 206] width 7 height 7
checkbox input "true"
click at [827, 238] on label "Increase Brand Awareness" at bounding box center [819, 244] width 170 height 29
click at [741, 238] on input "Increase Brand Awareness" at bounding box center [737, 235] width 7 height 7
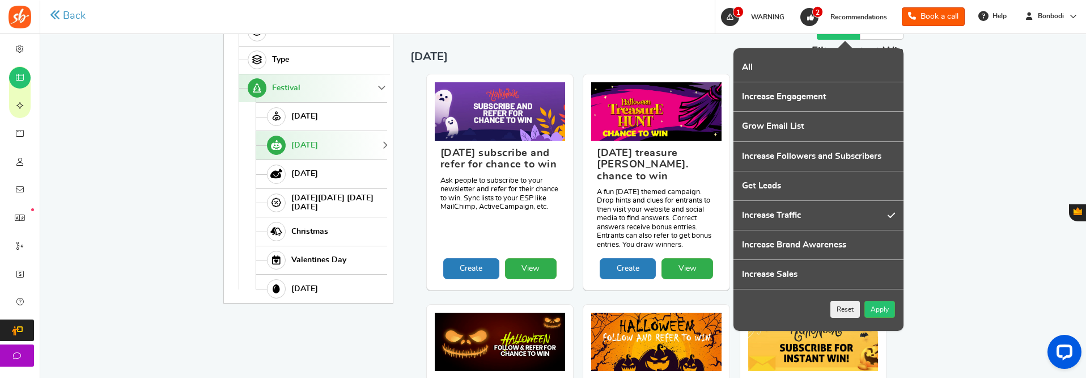
checkbox input "true"
click at [876, 299] on button "Apply" at bounding box center [880, 309] width 31 height 17
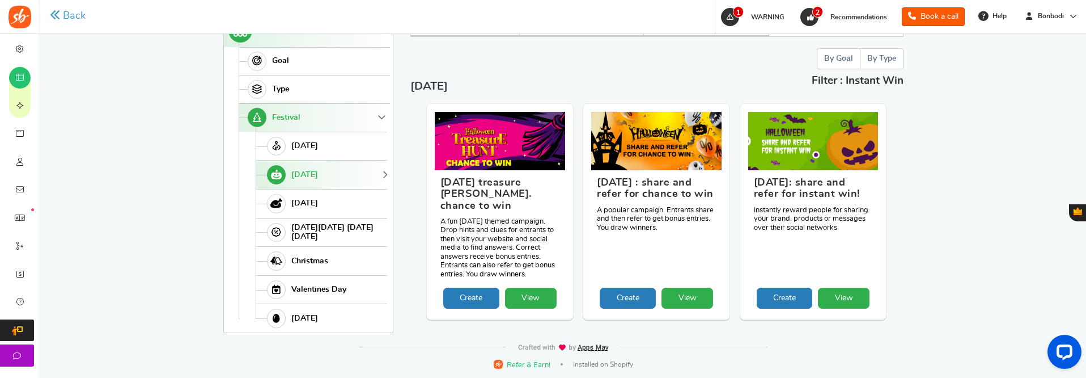
click at [831, 61] on button "By Goal" at bounding box center [838, 58] width 43 height 21
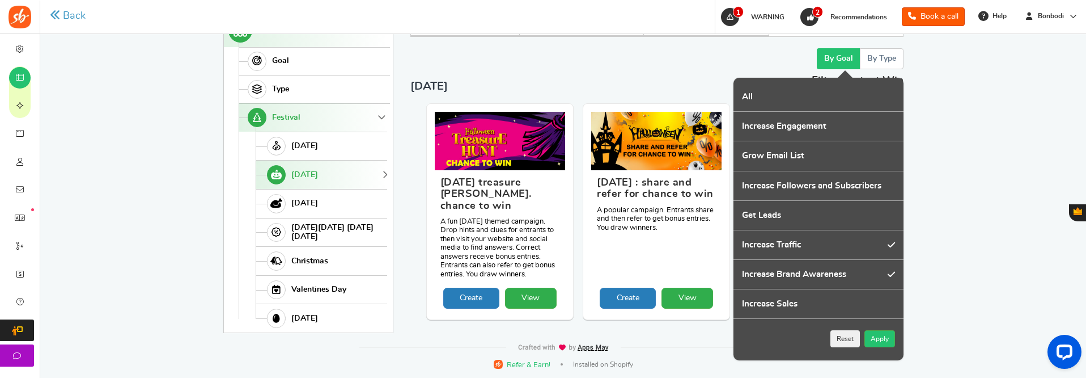
click at [797, 299] on label "Increase Sales" at bounding box center [819, 303] width 170 height 29
click at [741, 299] on input "Increase Sales" at bounding box center [737, 294] width 7 height 7
click at [801, 299] on label "Increase Sales" at bounding box center [819, 303] width 170 height 29
click at [741, 299] on input "Increase Sales" at bounding box center [737, 294] width 7 height 7
checkbox input "false"
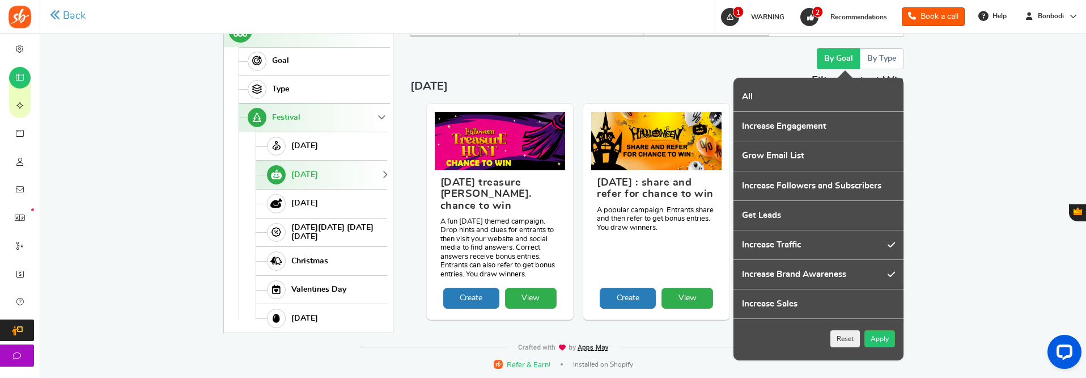
click at [811, 243] on label "Increase Traffic" at bounding box center [819, 244] width 170 height 29
click at [741, 240] on input "Increase Traffic" at bounding box center [737, 235] width 7 height 7
checkbox input "false"
click at [809, 270] on label "Increase Brand Awareness" at bounding box center [819, 274] width 170 height 29
click at [741, 269] on input "Increase Brand Awareness" at bounding box center [737, 265] width 7 height 7
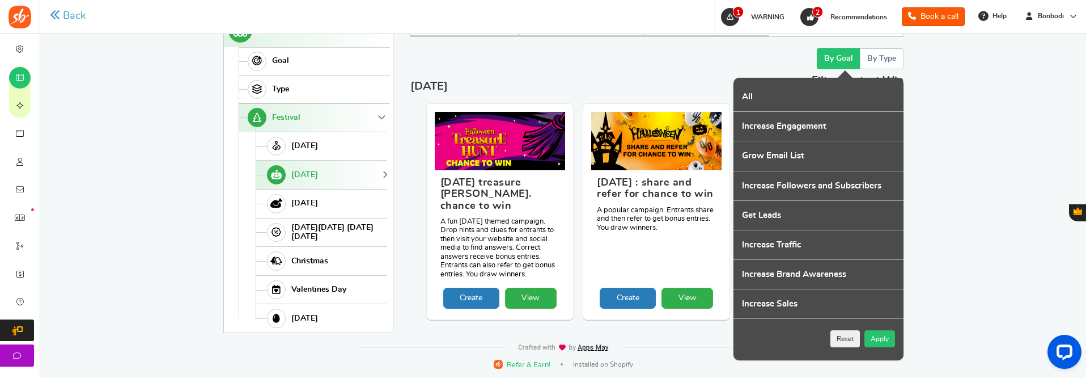
click at [809, 270] on label "Increase Brand Awareness" at bounding box center [819, 274] width 170 height 29
click at [741, 269] on input "Increase Brand Awareness" at bounding box center [737, 265] width 7 height 7
checkbox input "true"
click at [811, 243] on label "Increase Traffic" at bounding box center [819, 244] width 170 height 29
click at [741, 240] on input "Increase Traffic" at bounding box center [737, 235] width 7 height 7
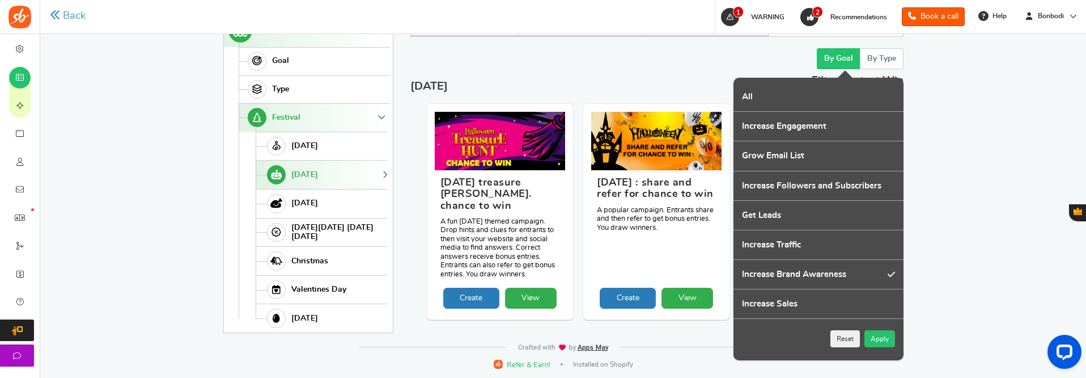
checkbox input "true"
click at [806, 213] on label "Get Leads" at bounding box center [819, 215] width 170 height 29
click at [741, 210] on input "Get Leads" at bounding box center [737, 206] width 7 height 7
checkbox input "true"
click at [873, 299] on button "Apply" at bounding box center [880, 338] width 31 height 17
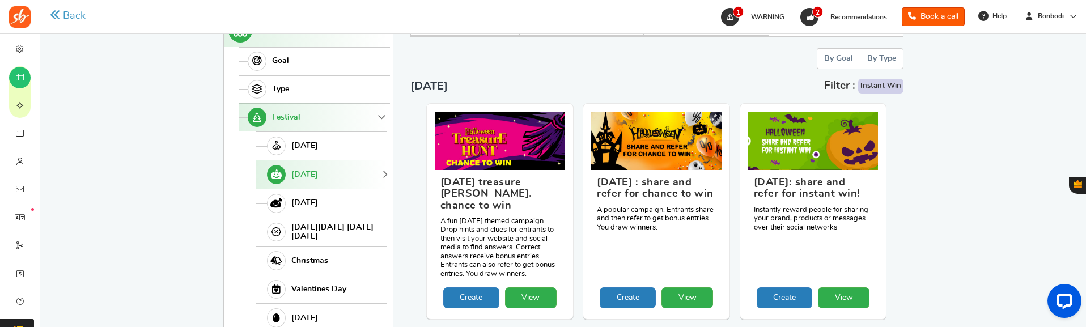
click at [880, 64] on button "By Type" at bounding box center [882, 58] width 44 height 21
click at [831, 60] on button "By Goal" at bounding box center [838, 58] width 43 height 21
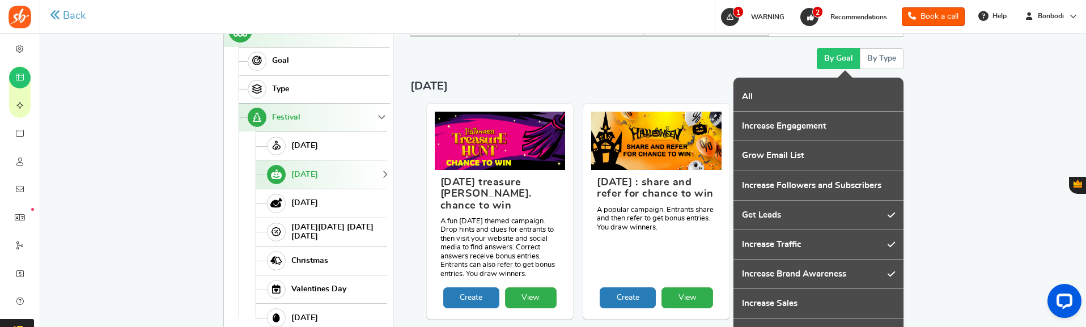
click at [829, 60] on button "By Goal" at bounding box center [838, 58] width 43 height 21
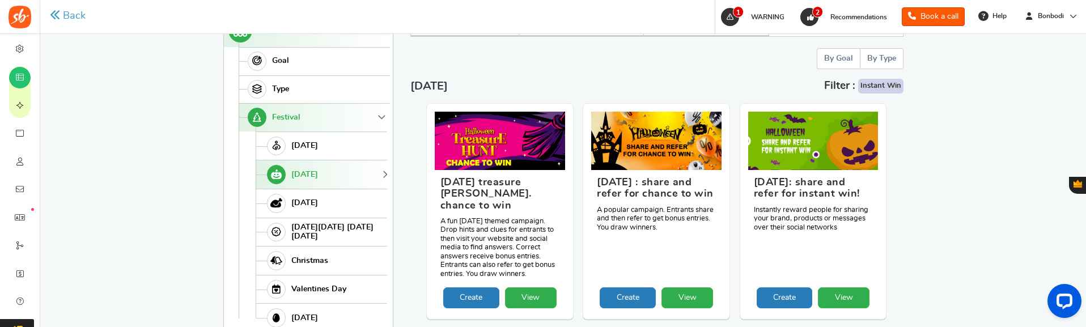
click at [835, 63] on button "By Goal" at bounding box center [838, 58] width 43 height 21
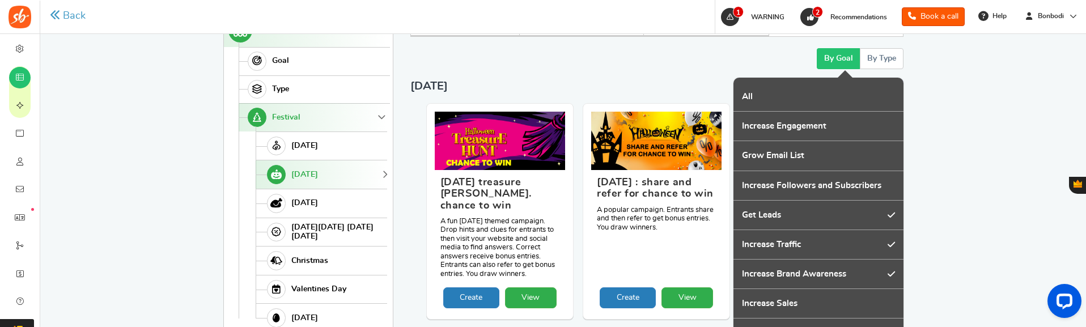
click at [840, 62] on button "By Goal" at bounding box center [838, 58] width 43 height 21
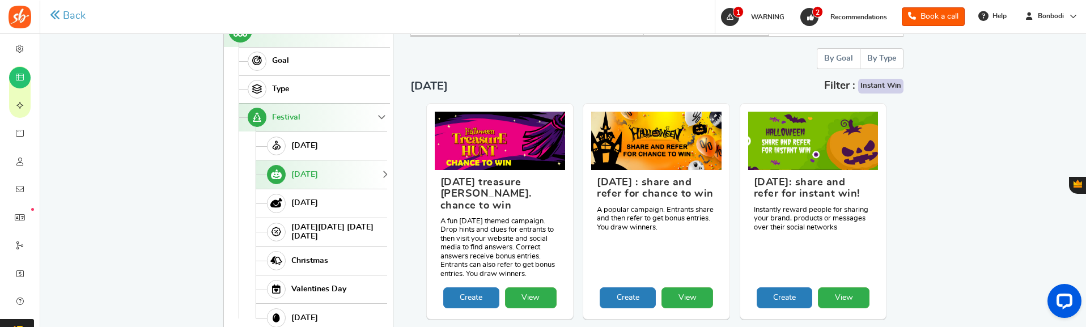
click at [882, 60] on button "By Type" at bounding box center [882, 58] width 44 height 21
